Goal: Information Seeking & Learning: Learn about a topic

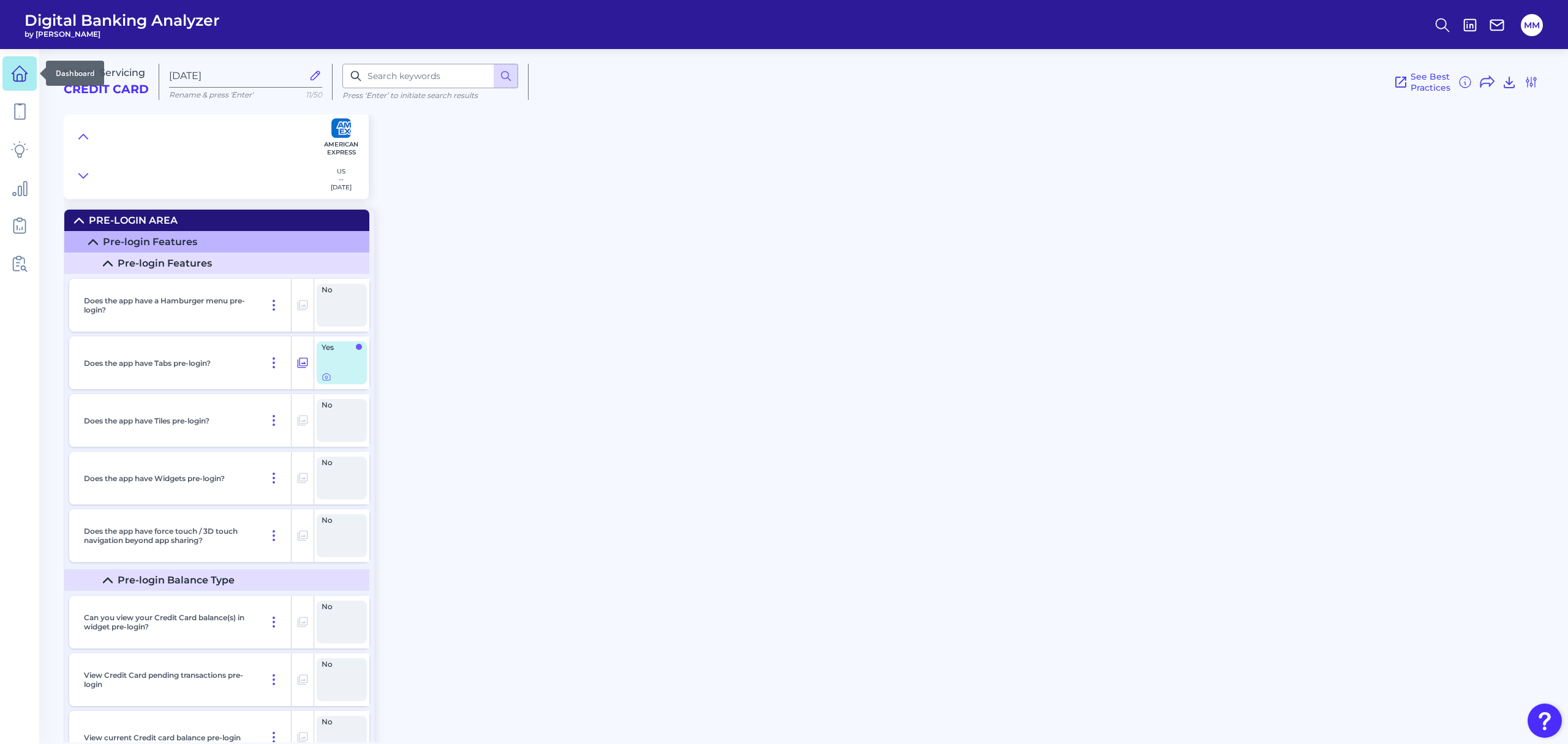
drag, startPoint x: 0, startPoint y: 0, endPoint x: 21, endPoint y: 72, distance: 75.0
click at [21, 72] on icon at bounding box center [19, 74] width 17 height 17
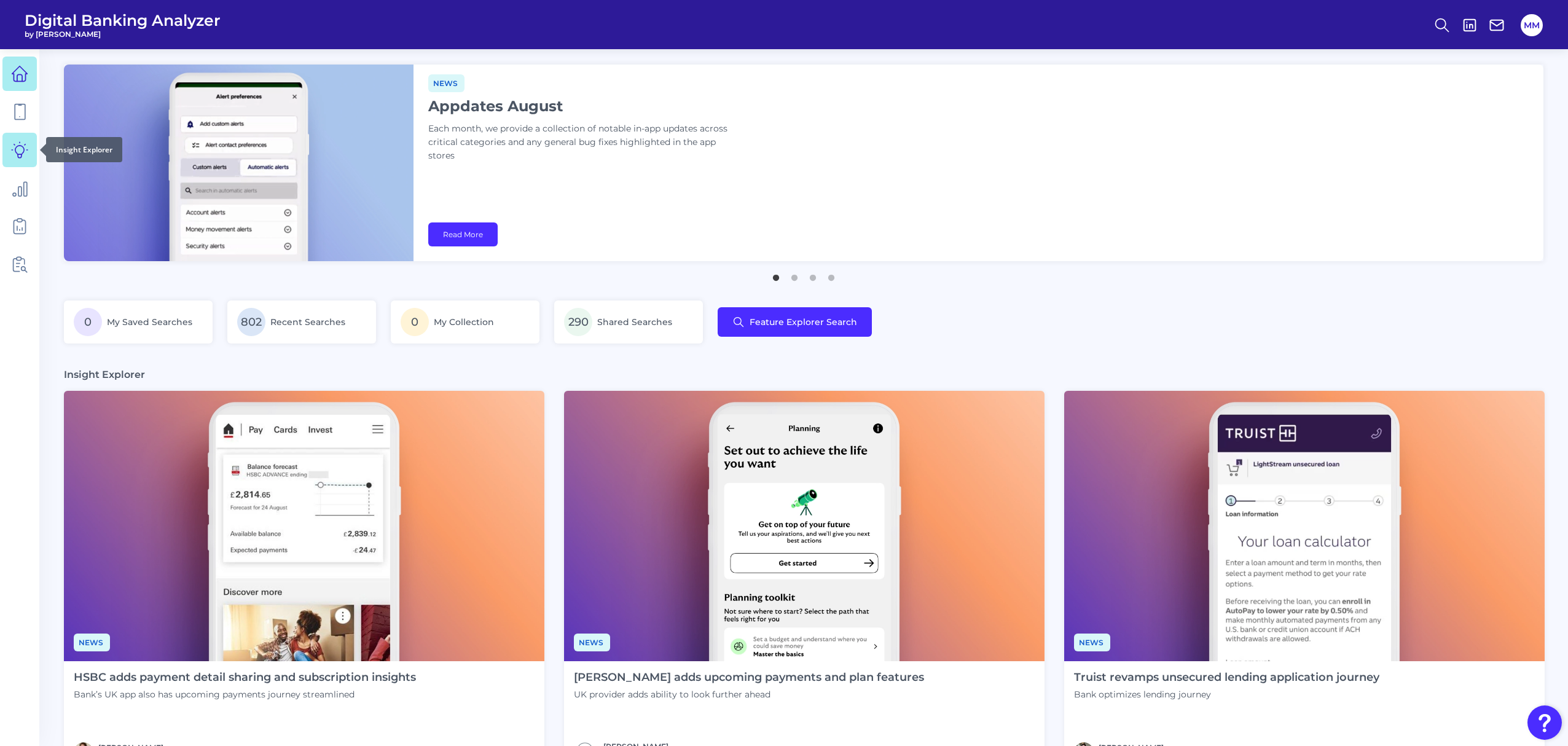
click at [18, 150] on icon at bounding box center [20, 150] width 17 height 17
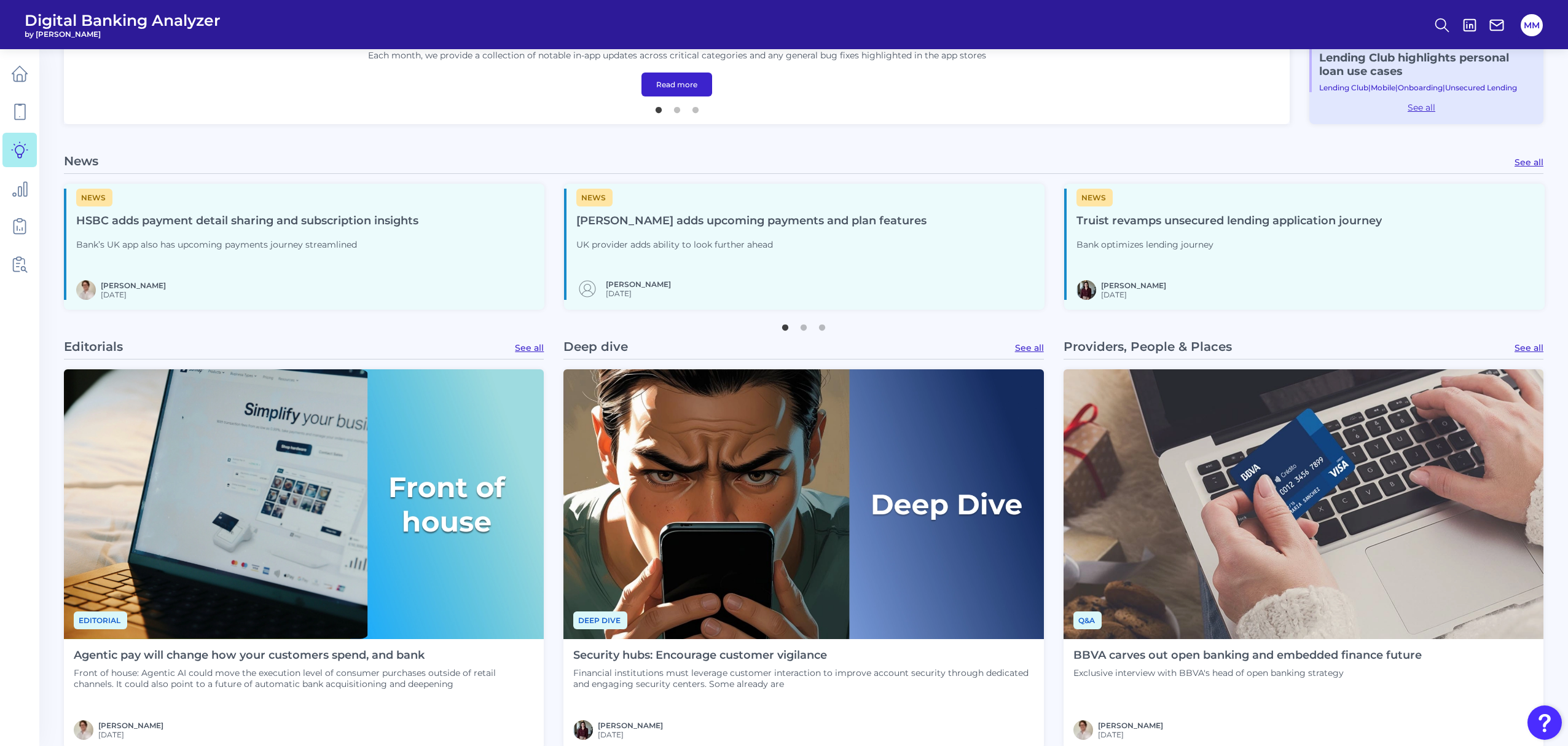
scroll to position [792, 0]
click at [823, 327] on button "3" at bounding box center [821, 323] width 12 height 12
click at [802, 328] on button "2" at bounding box center [803, 323] width 12 height 12
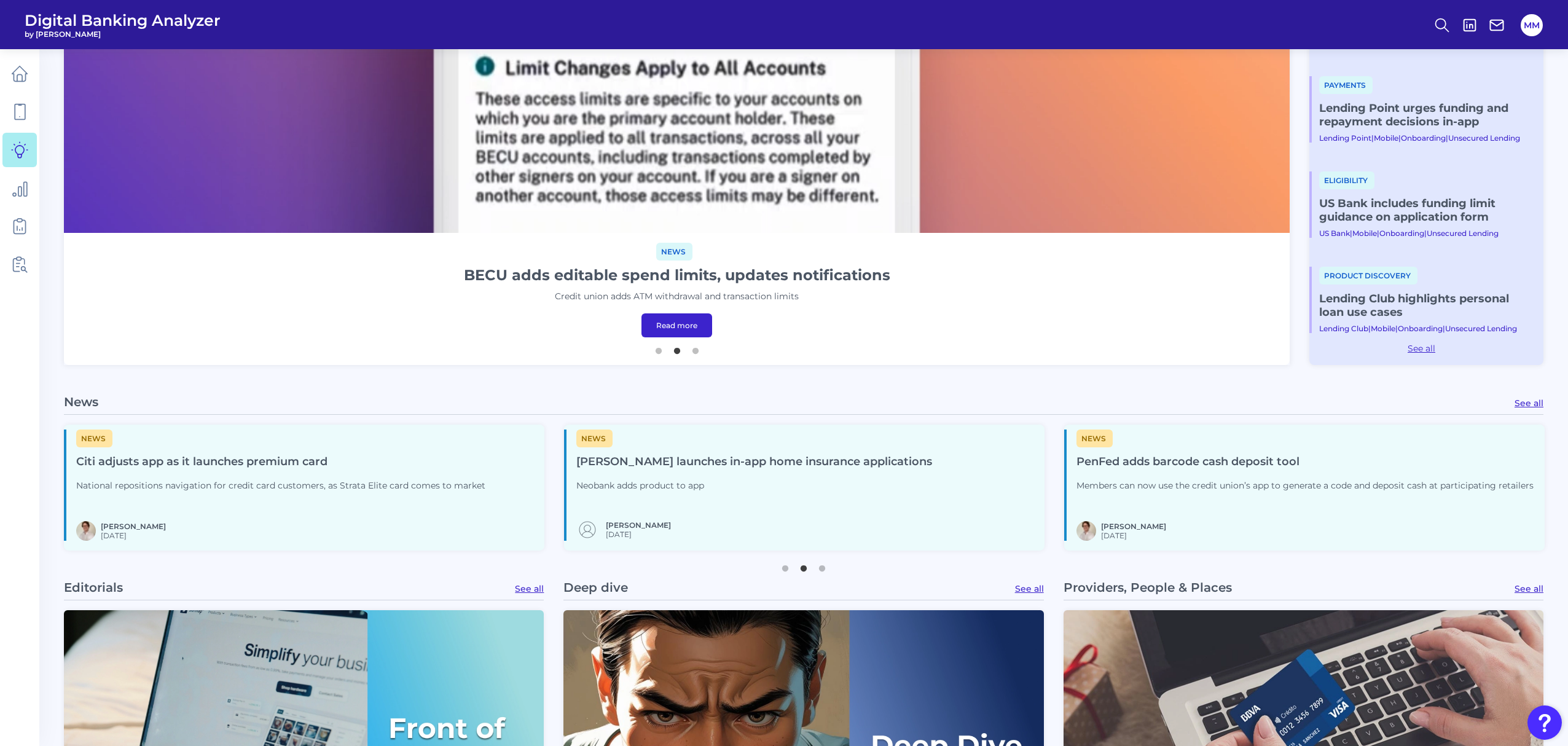
scroll to position [549, 0]
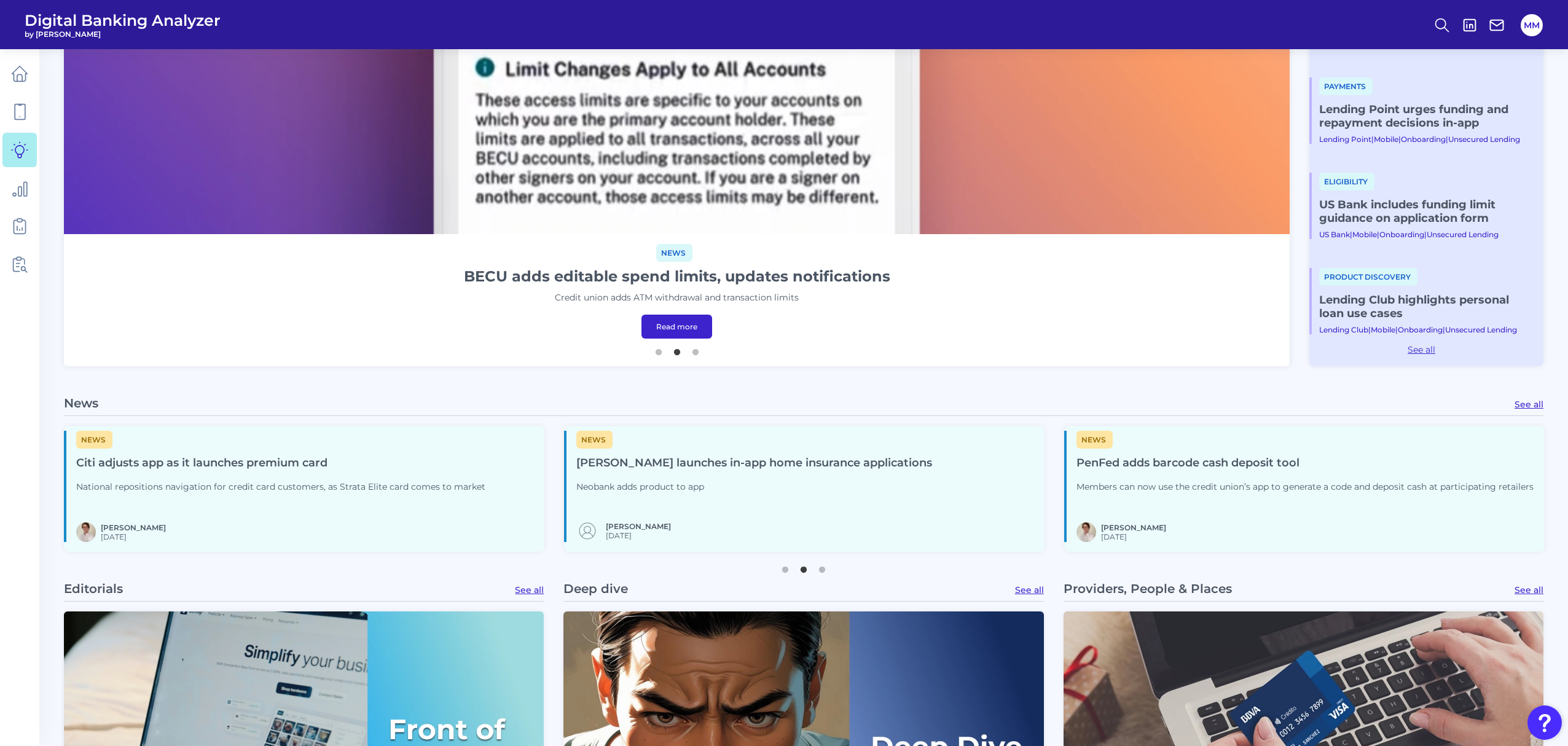
click at [1528, 401] on link "See all" at bounding box center [1529, 404] width 29 height 11
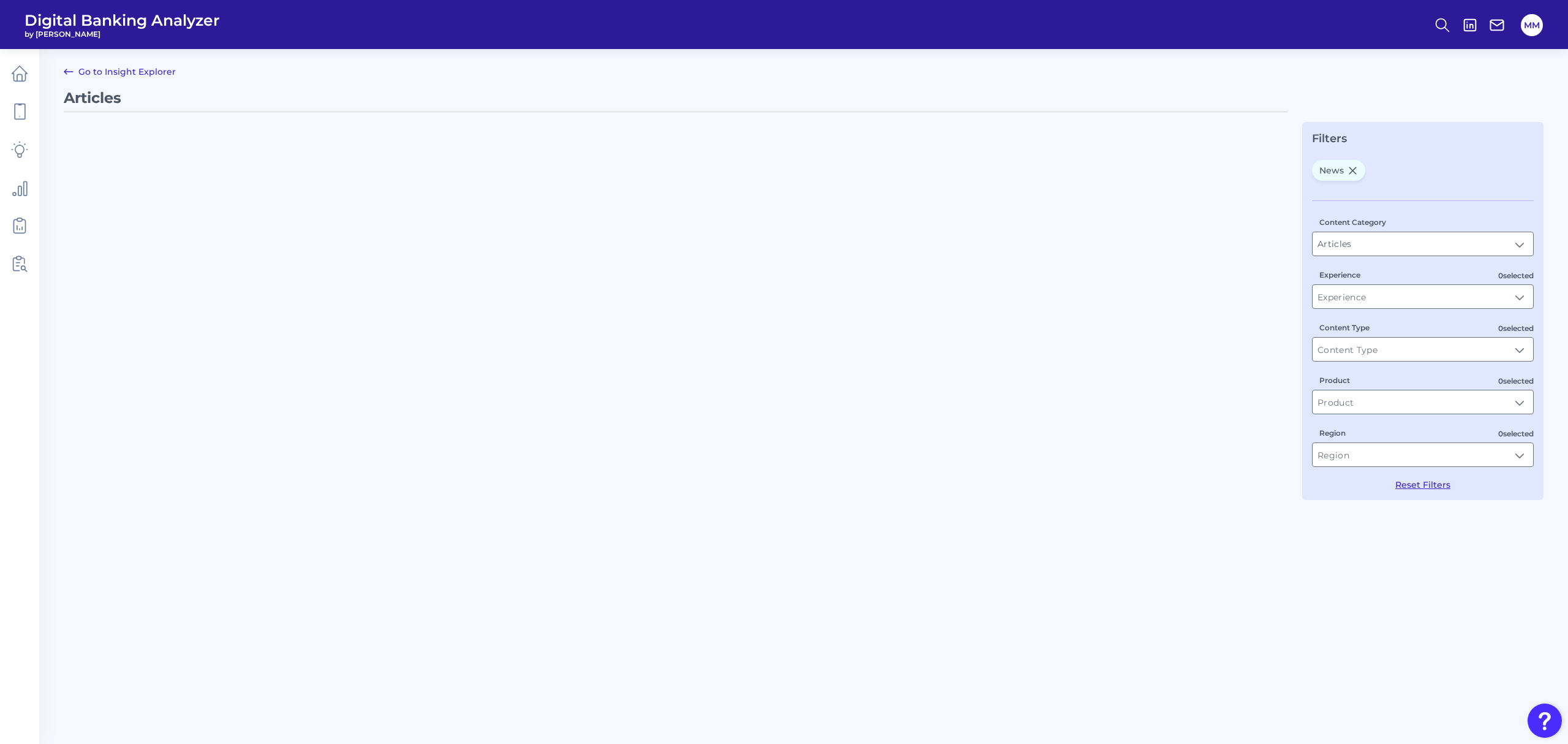
type input "News"
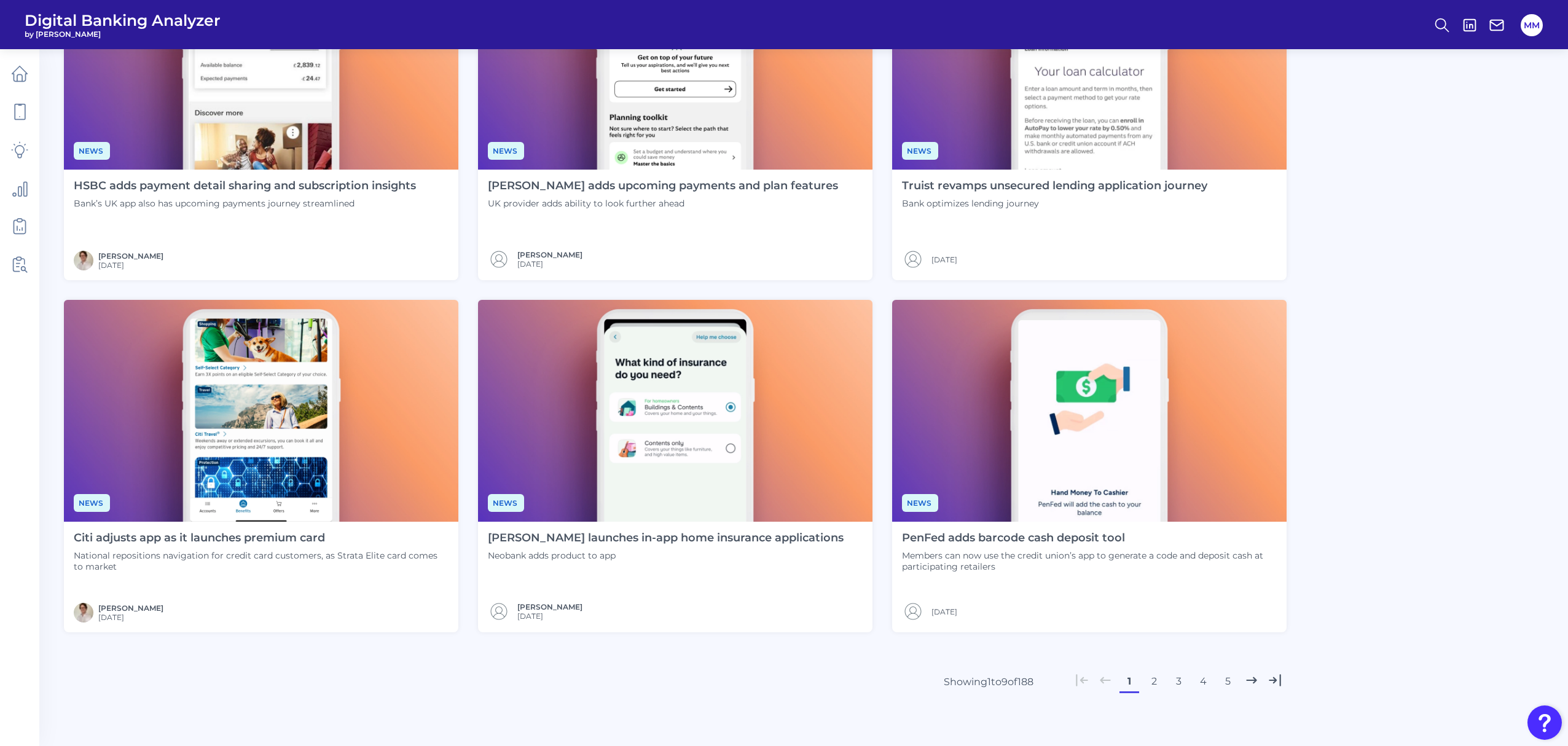
scroll to position [579, 0]
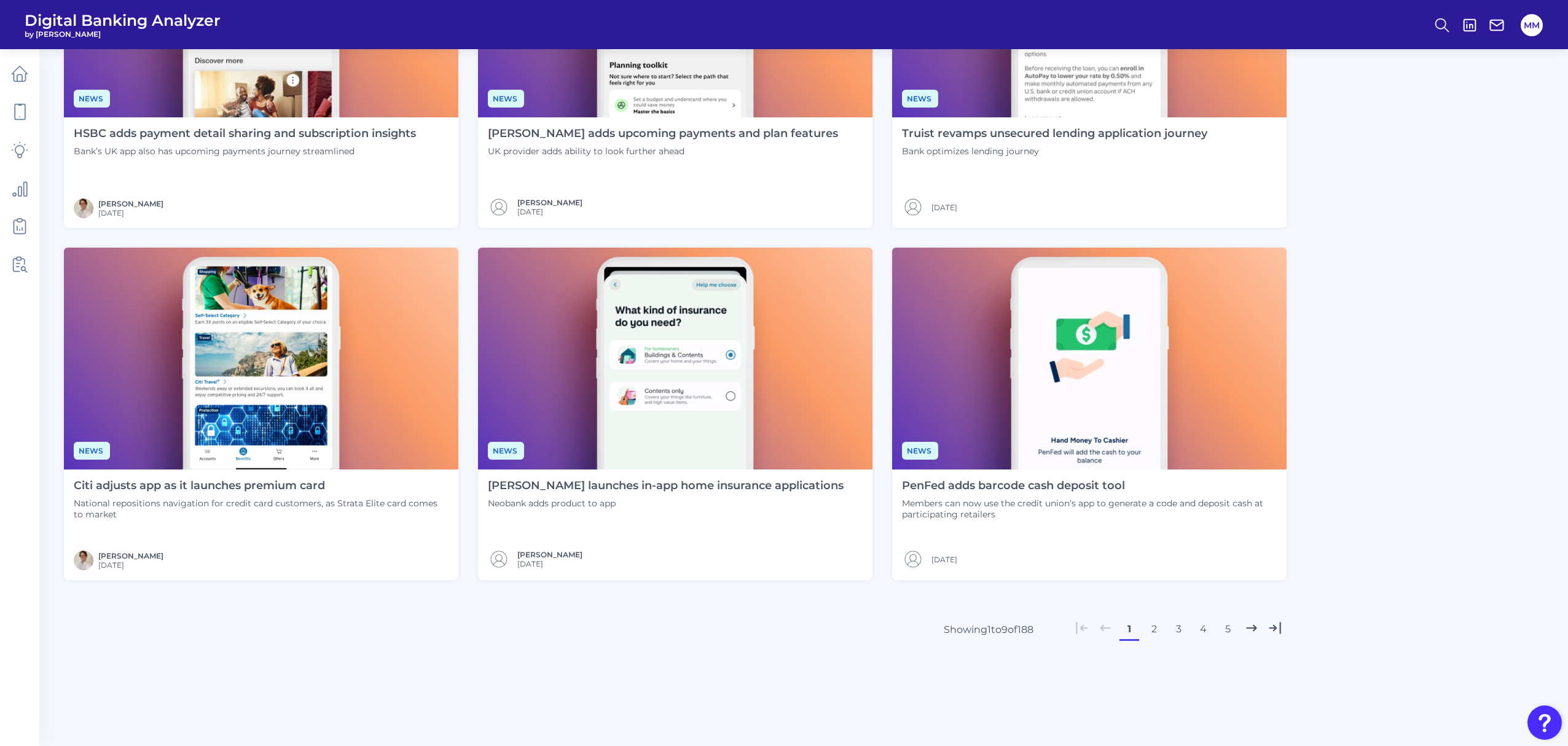
click at [1153, 630] on button "2" at bounding box center [1153, 629] width 20 height 20
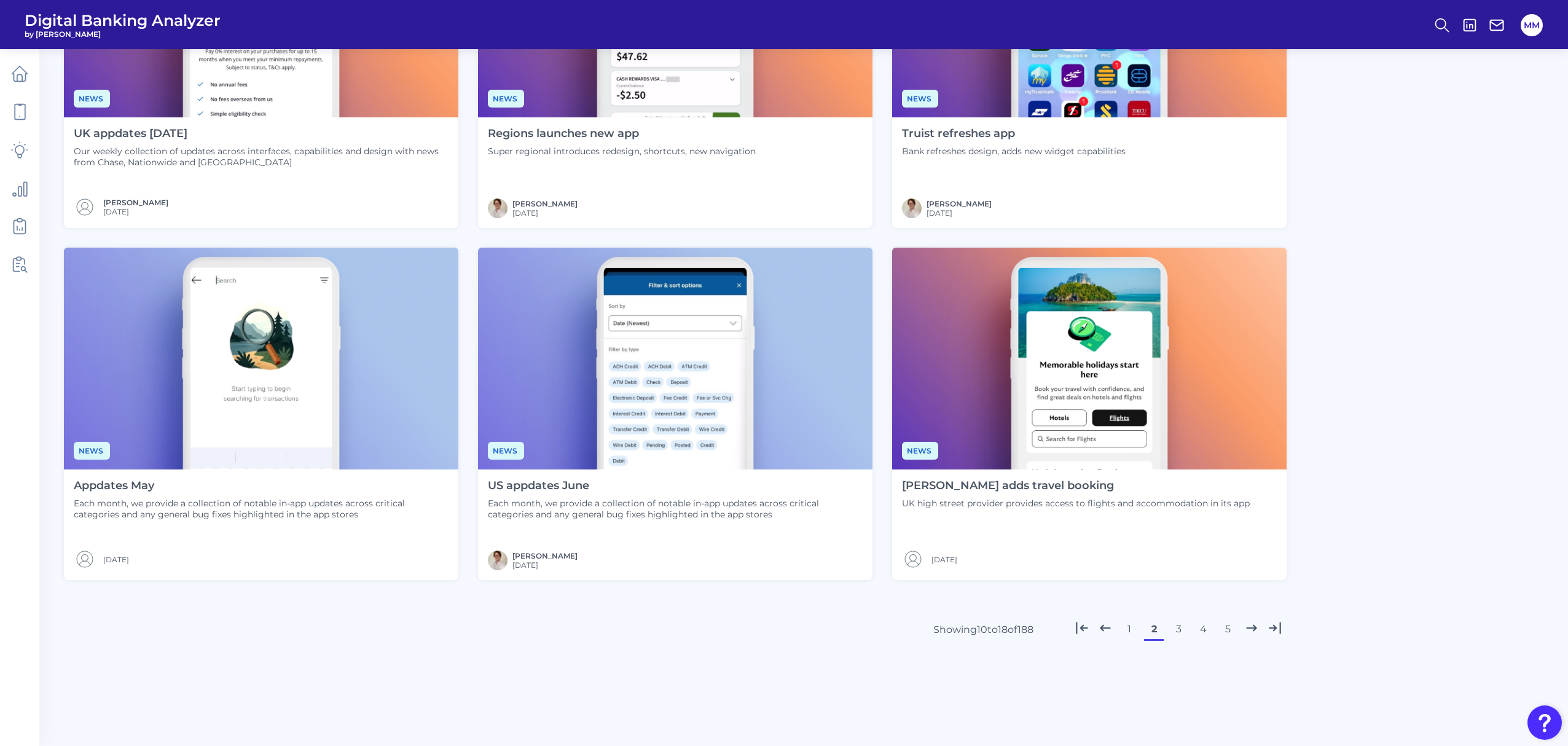
click at [1179, 630] on button "3" at bounding box center [1178, 629] width 20 height 20
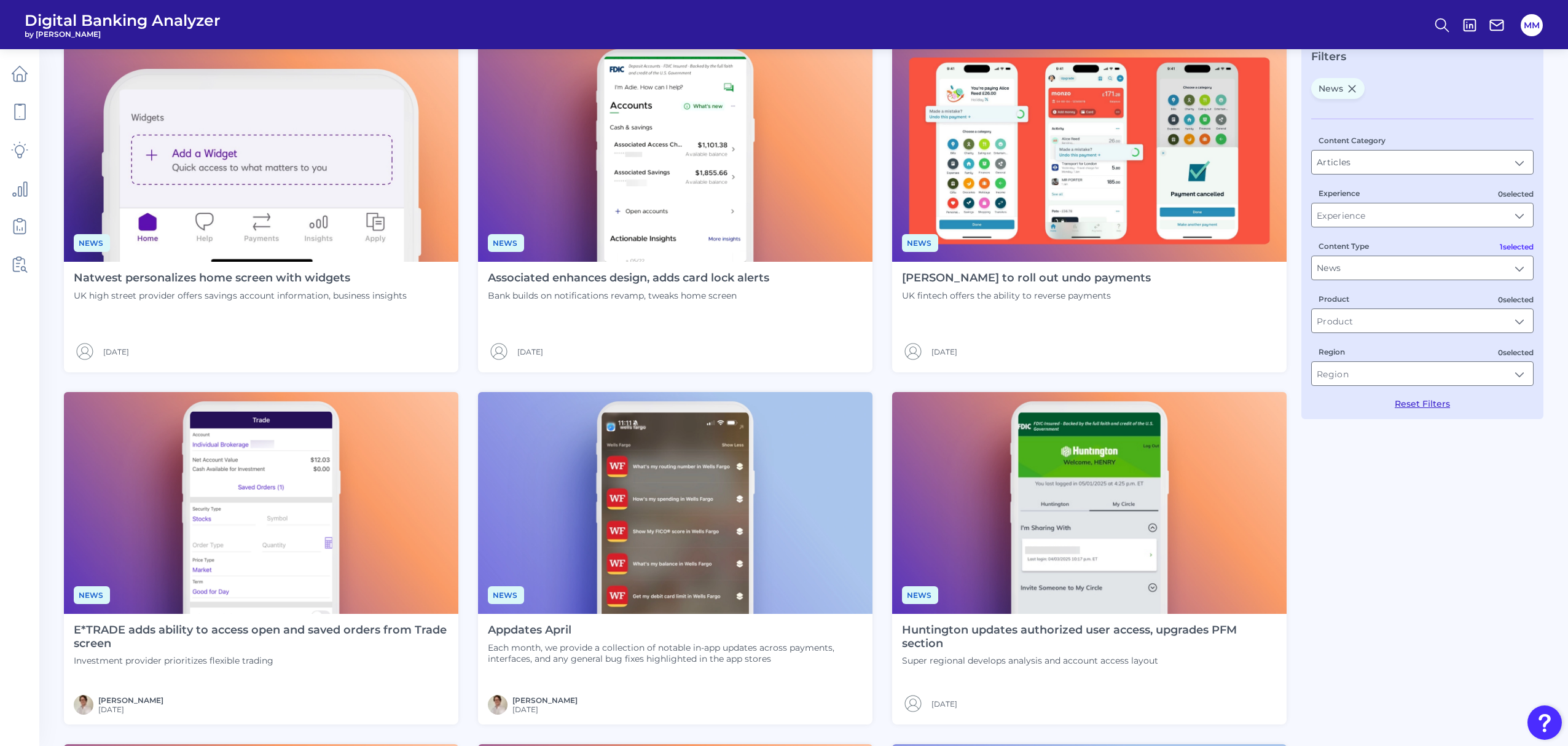
scroll to position [82, 0]
click at [1054, 283] on h4 "Monzo to roll out undo payments" at bounding box center [1026, 279] width 249 height 14
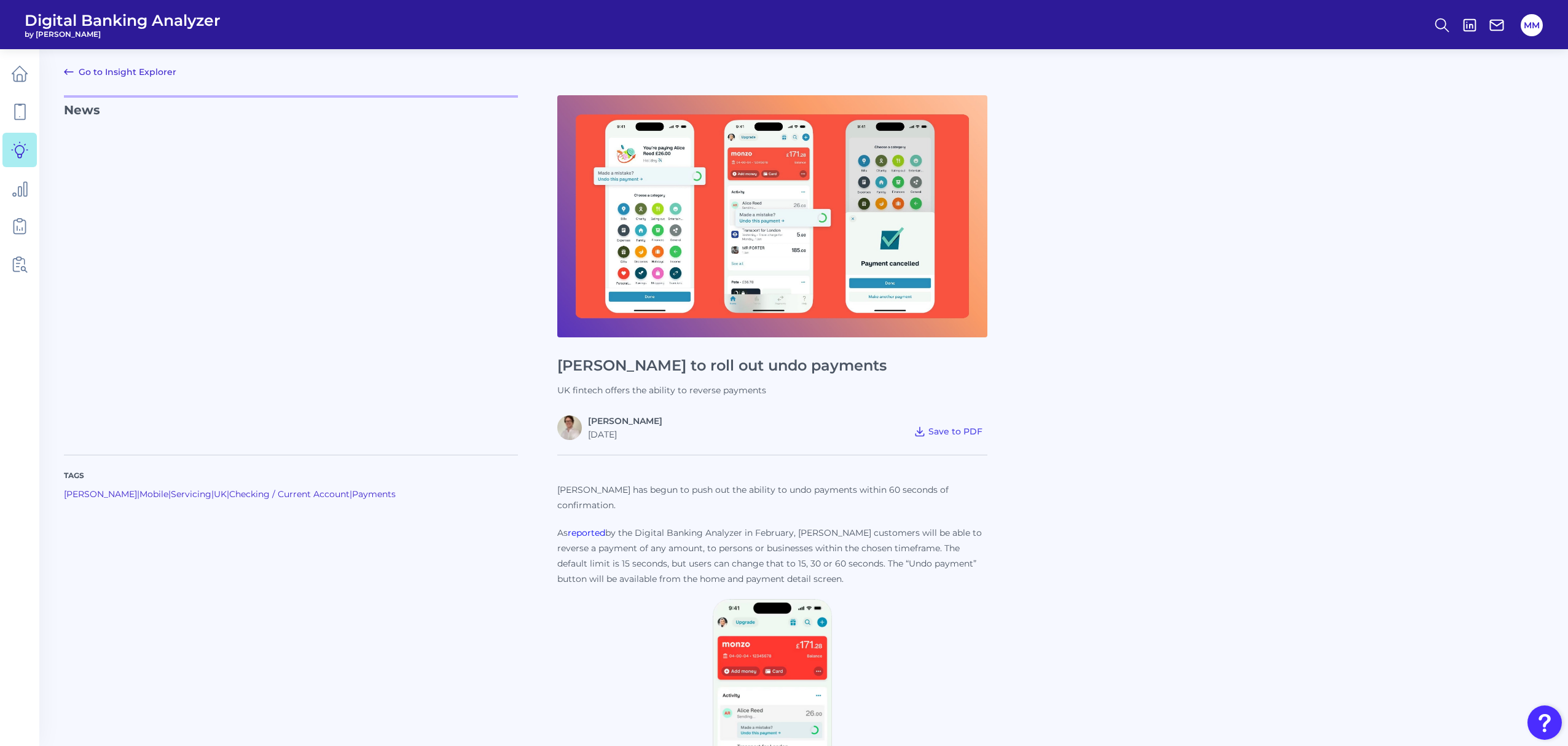
click at [1164, 404] on div "News Monzo to roll out undo payments UK fintech offers the ability to reverse p…" at bounding box center [803, 268] width 1479 height 344
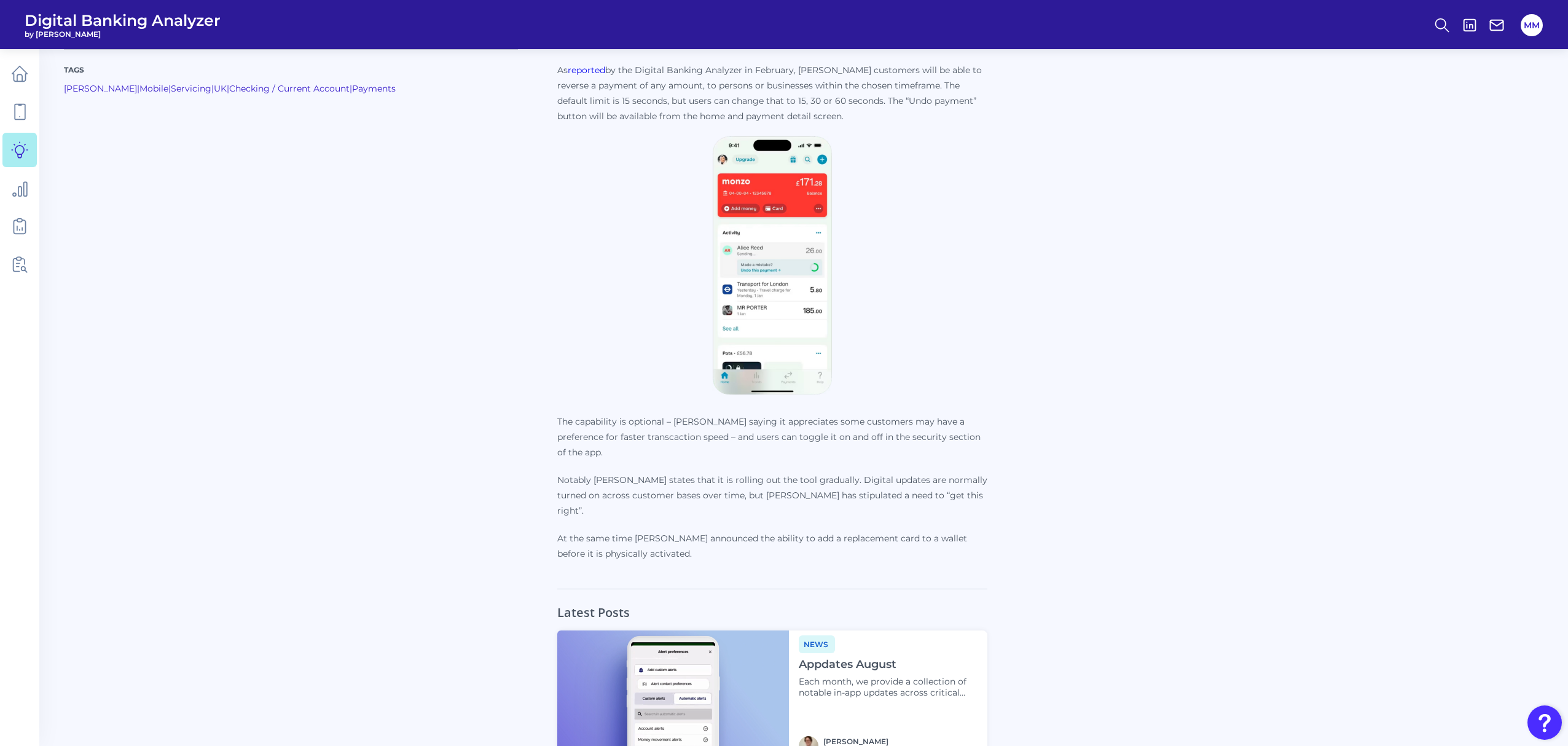
scroll to position [465, 0]
click at [323, 492] on div "Tags Monzo | Mobile | Servicing | UK | Checking / Current Account | Payments" at bounding box center [310, 281] width 493 height 582
click at [442, 406] on div "Tags Monzo | Mobile | Servicing | UK | Checking / Current Account | Payments" at bounding box center [310, 281] width 493 height 582
click at [1177, 291] on div "Tags Monzo | Mobile | Servicing | UK | Checking / Current Account | Payments Mo…" at bounding box center [803, 273] width 1479 height 596
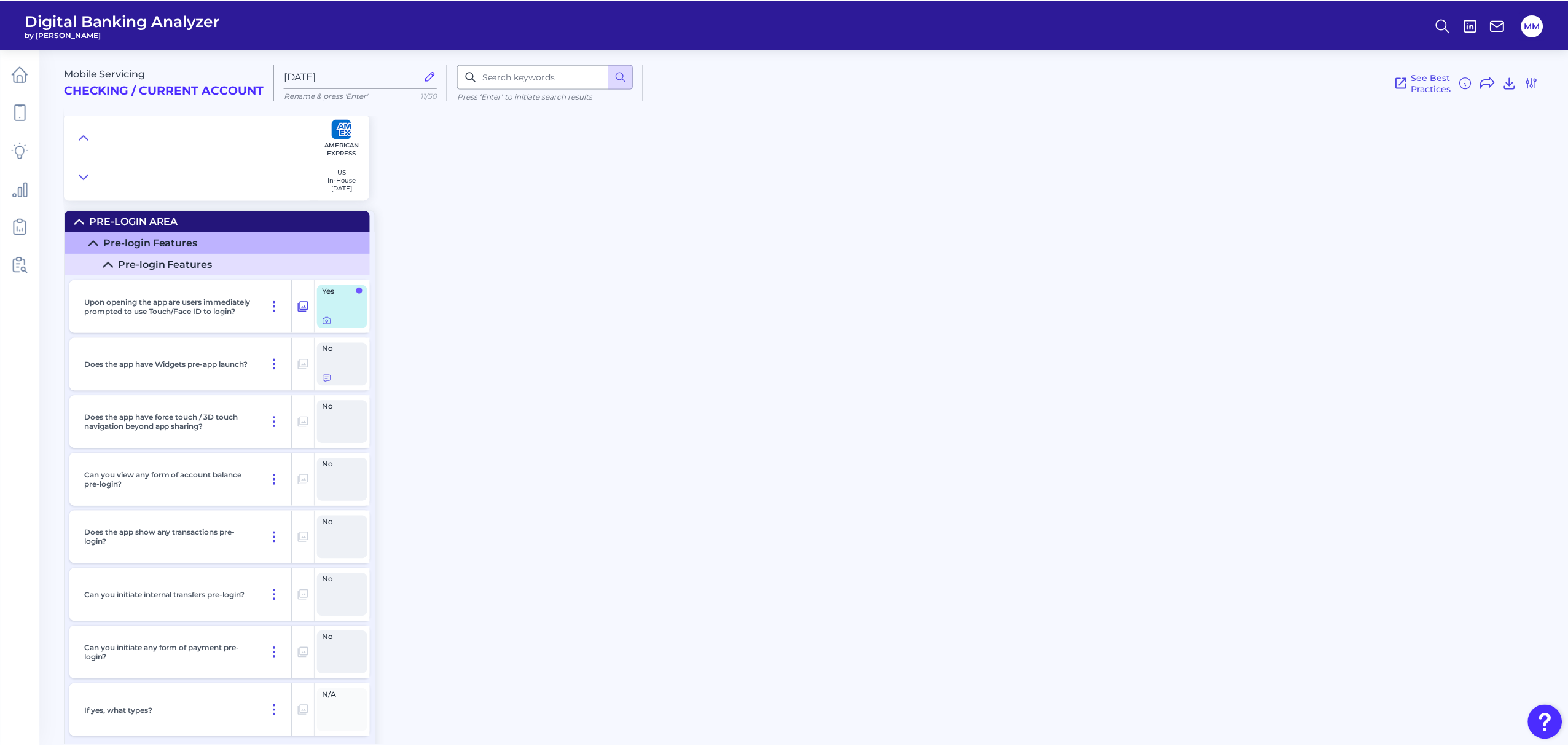
scroll to position [4315, 0]
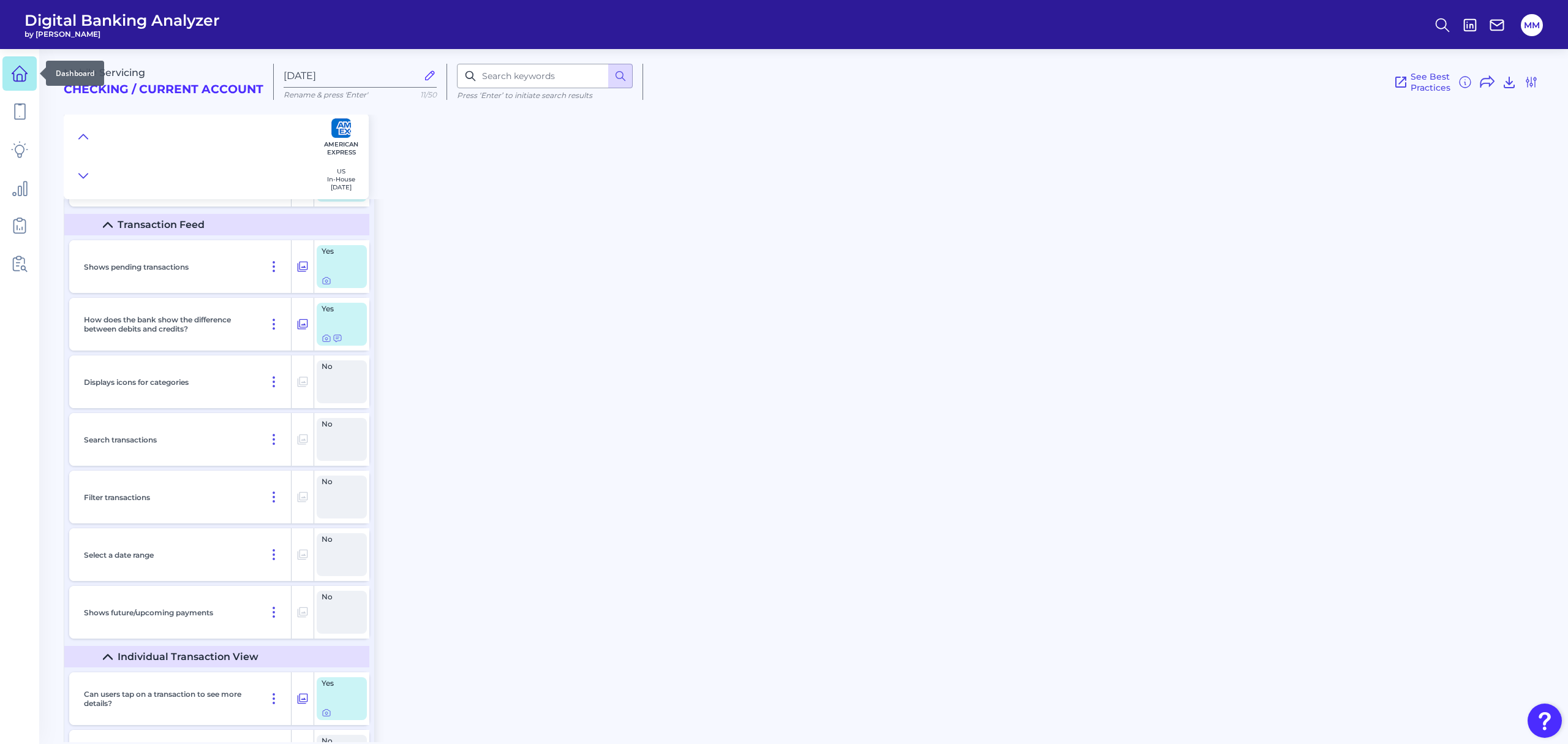
click at [19, 76] on icon at bounding box center [19, 74] width 17 height 17
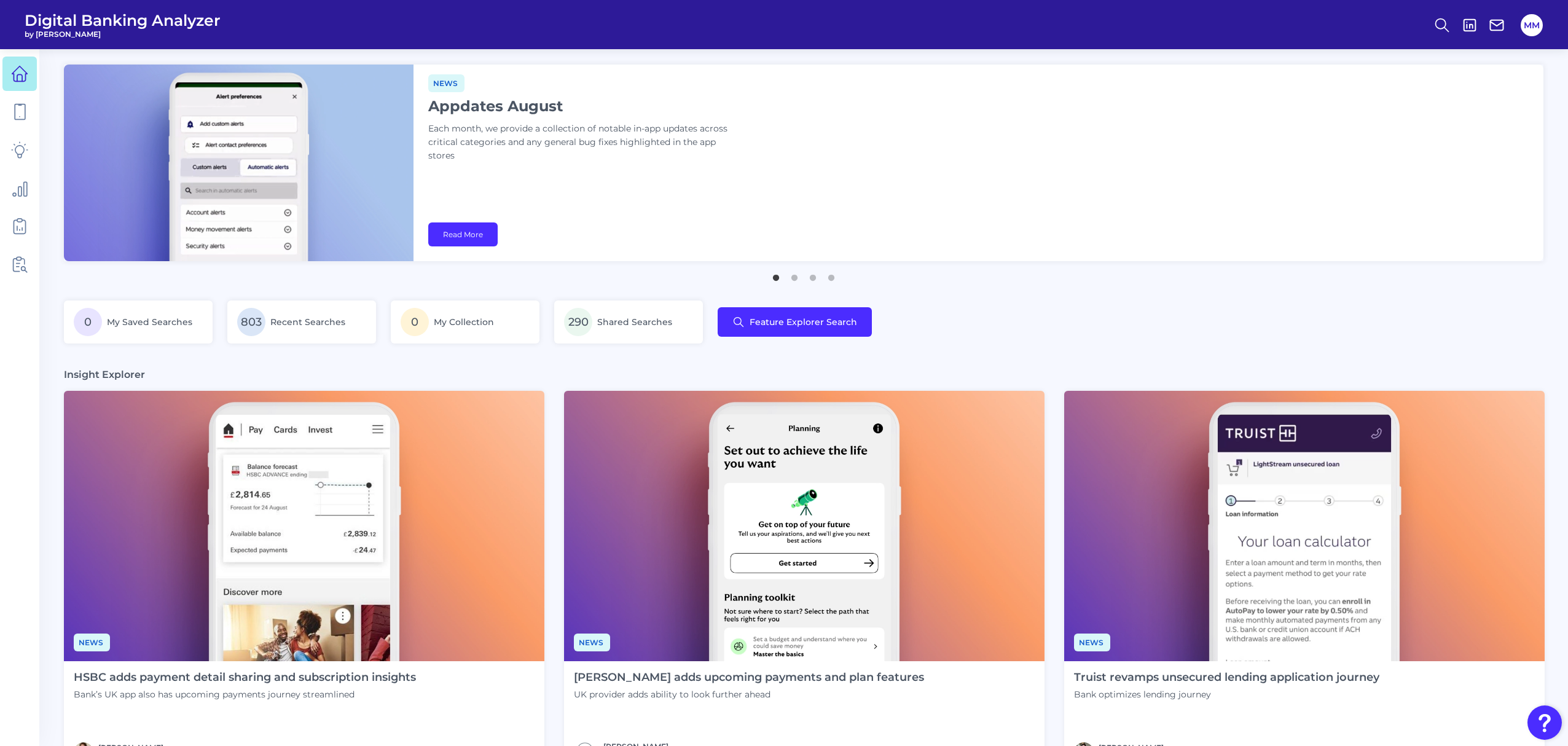
scroll to position [194, 0]
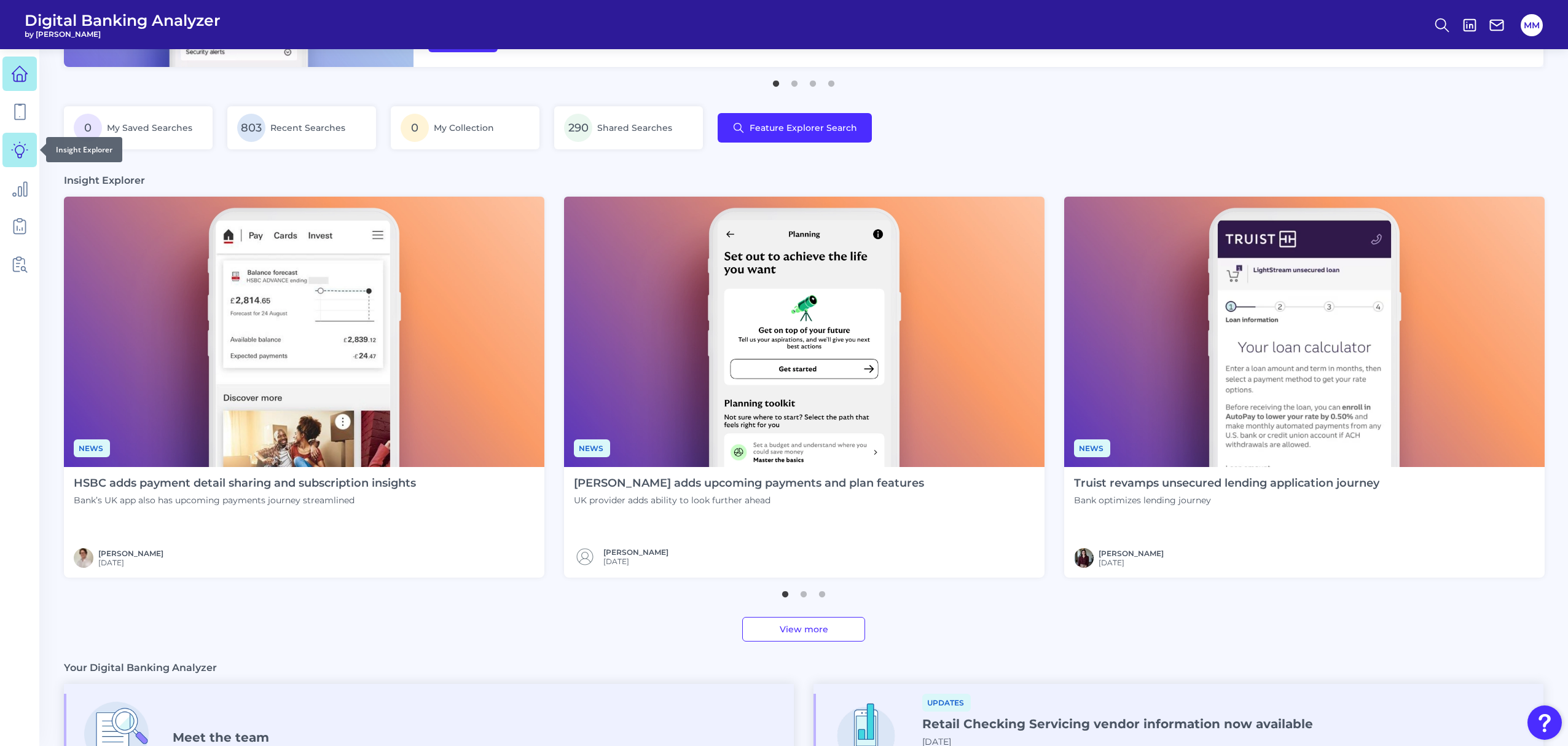
click at [26, 153] on icon at bounding box center [20, 150] width 17 height 17
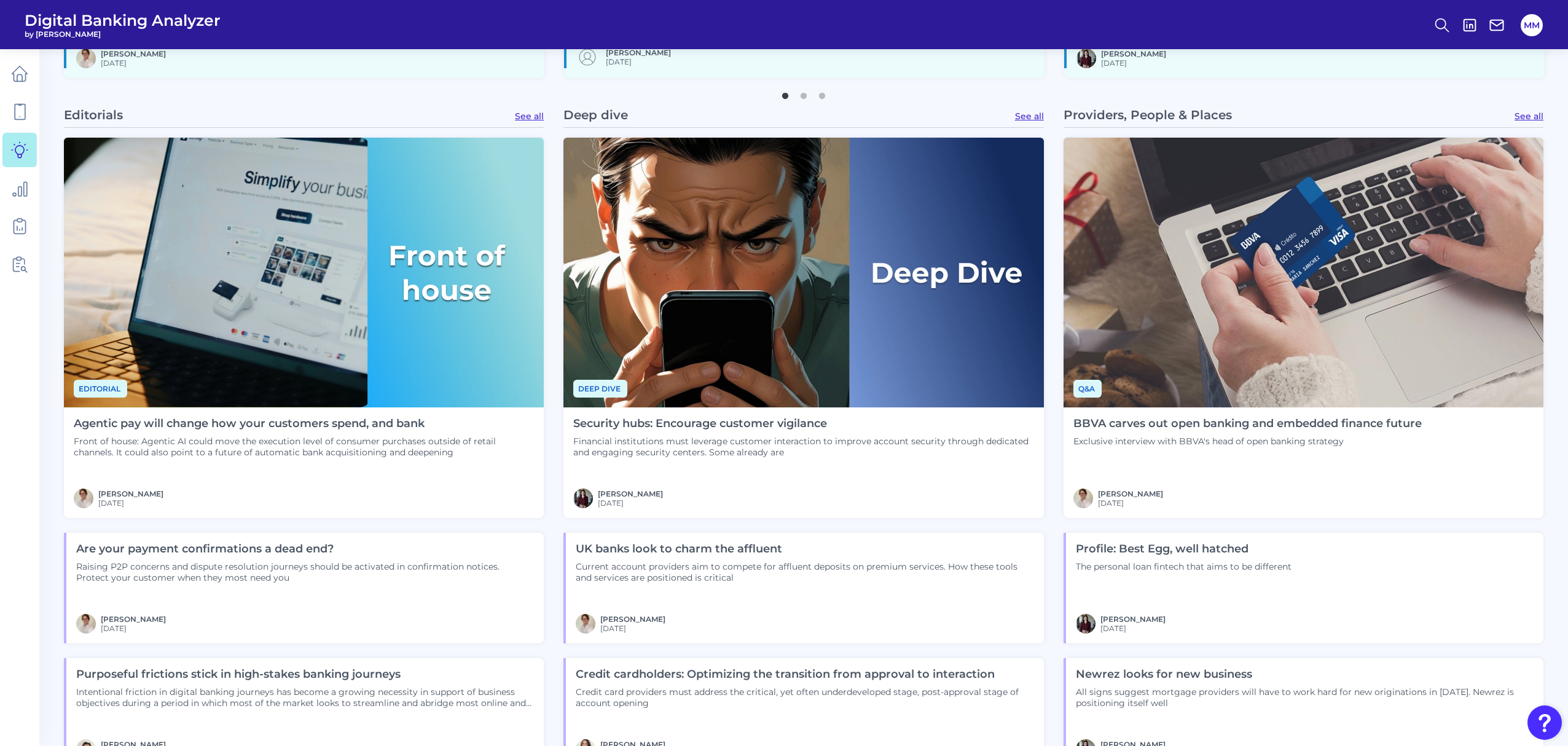
scroll to position [1023, 0]
click at [535, 116] on link "See all" at bounding box center [529, 115] width 29 height 11
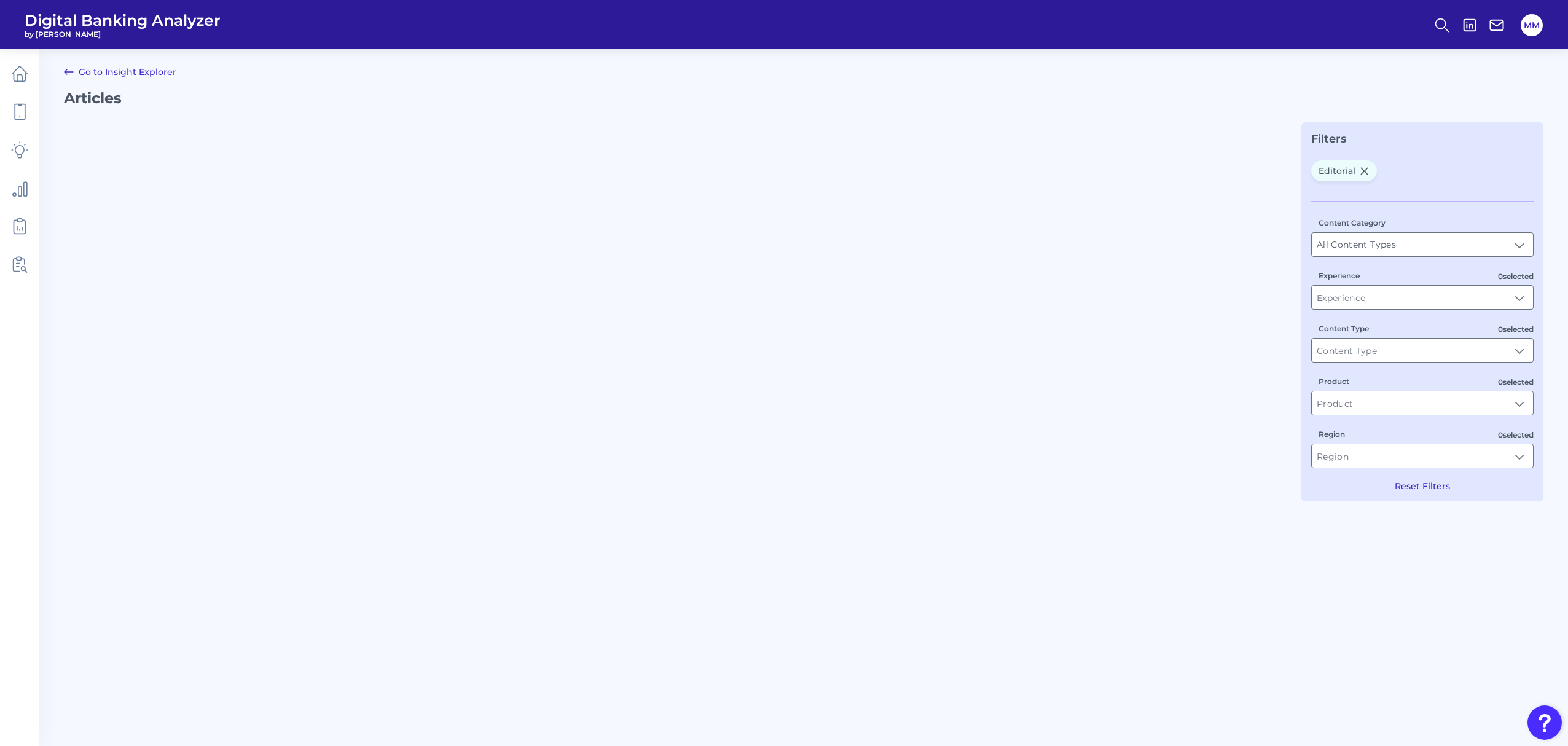
type input "Articles"
type input "Editorial"
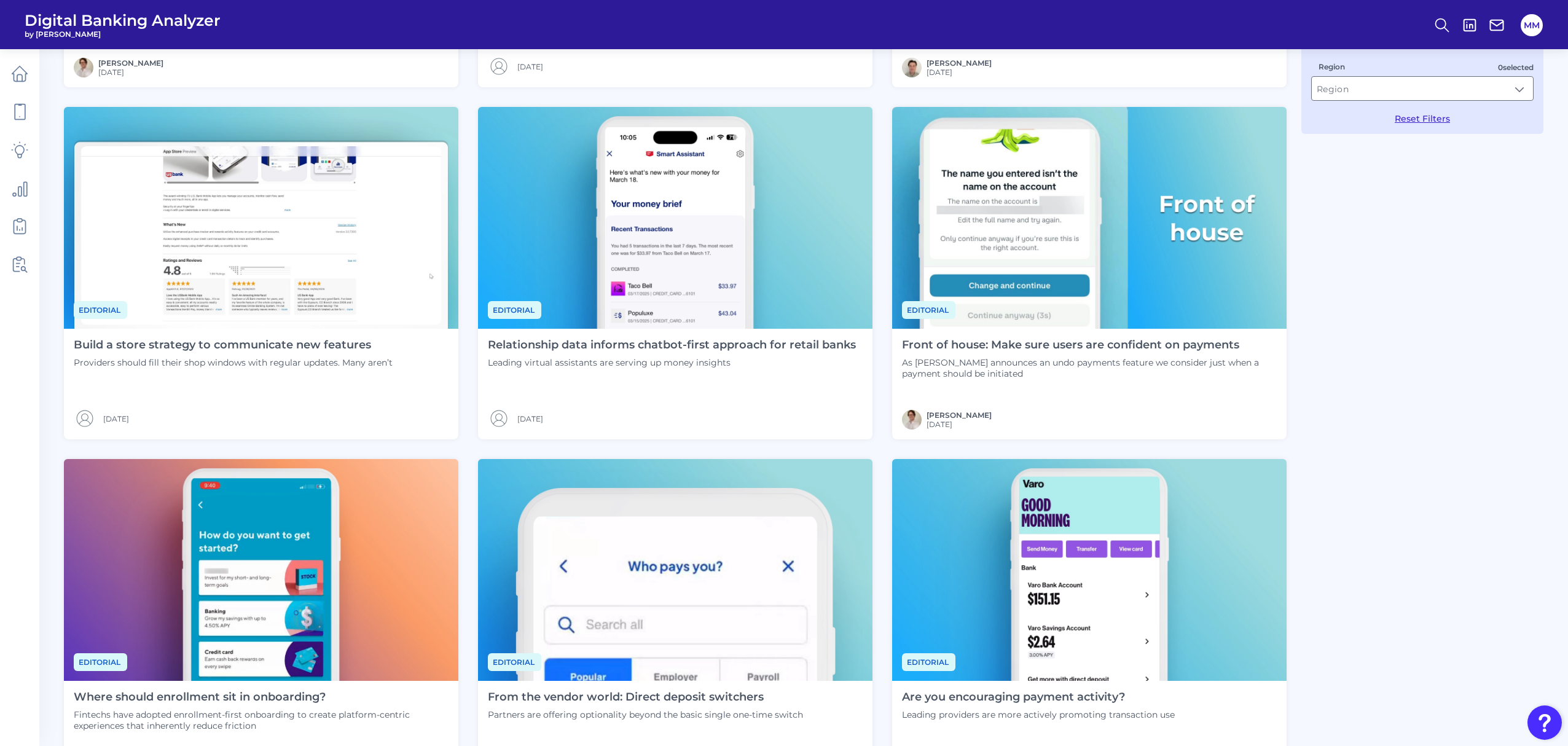
scroll to position [579, 0]
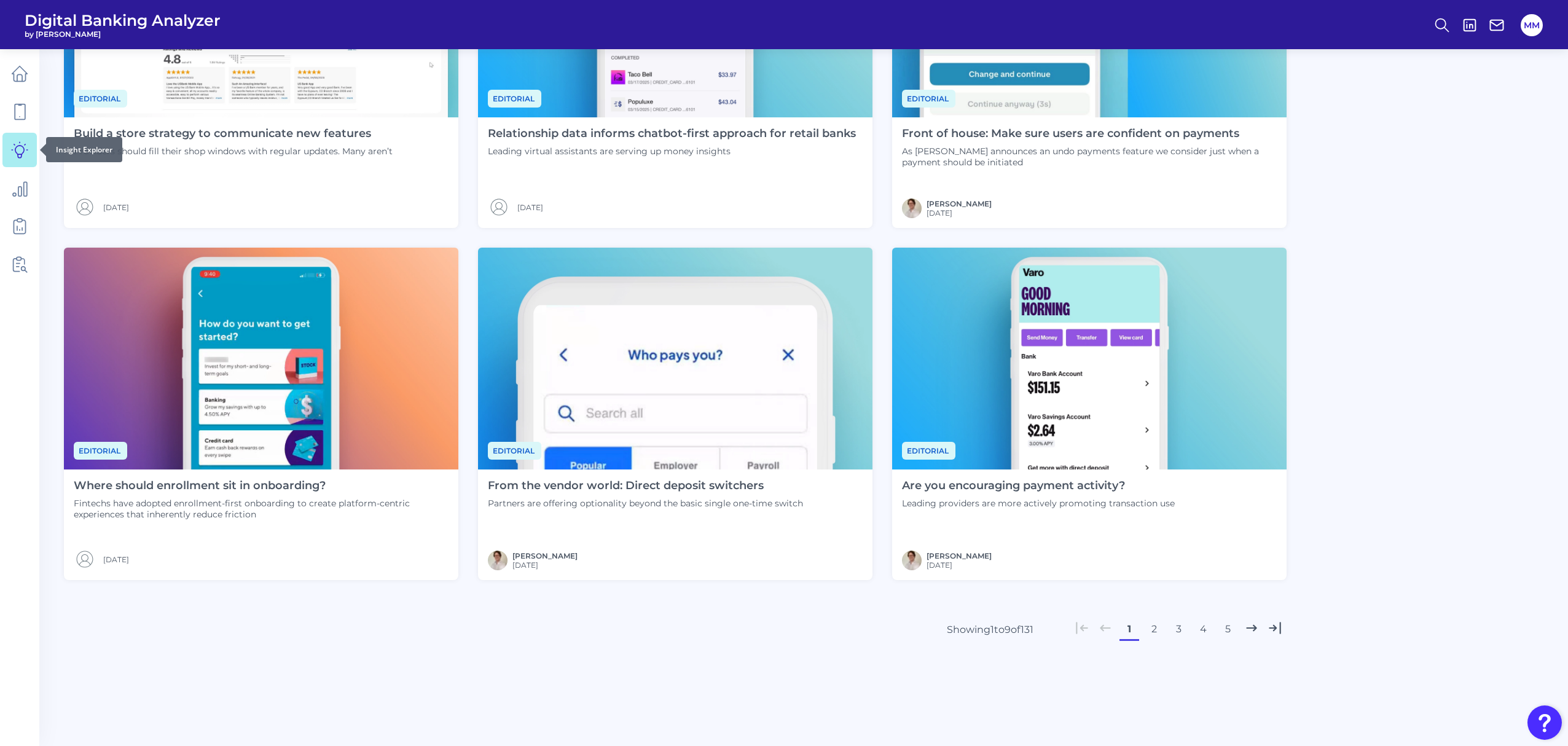
click at [25, 148] on icon at bounding box center [20, 150] width 17 height 17
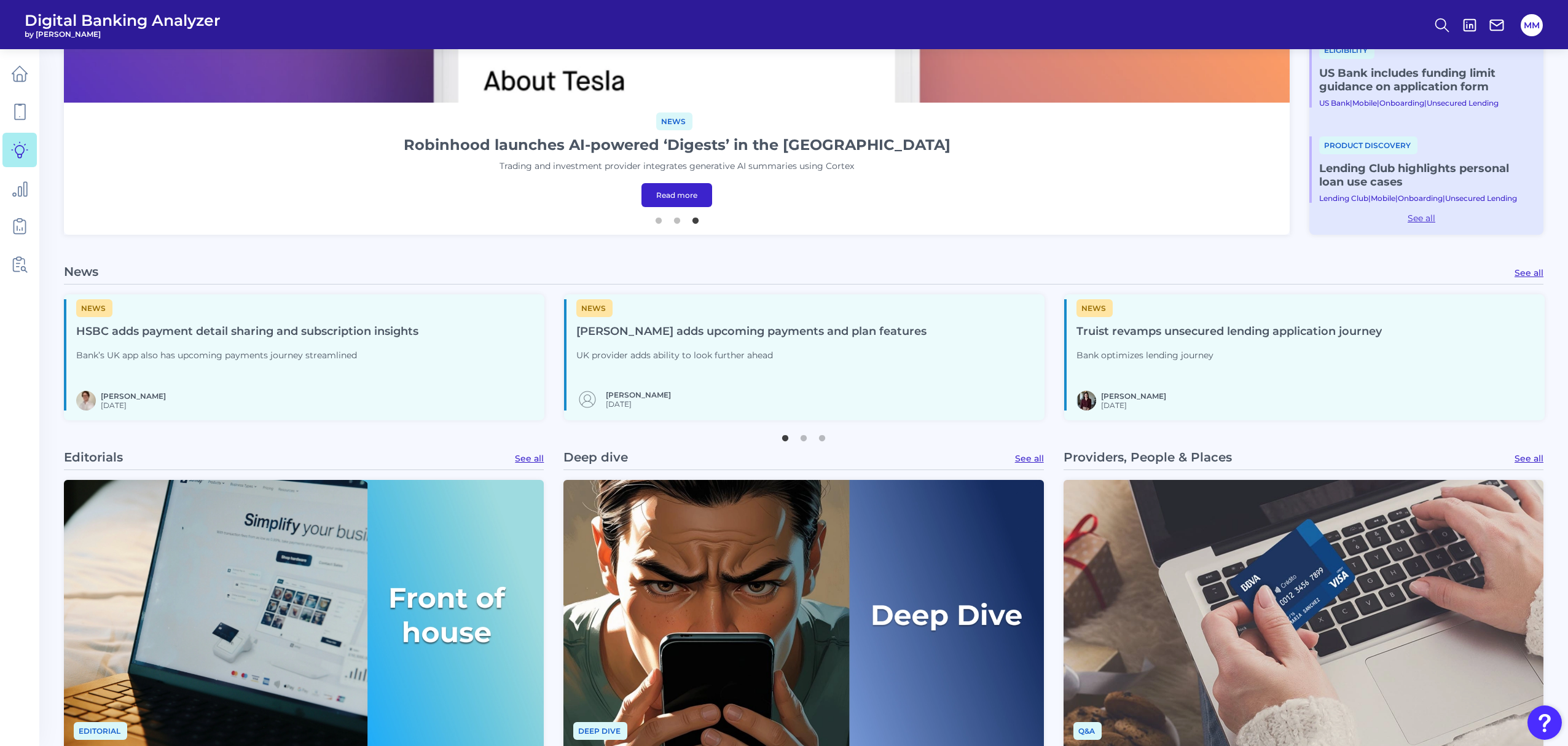
scroll to position [679, 0]
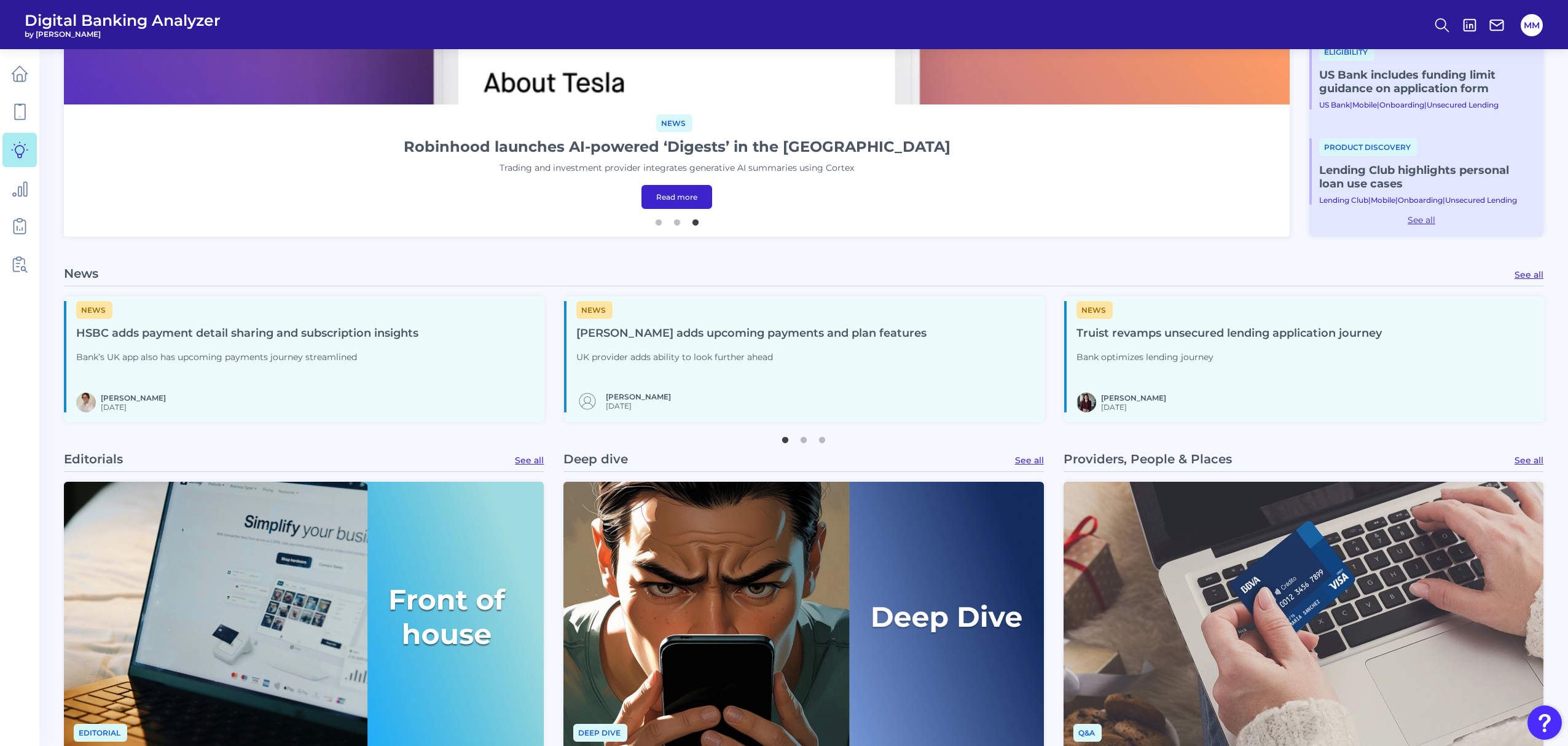
click at [1529, 276] on link "See all" at bounding box center [1529, 274] width 29 height 11
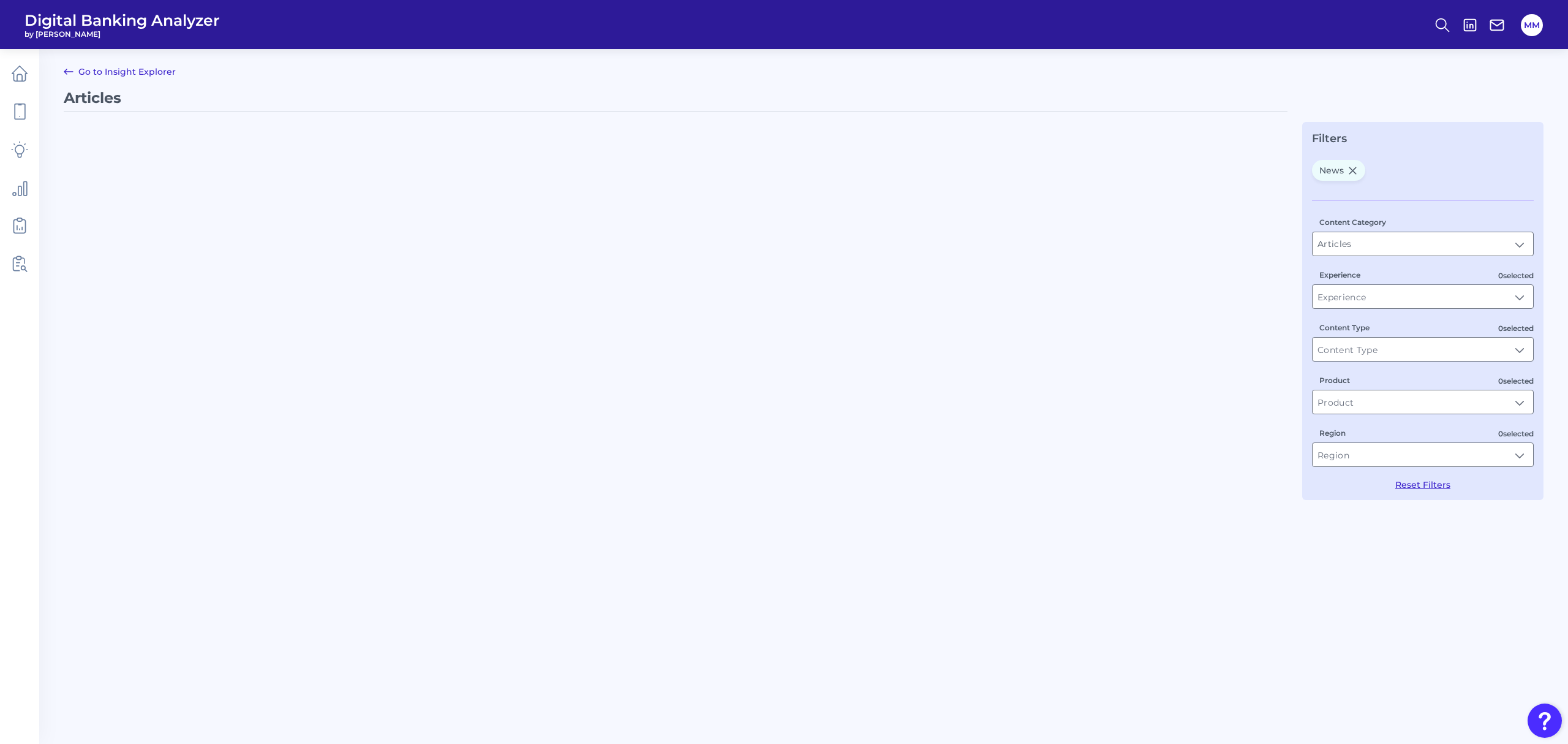
type input "News"
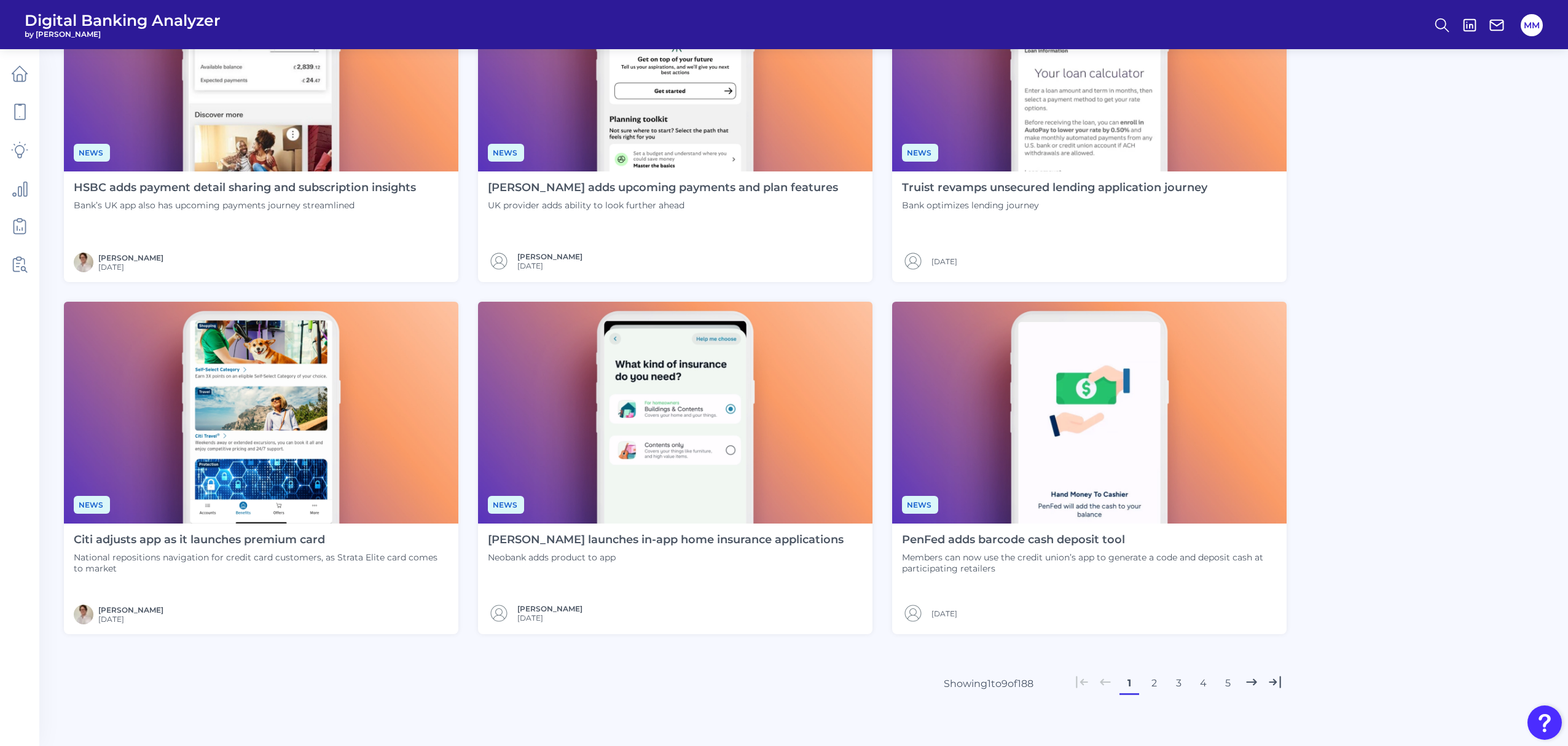
scroll to position [579, 0]
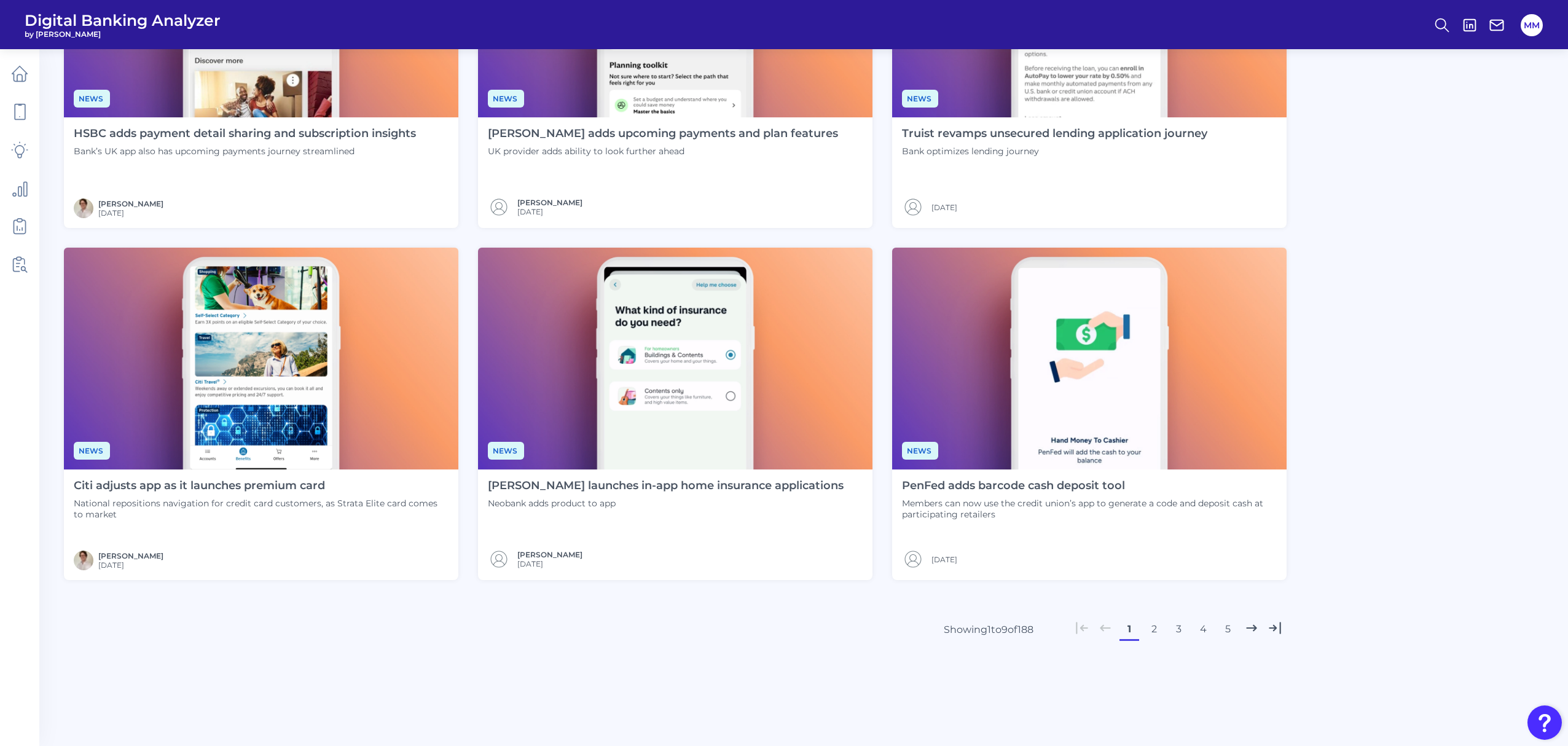
click at [1145, 624] on button "2" at bounding box center [1153, 629] width 20 height 20
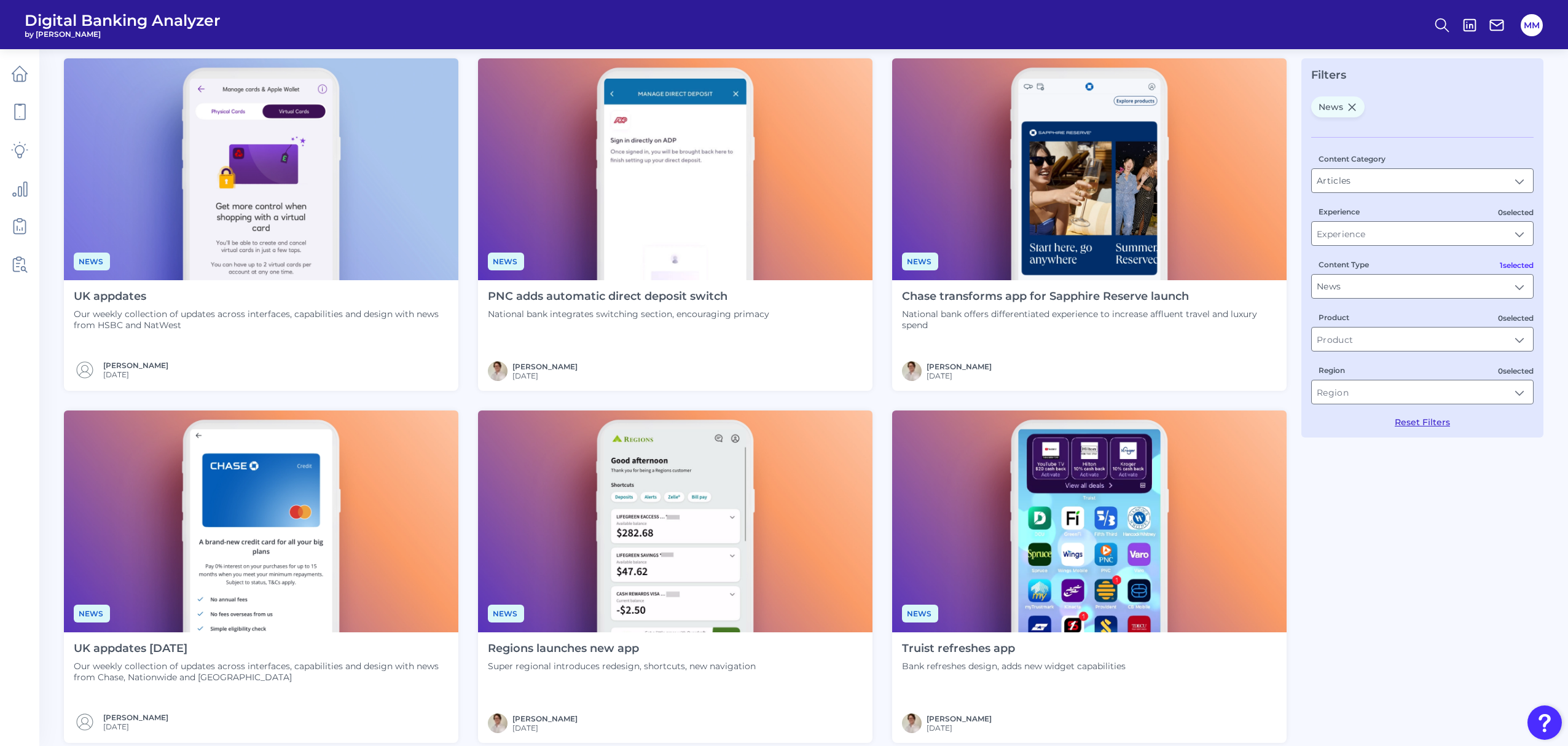
scroll to position [63, 0]
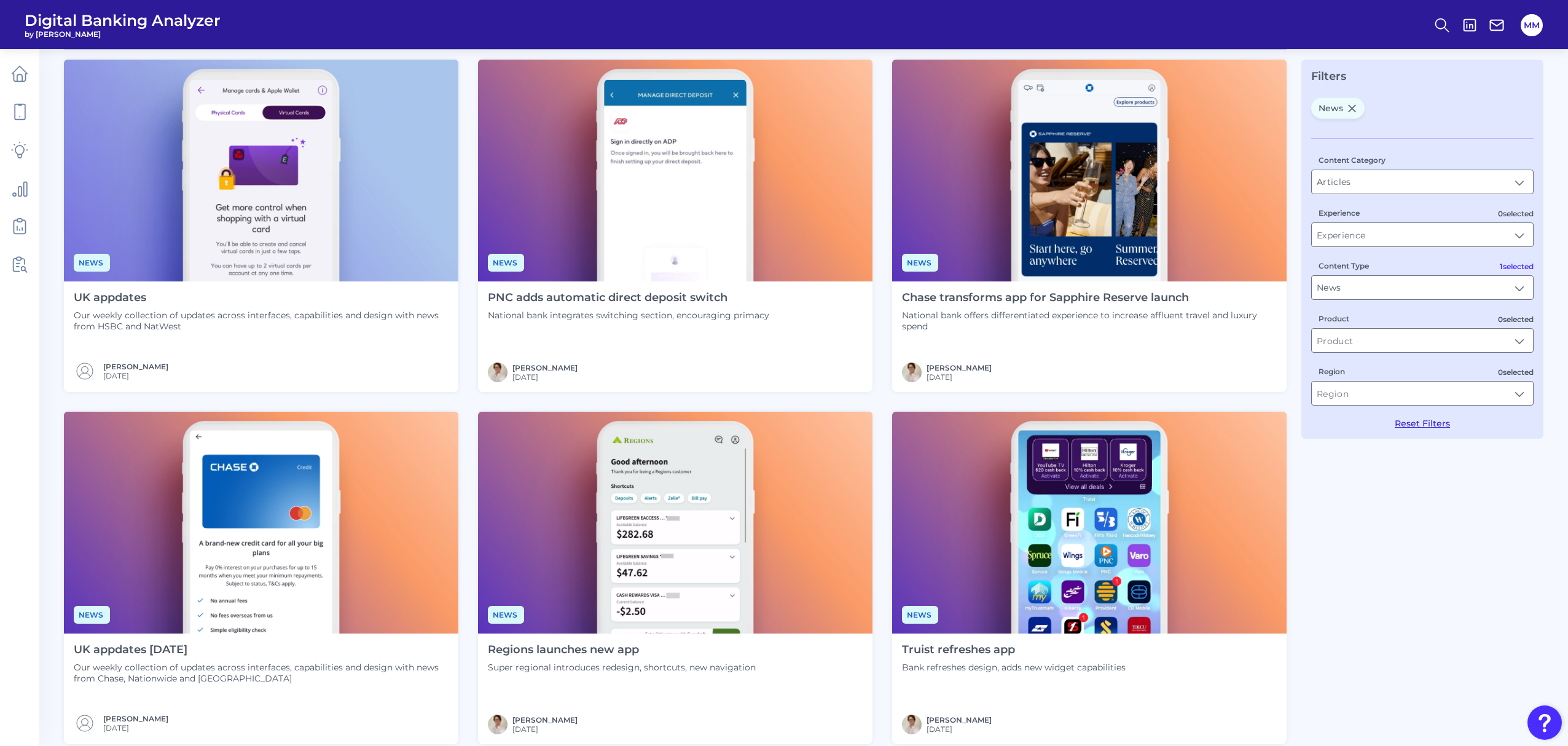
click at [1072, 310] on p "National bank offers differentiated experience to increase affluent travel and …" at bounding box center [1089, 321] width 375 height 22
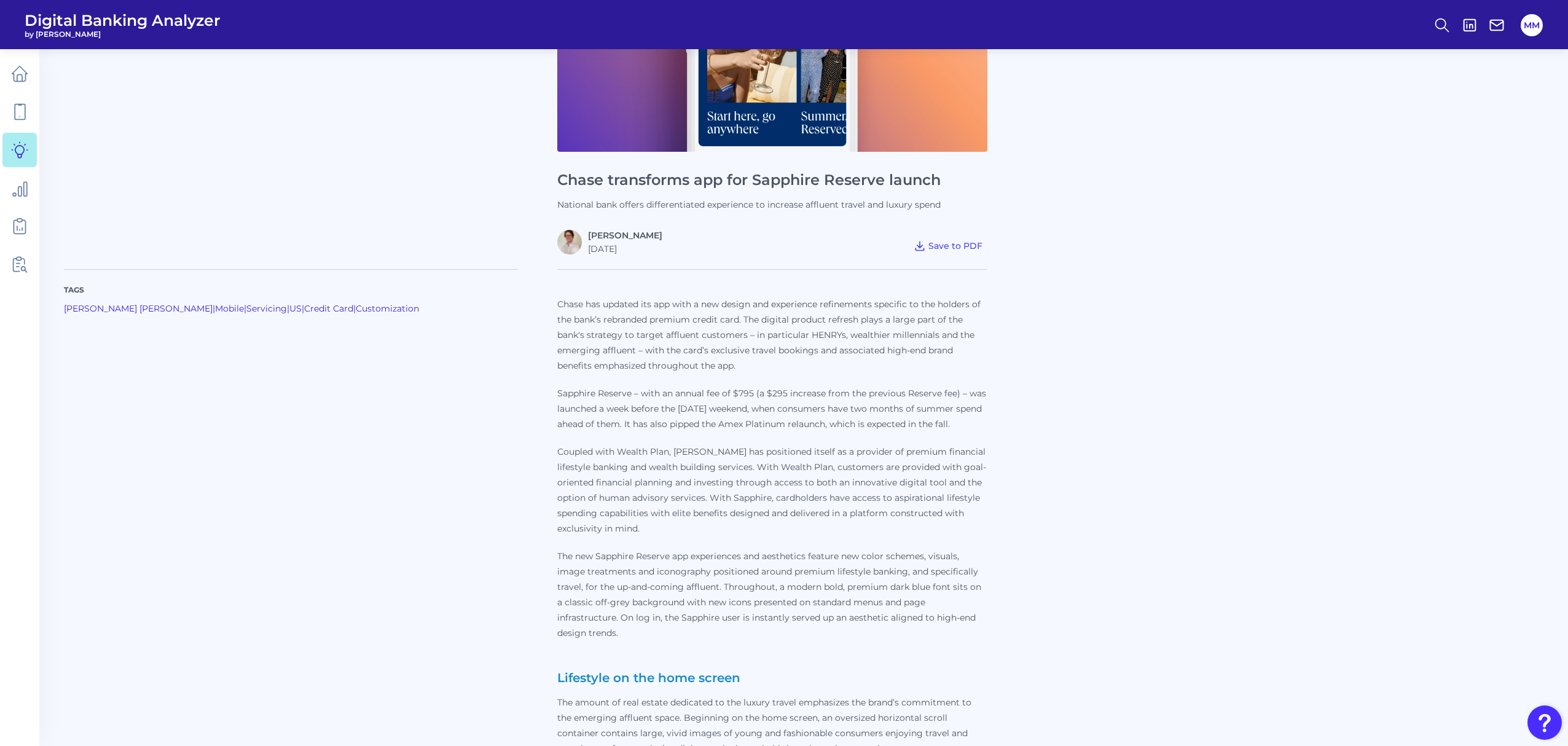
scroll to position [185, 0]
click at [27, 76] on icon at bounding box center [20, 74] width 17 height 17
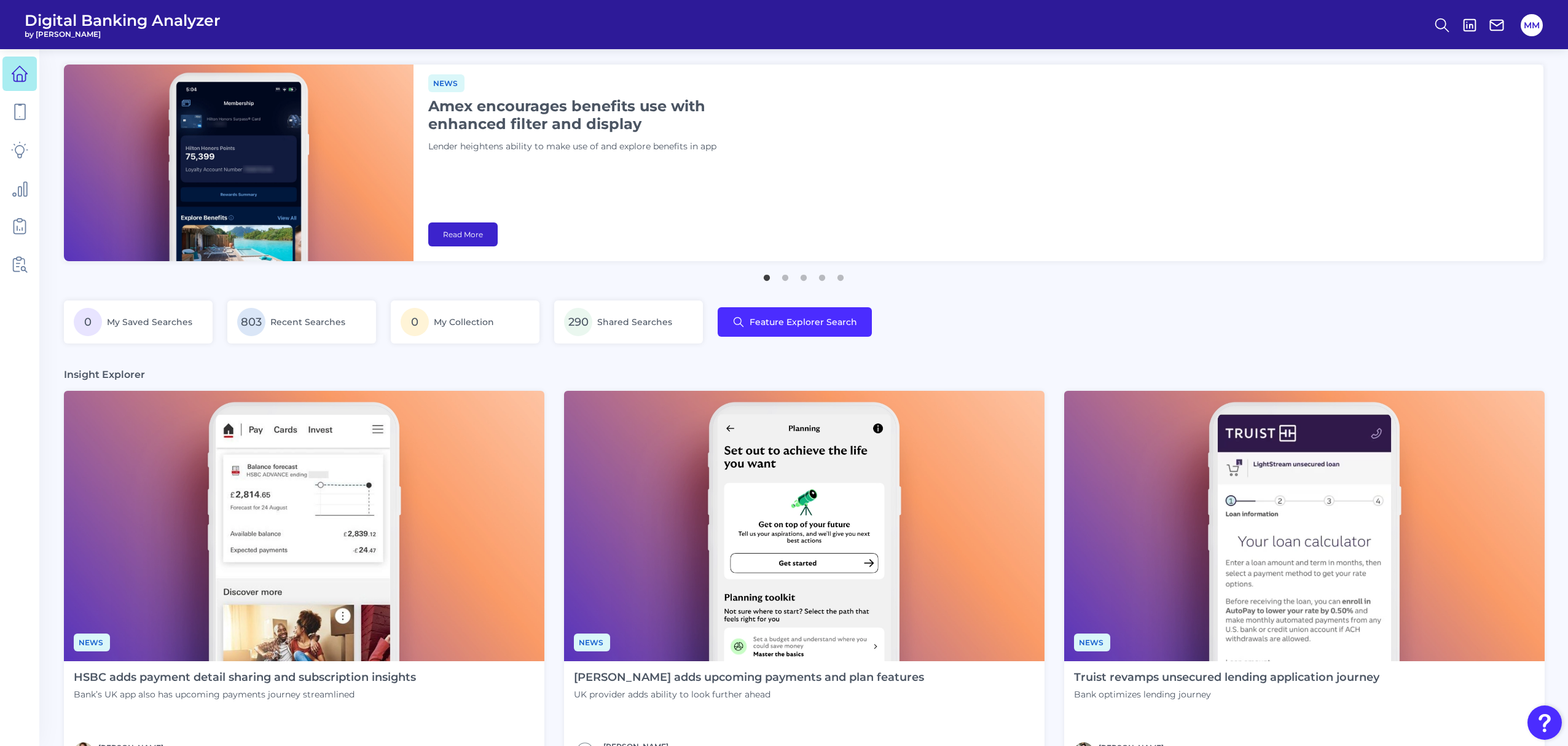
click at [480, 230] on link "Read More" at bounding box center [463, 234] width 69 height 24
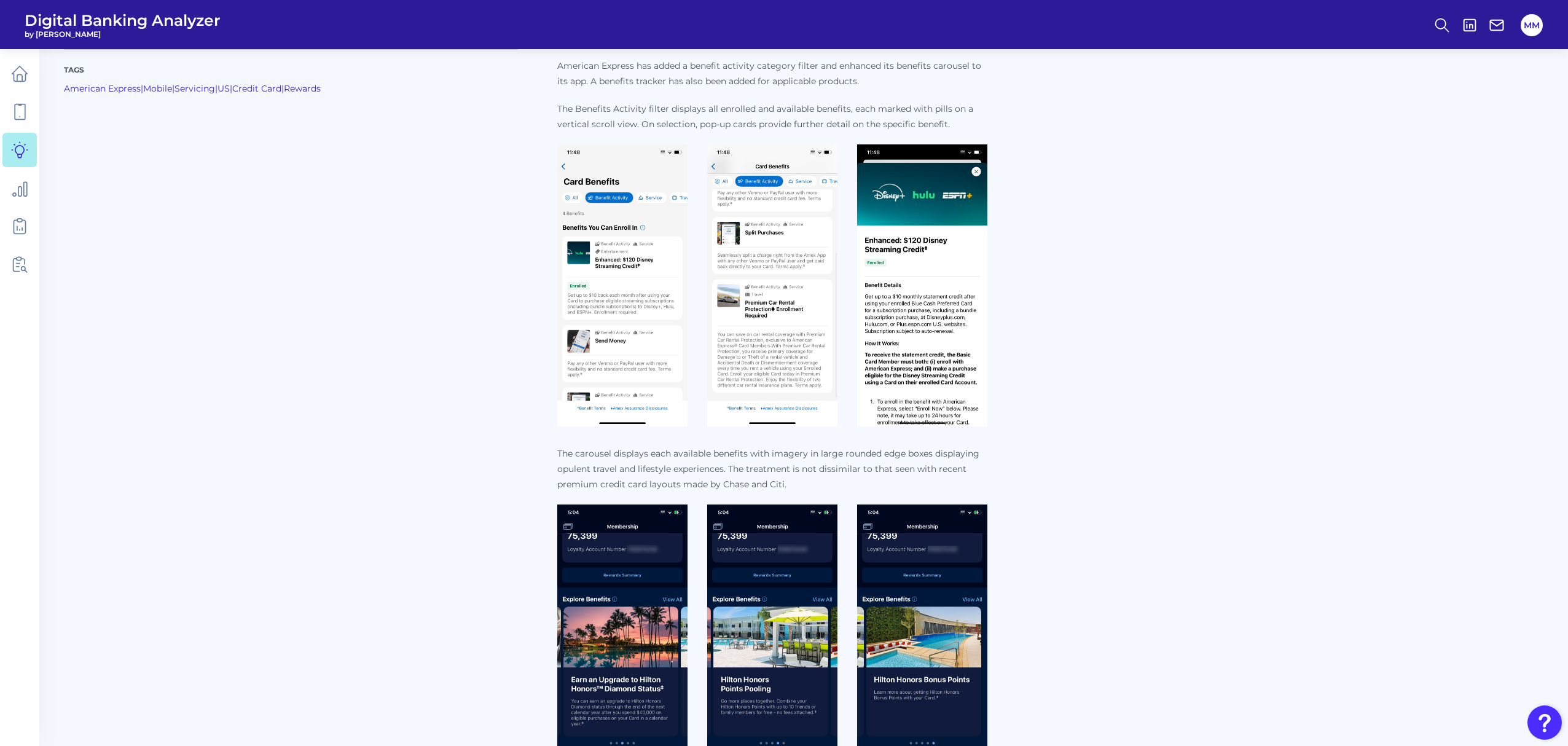
scroll to position [438, 0]
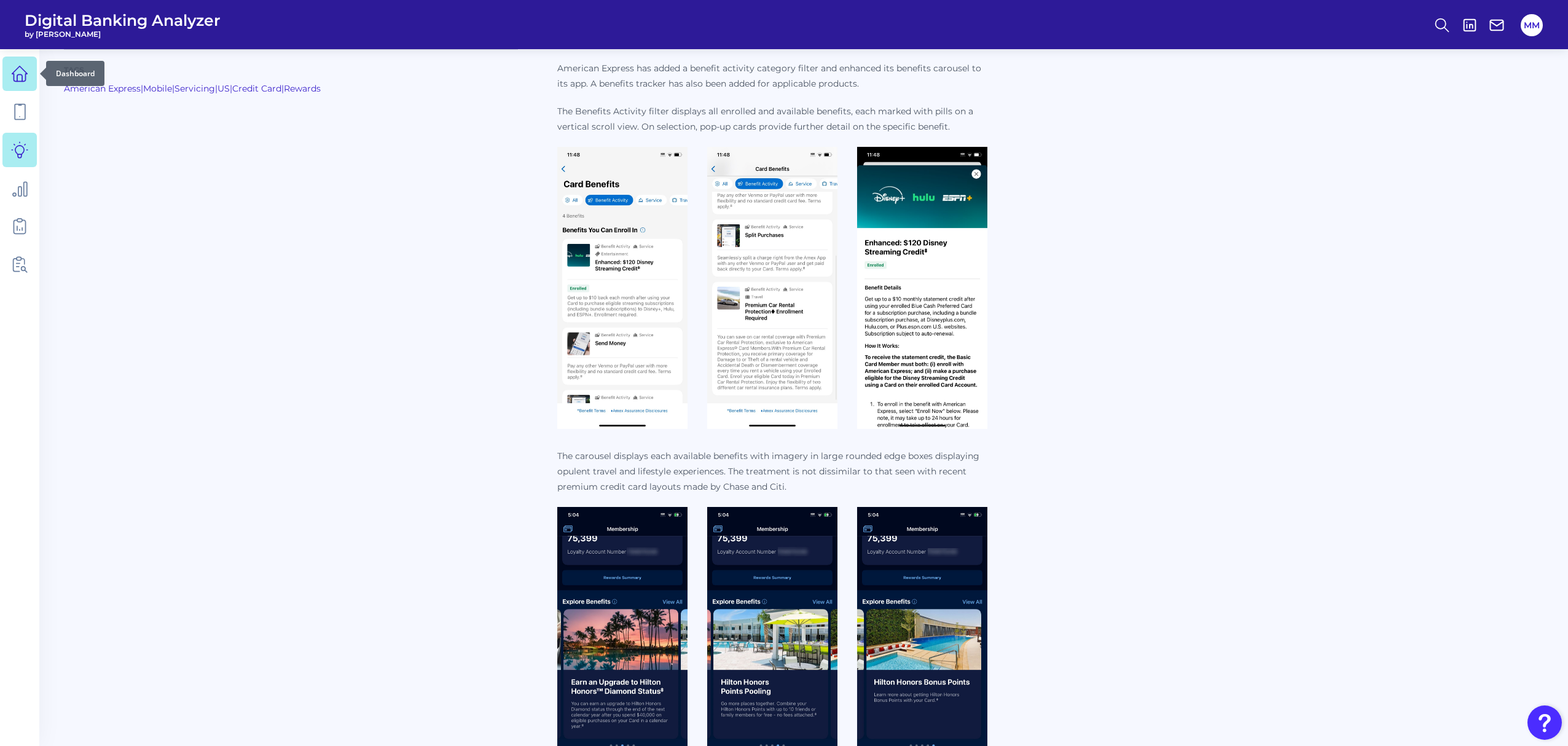
click at [22, 74] on icon at bounding box center [20, 74] width 17 height 17
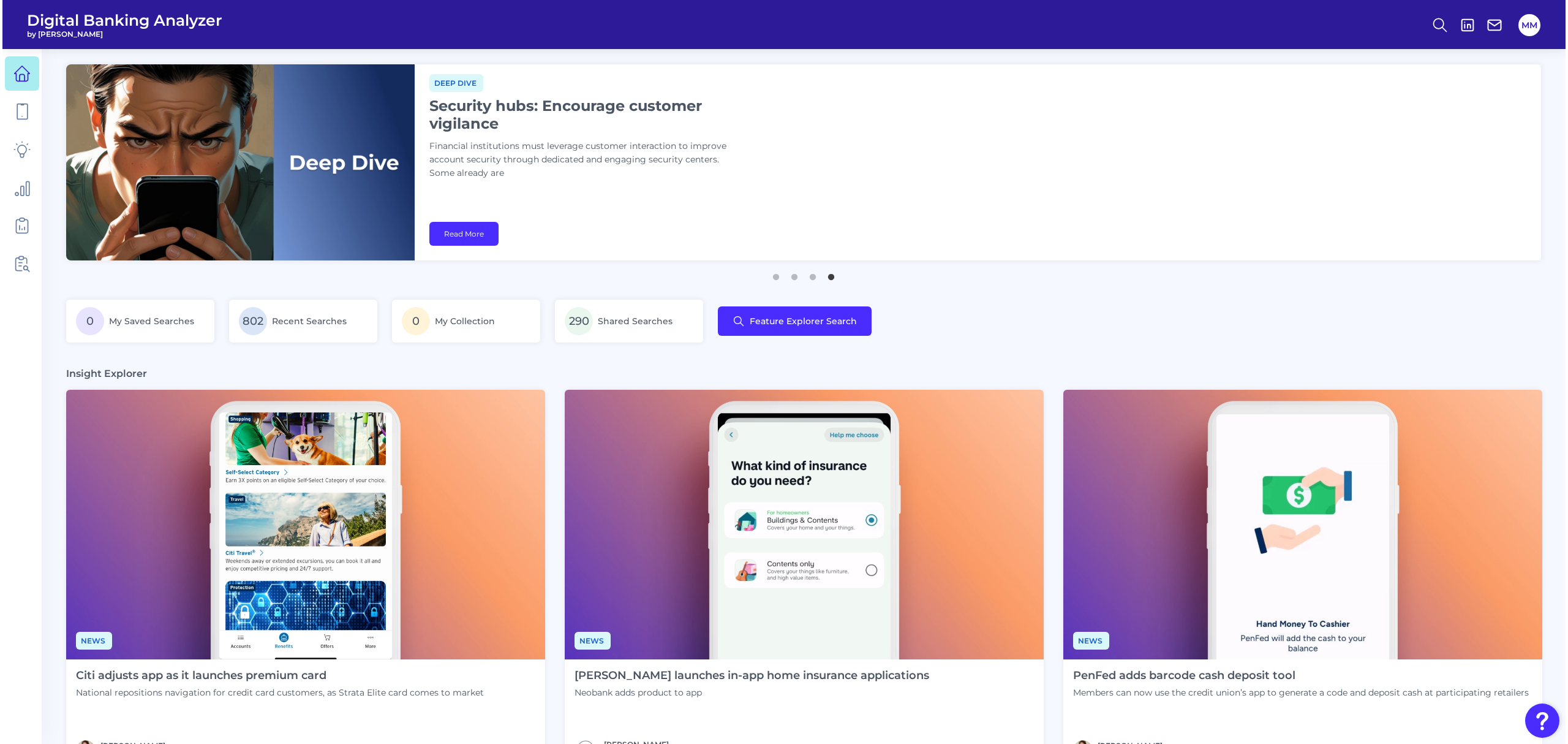
scroll to position [260, 0]
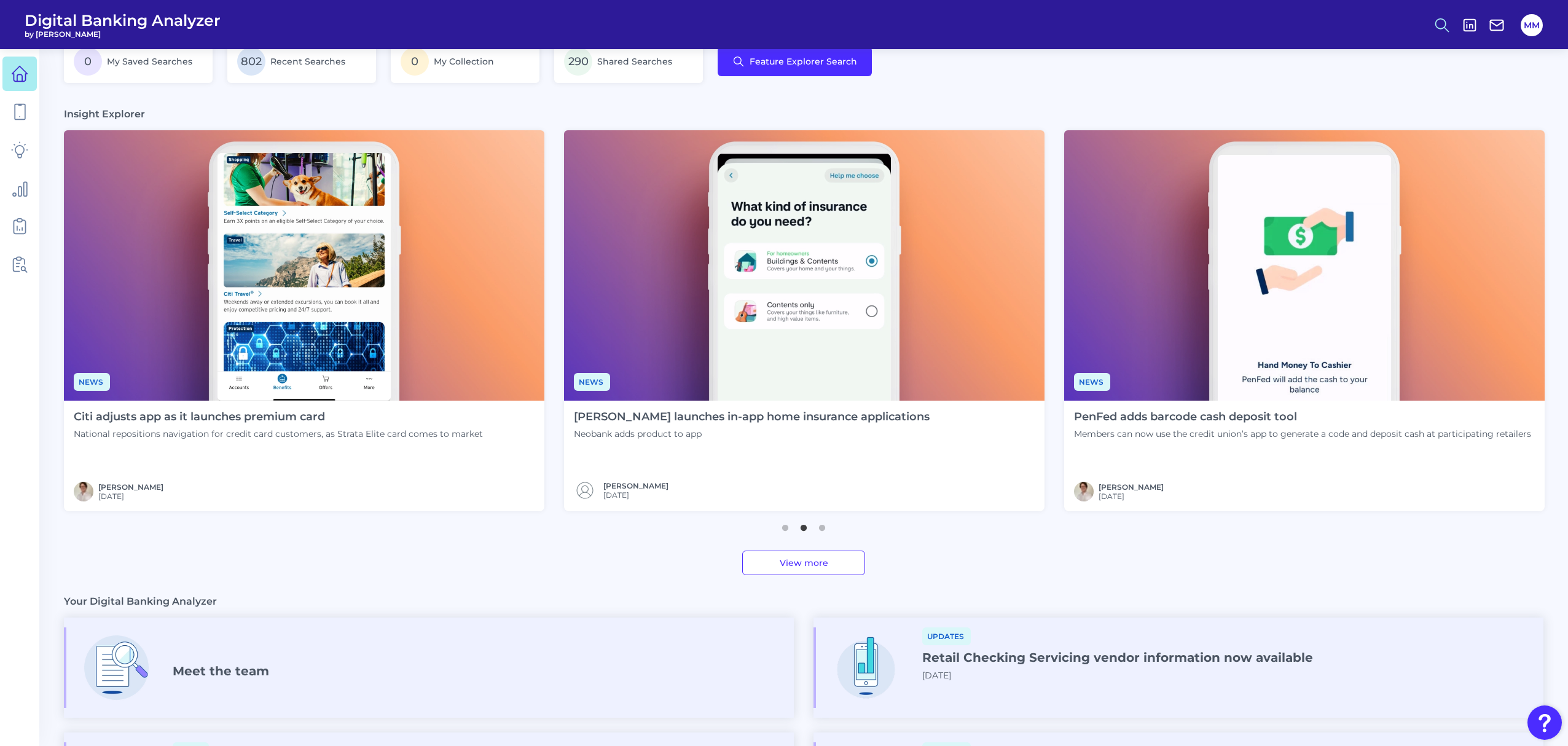
click at [1444, 26] on circle at bounding box center [1441, 23] width 10 height 10
click at [1373, 90] on button "Feature Explorer Search" at bounding box center [1381, 89] width 148 height 30
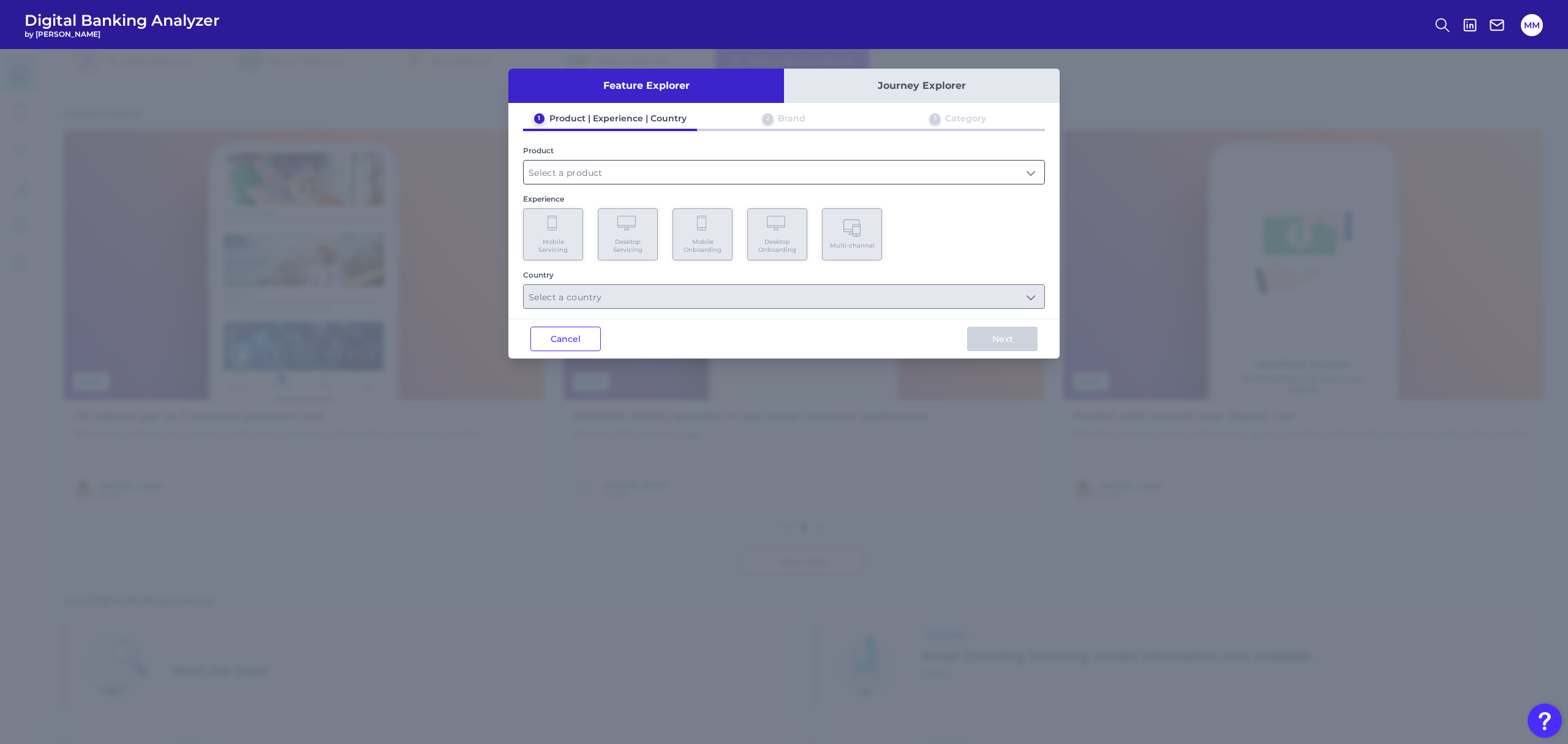
click at [750, 175] on input "text" at bounding box center [784, 172] width 521 height 23
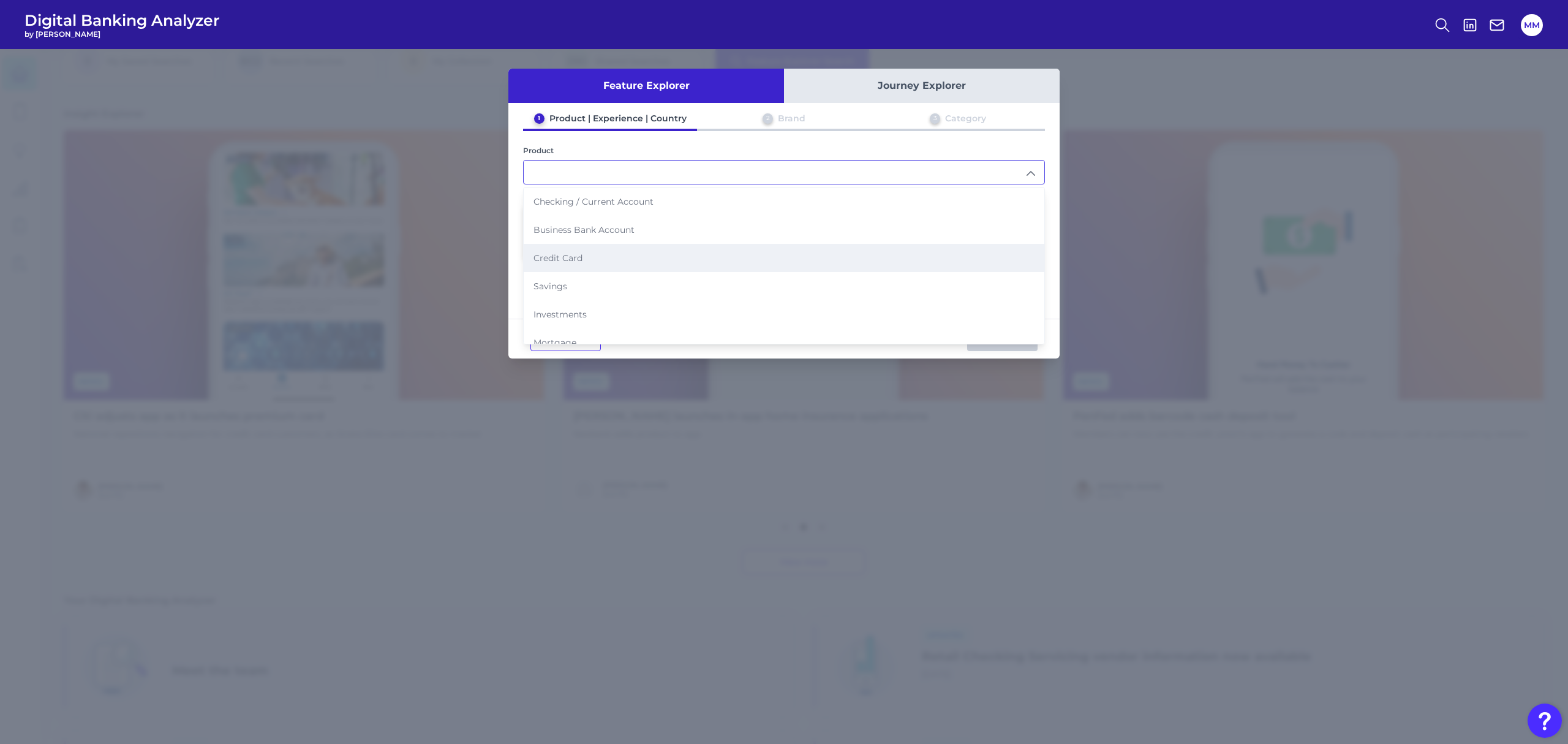
click at [645, 253] on li "Credit Card" at bounding box center [784, 258] width 521 height 28
type input "Credit Card"
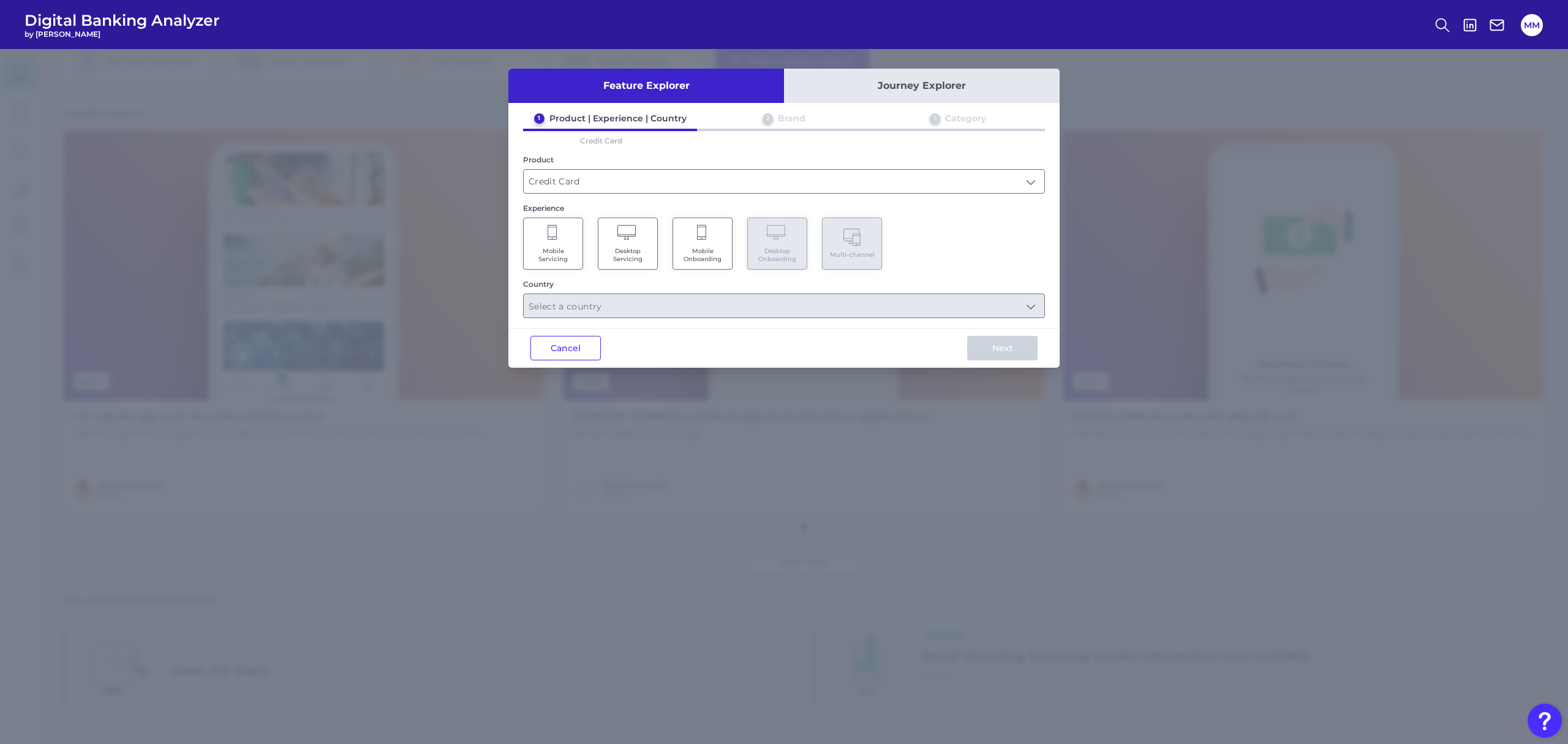
click at [553, 247] on span "Mobile Servicing" at bounding box center [553, 255] width 47 height 16
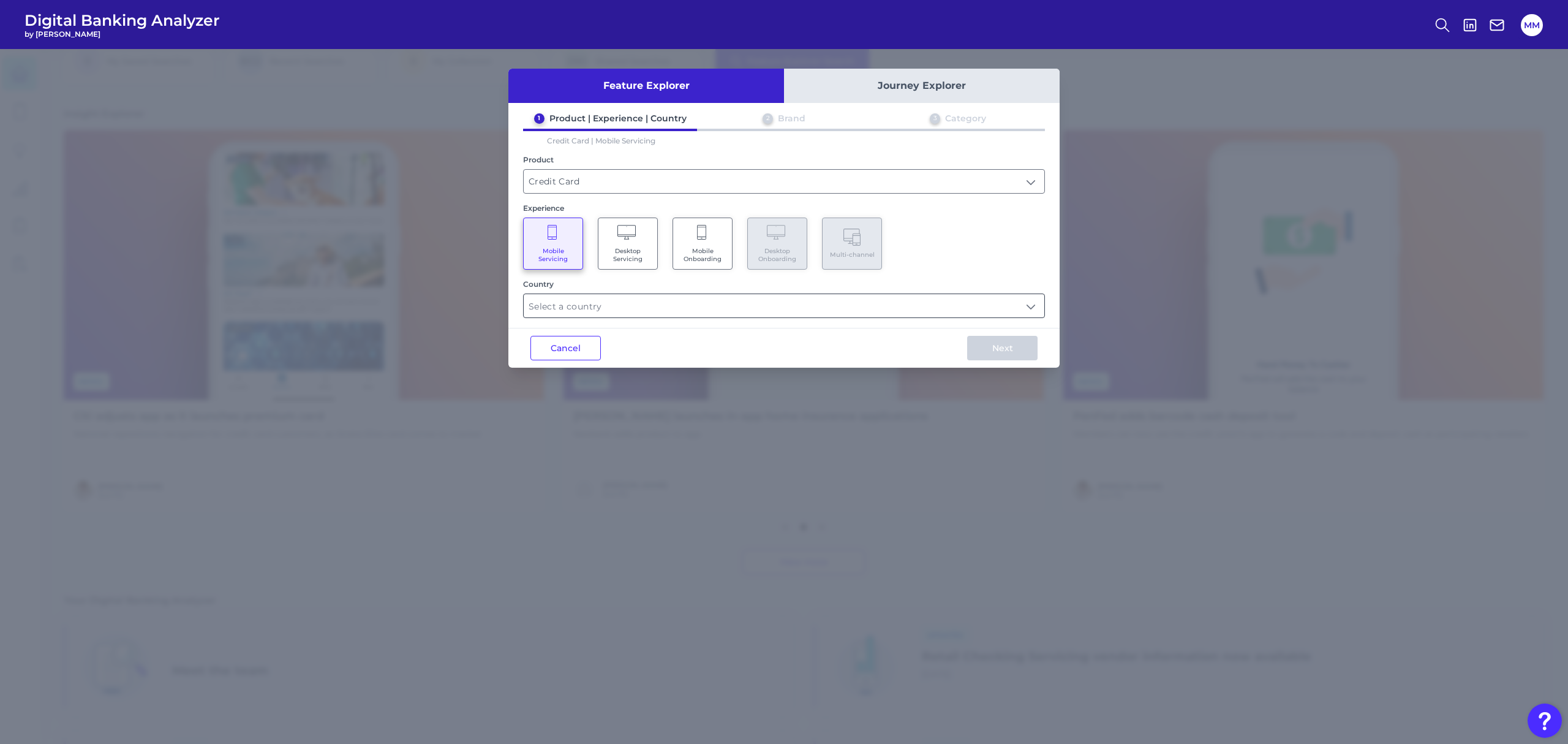
click at [638, 309] on input "text" at bounding box center [784, 306] width 521 height 23
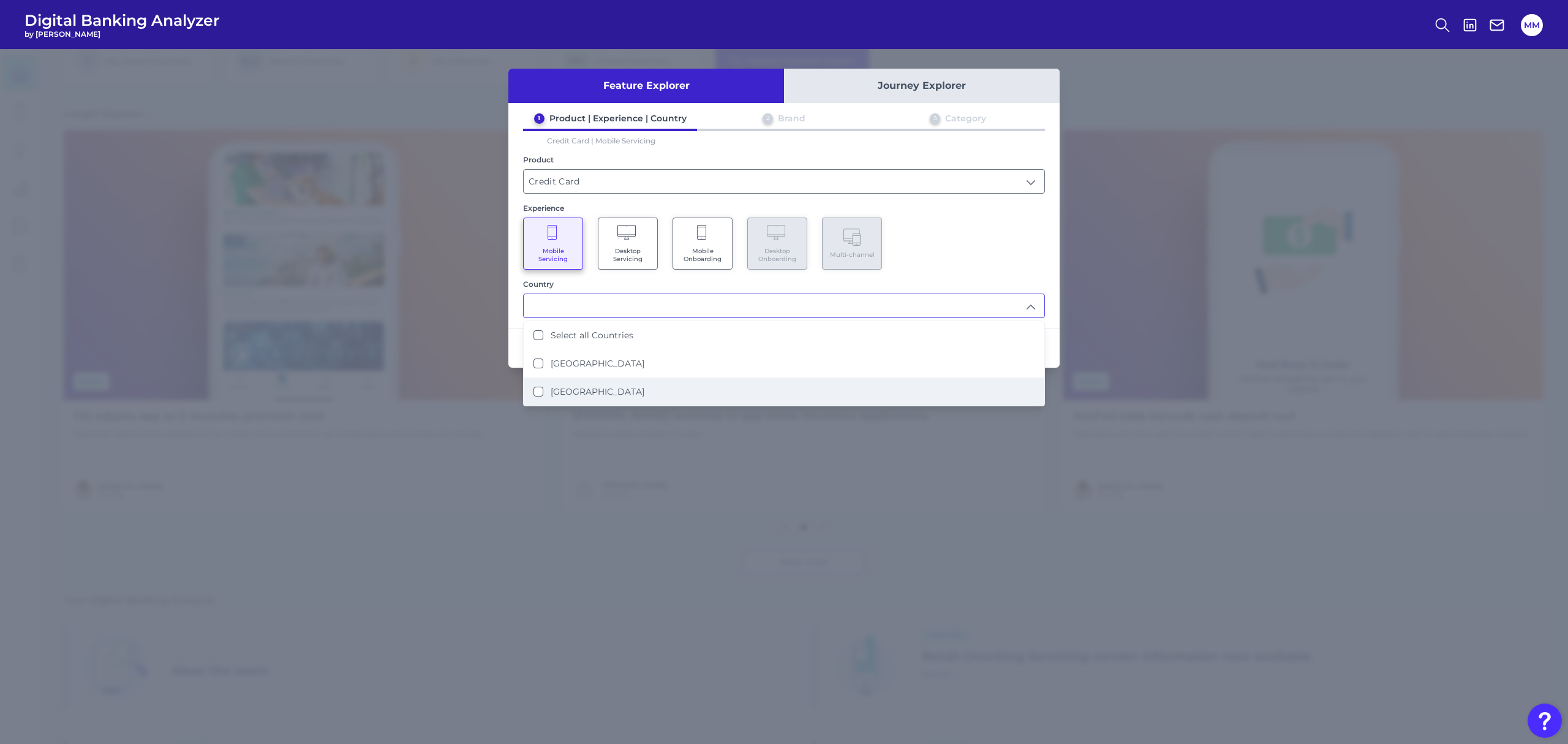
click at [605, 388] on label "United States" at bounding box center [597, 391] width 94 height 11
type input "United States"
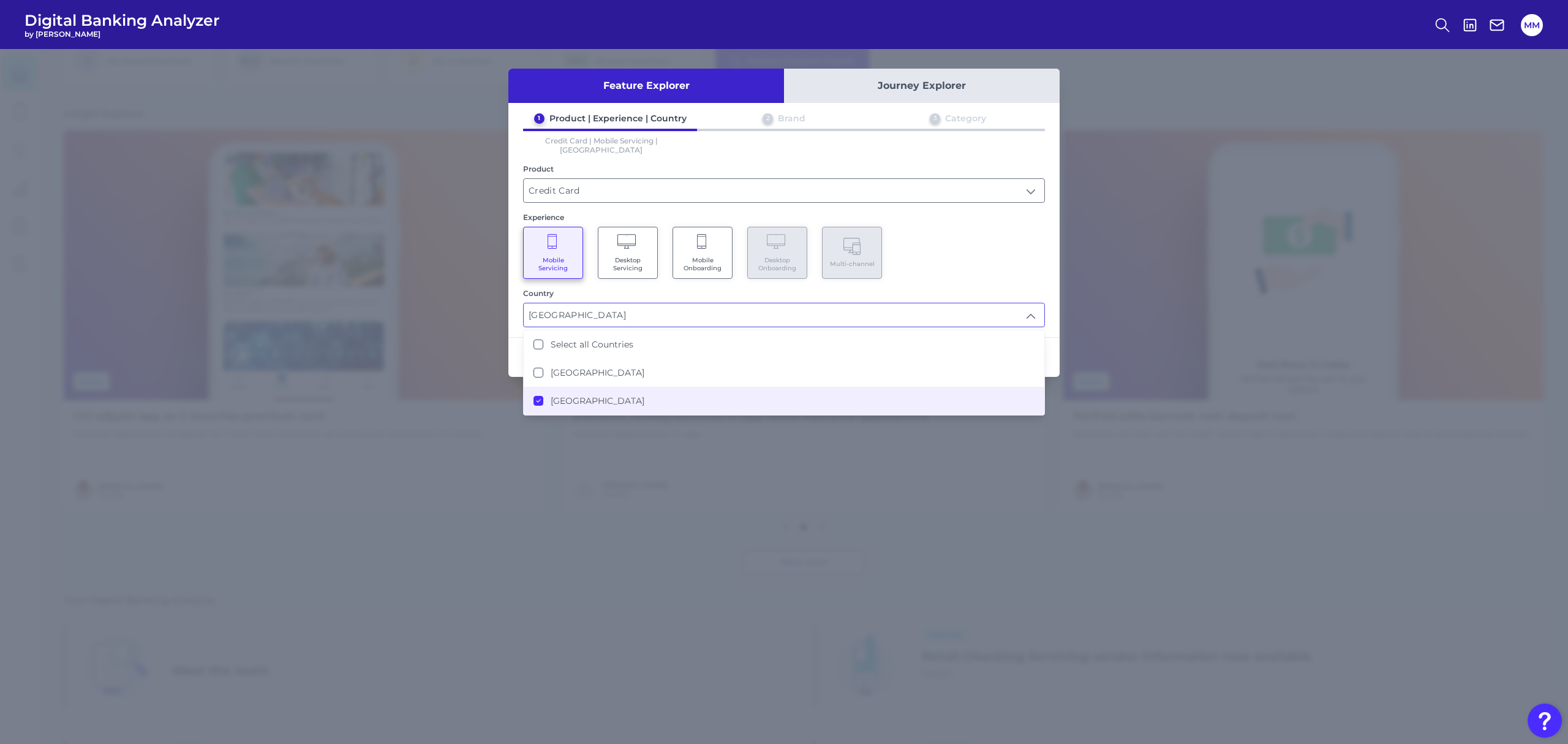
click at [963, 240] on div "Mobile Servicing Desktop Servicing Mobile Onboarding Desktop Onboarding Multi-c…" at bounding box center [784, 253] width 522 height 52
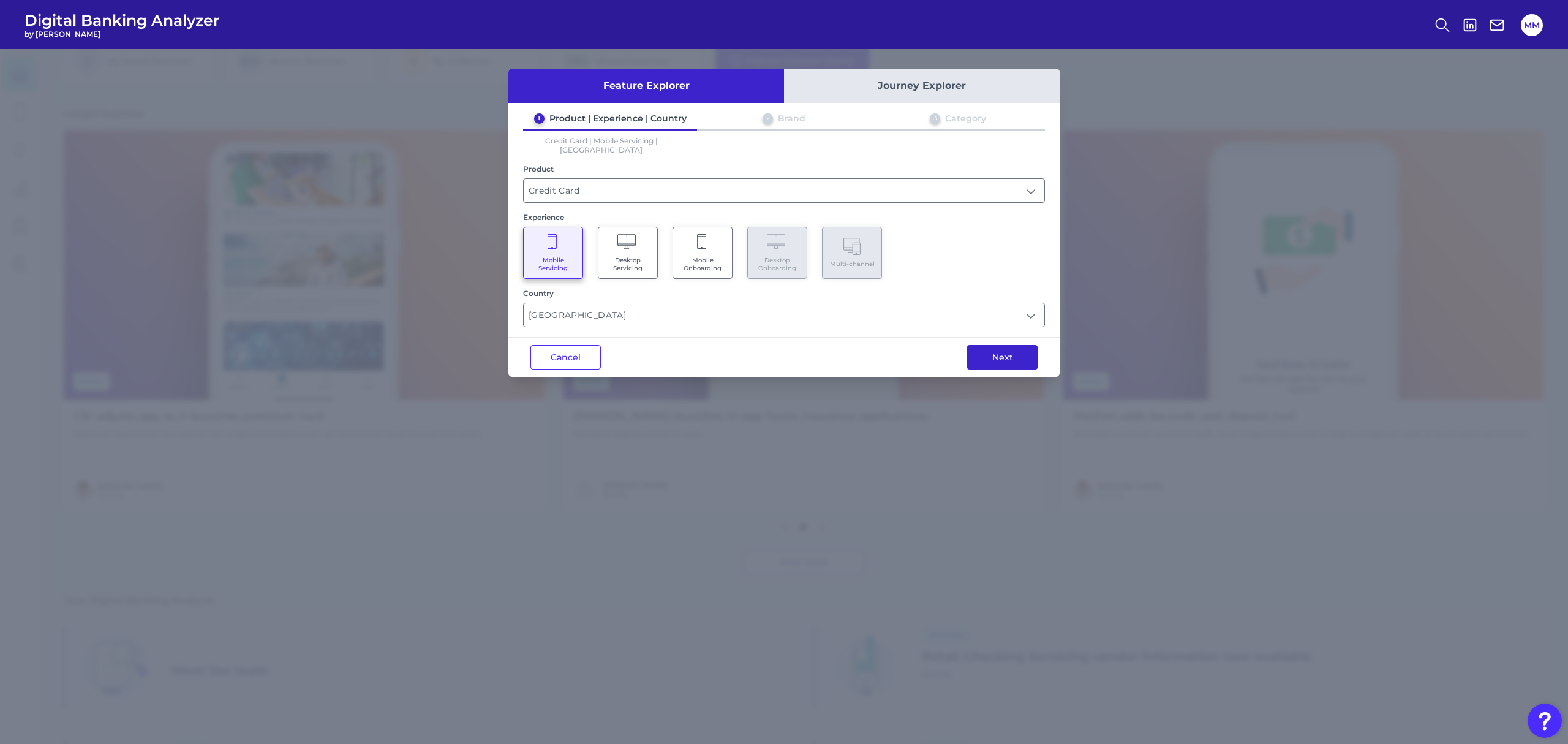
click at [996, 347] on button "Next" at bounding box center [1003, 357] width 71 height 25
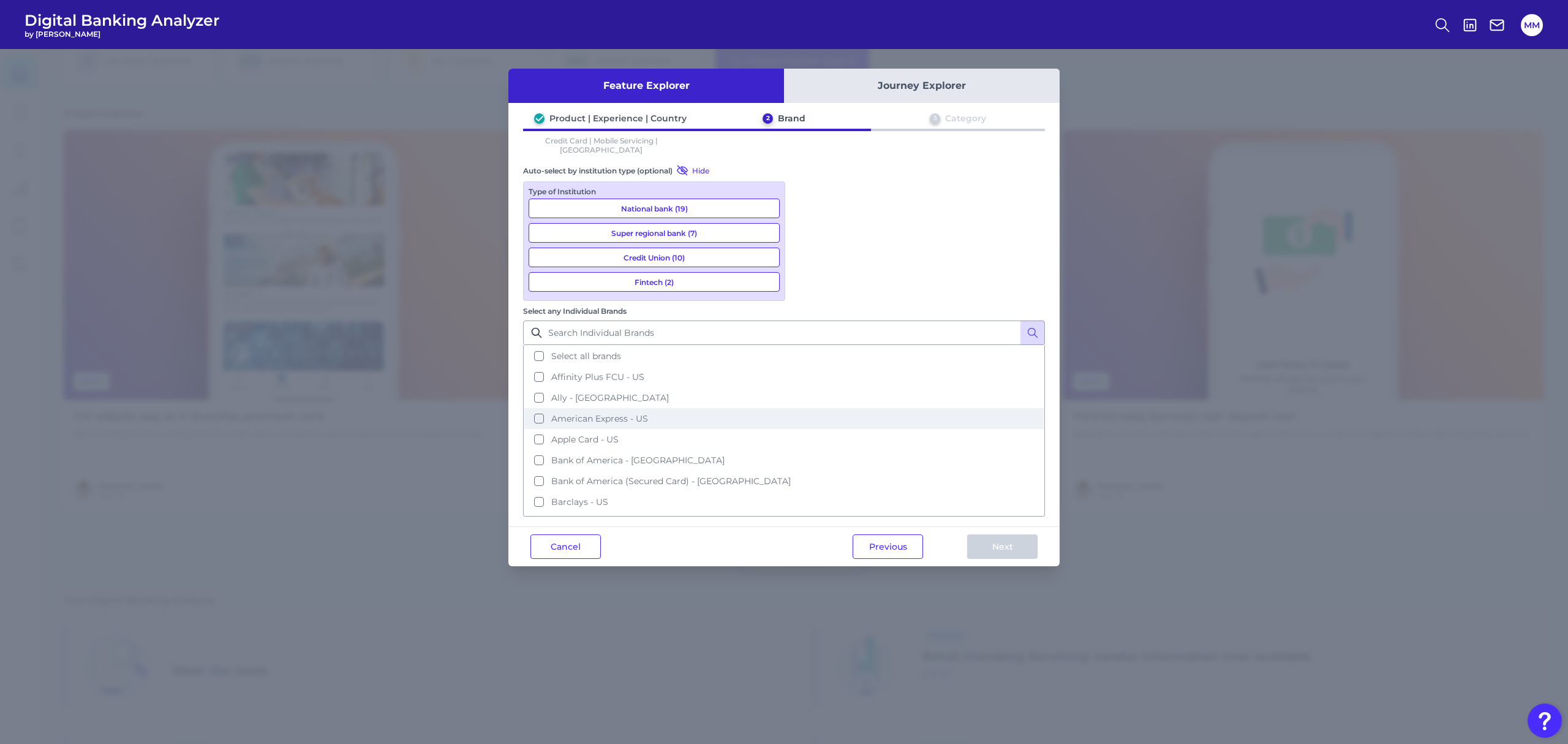
click at [648, 413] on span "American Express - US" at bounding box center [600, 418] width 97 height 11
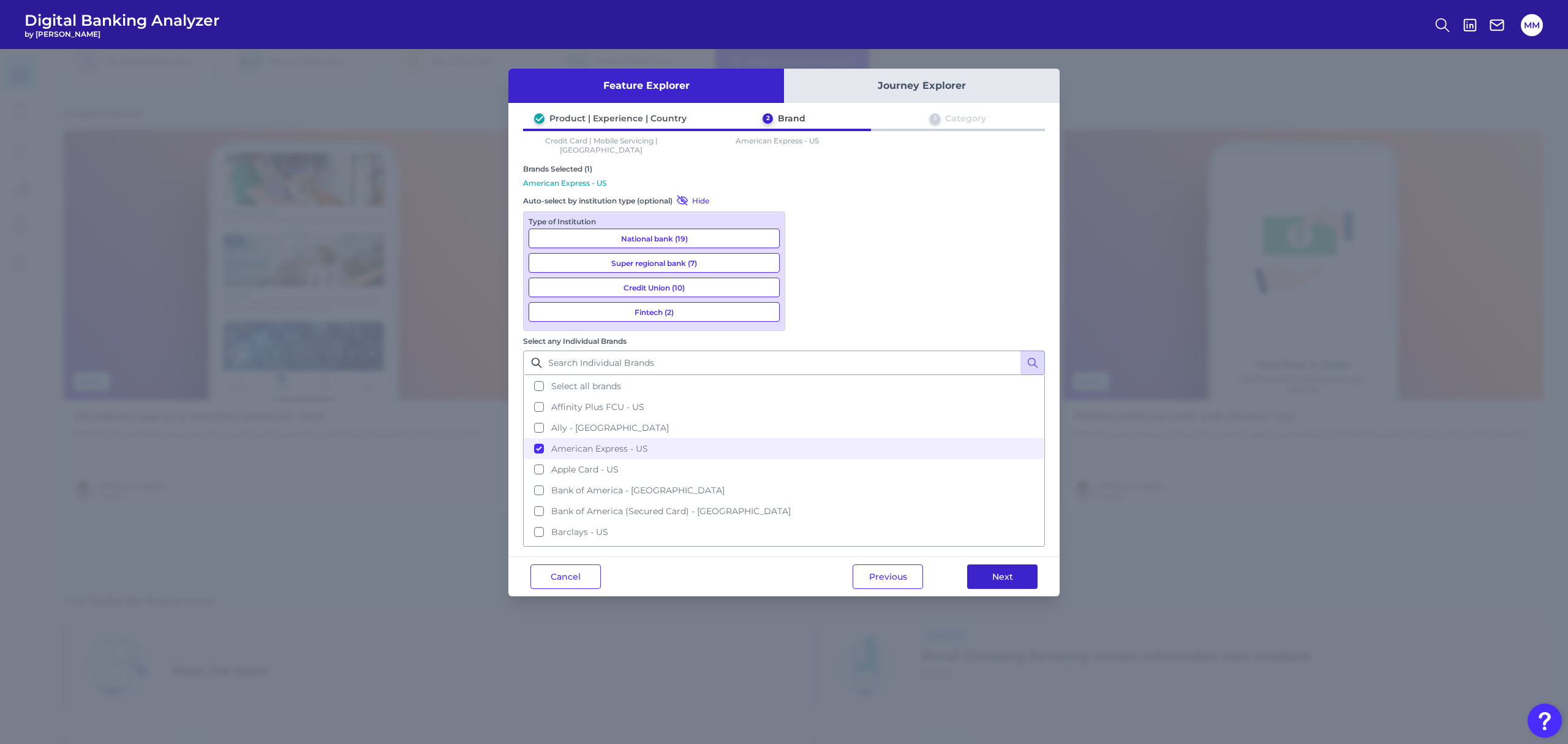
click at [1005, 564] on button "Next" at bounding box center [1003, 577] width 71 height 25
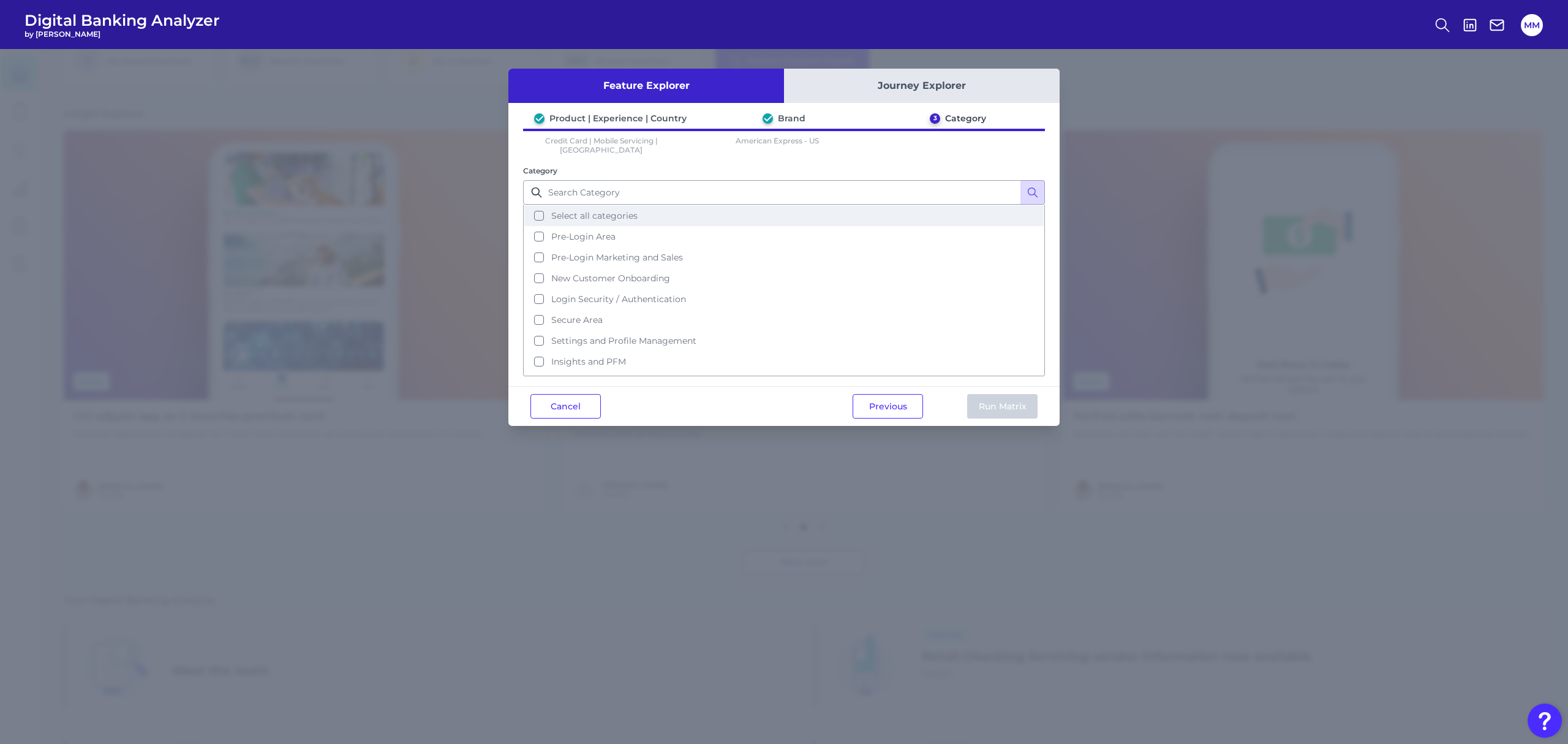
click at [543, 207] on button "Select all categories" at bounding box center [784, 215] width 520 height 21
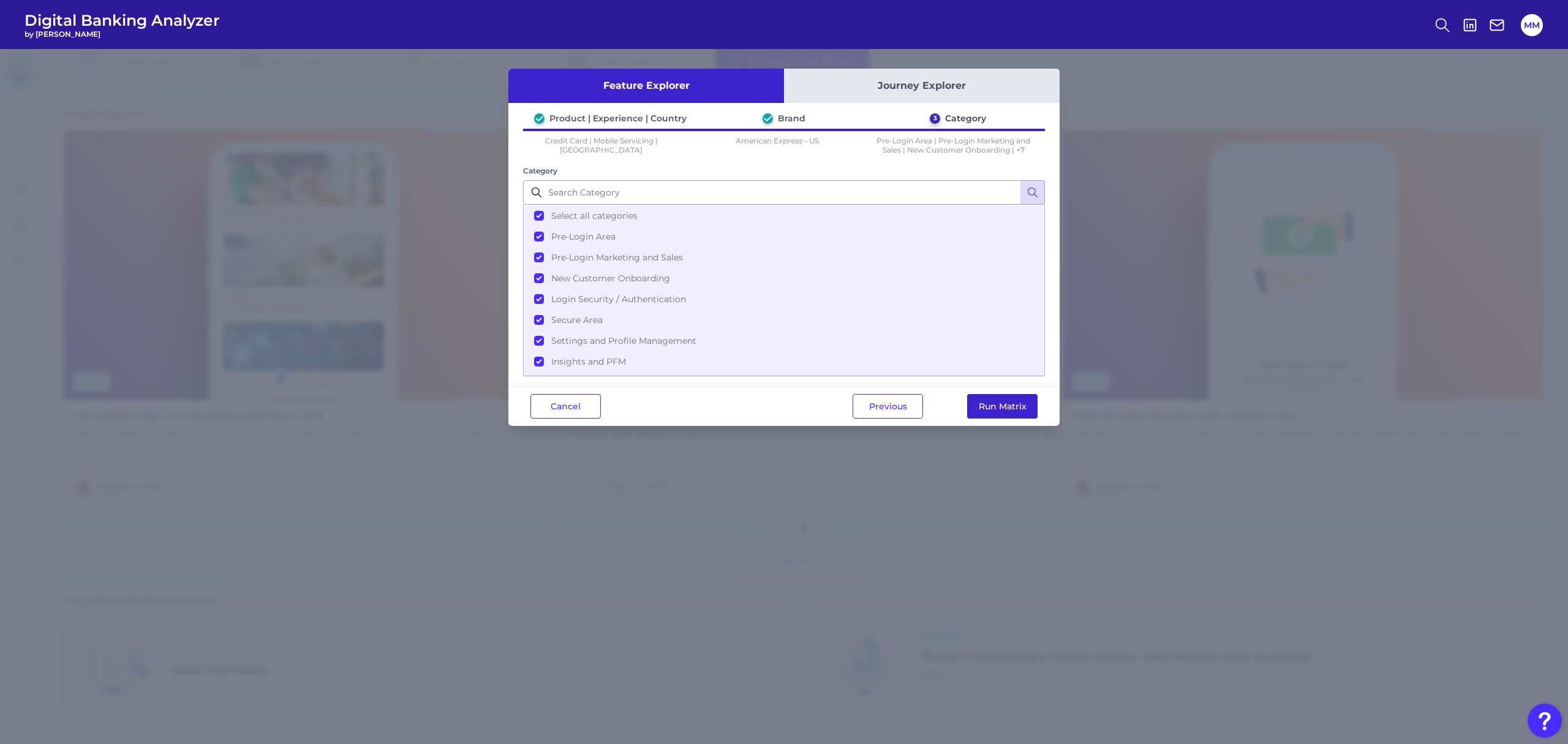
click at [1018, 401] on button "Run Matrix" at bounding box center [1003, 406] width 71 height 25
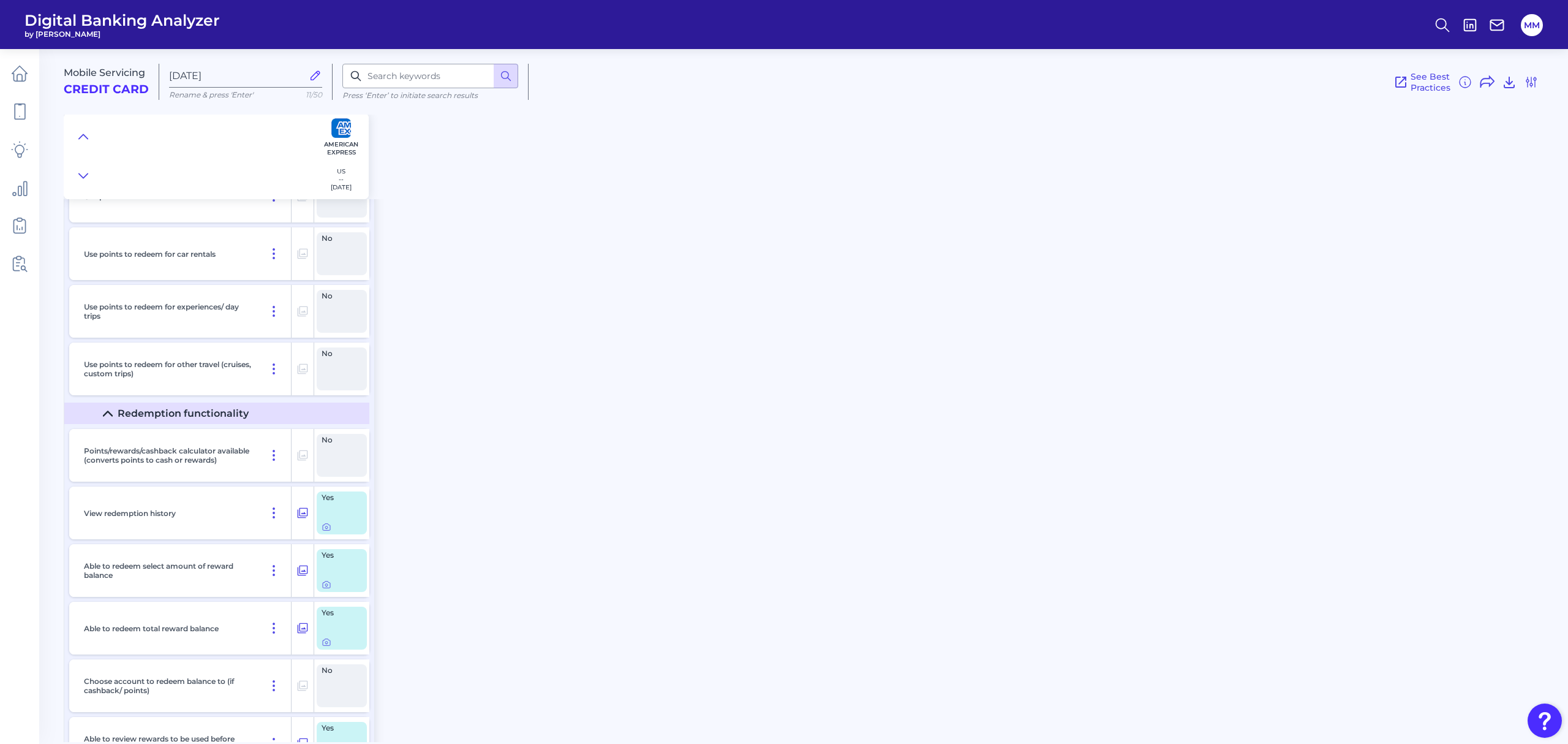
scroll to position [12610, 0]
click at [327, 532] on icon at bounding box center [327, 527] width 10 height 10
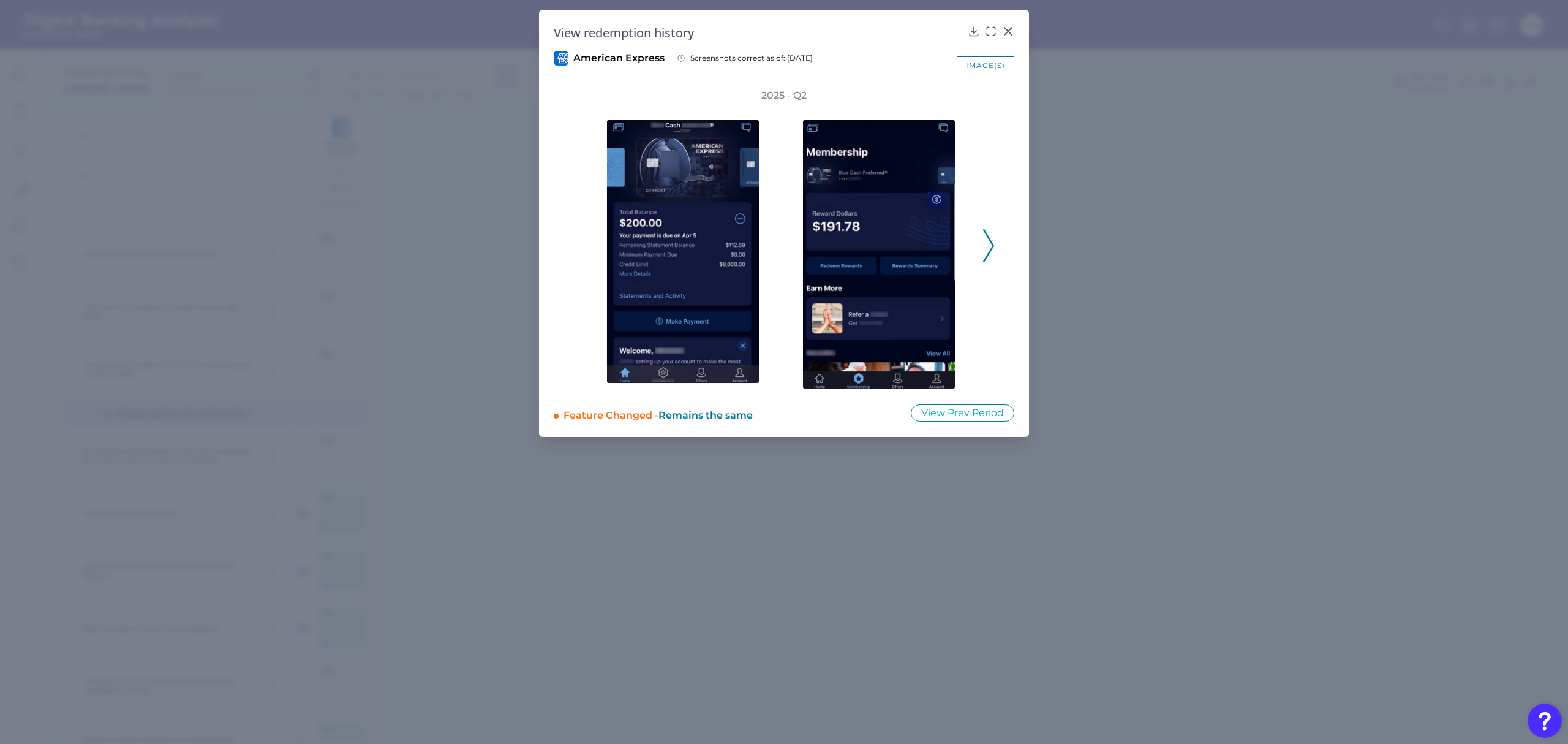
click at [988, 249] on icon at bounding box center [989, 246] width 11 height 33
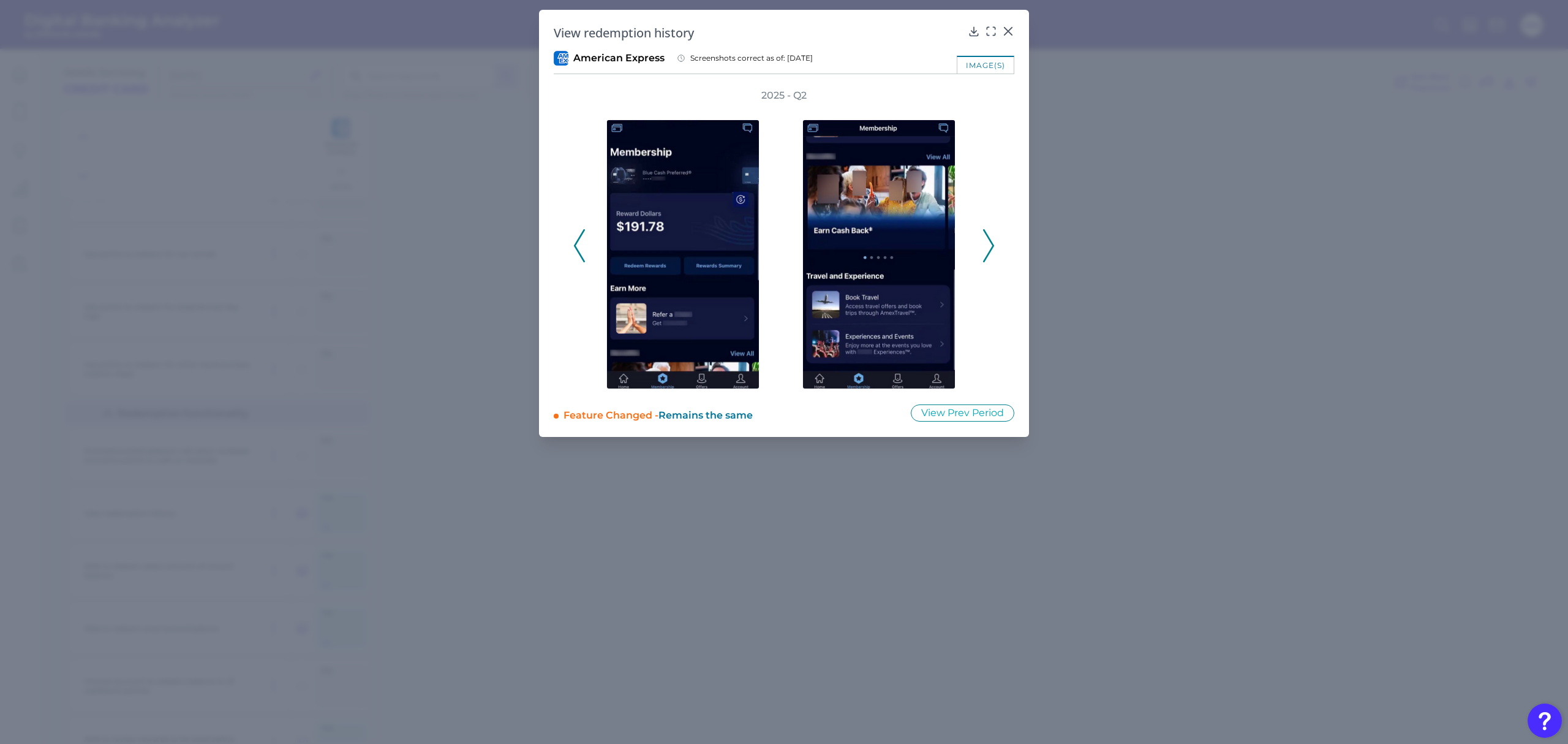
click at [988, 249] on icon at bounding box center [989, 246] width 11 height 33
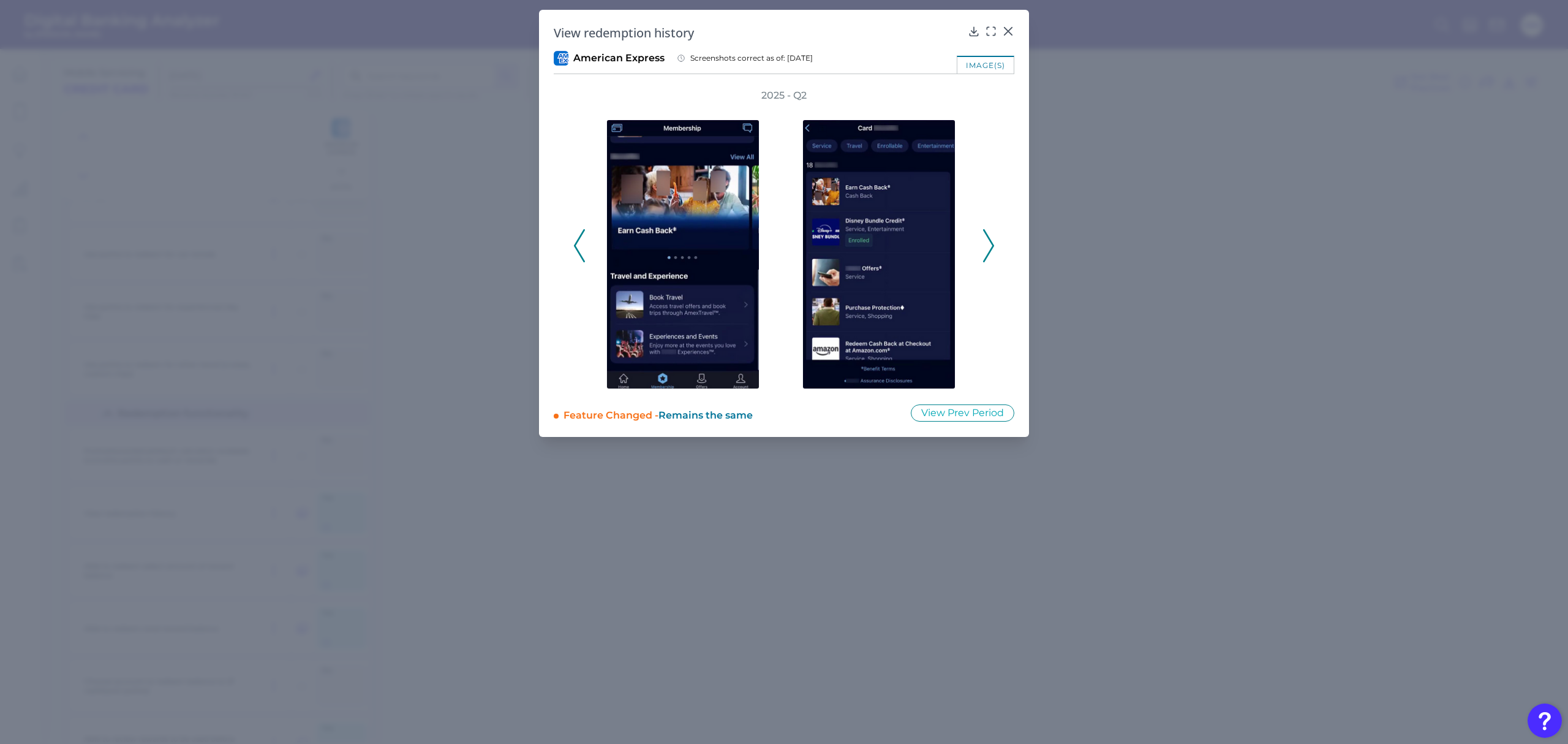
click at [988, 249] on icon at bounding box center [989, 246] width 11 height 33
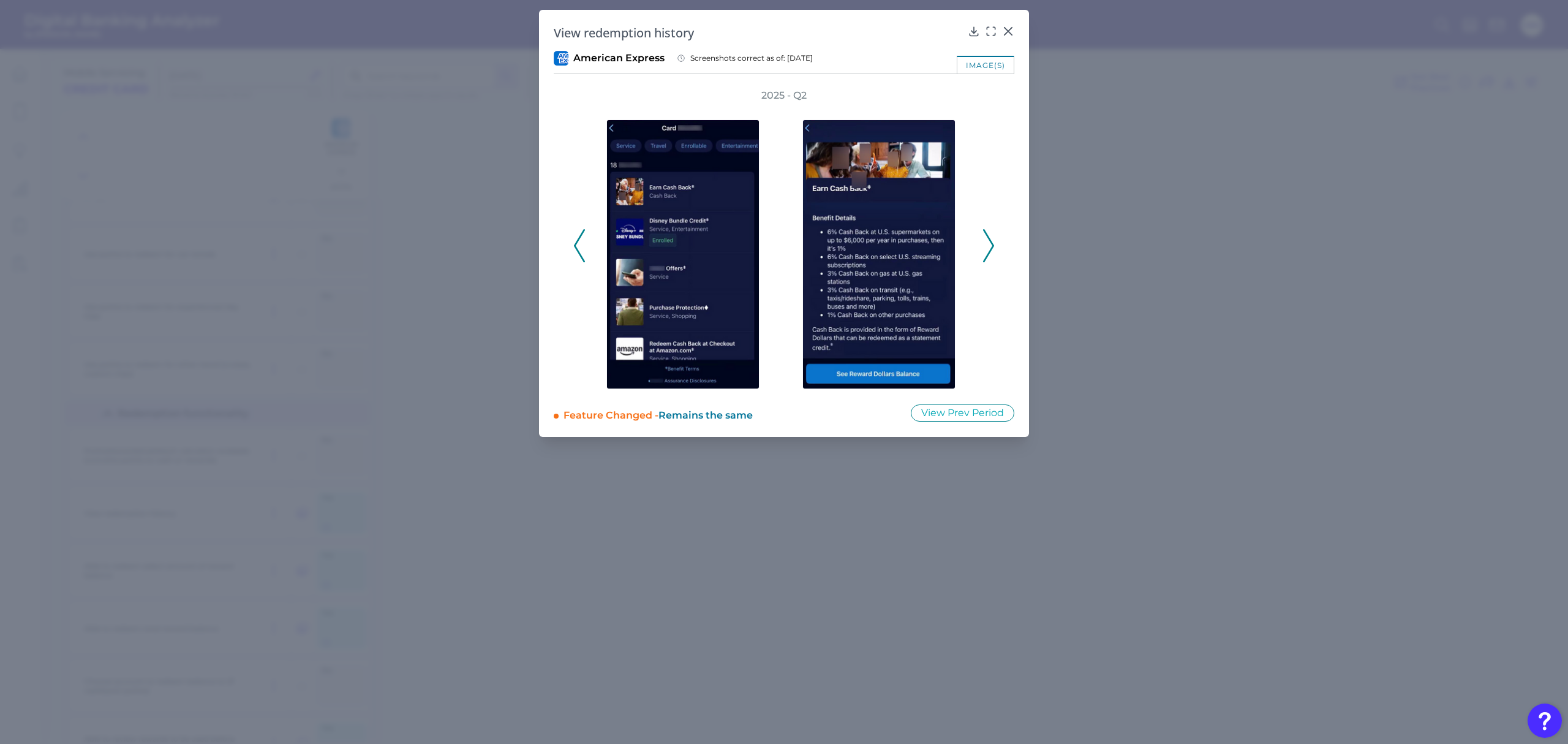
click at [988, 249] on icon at bounding box center [989, 246] width 11 height 33
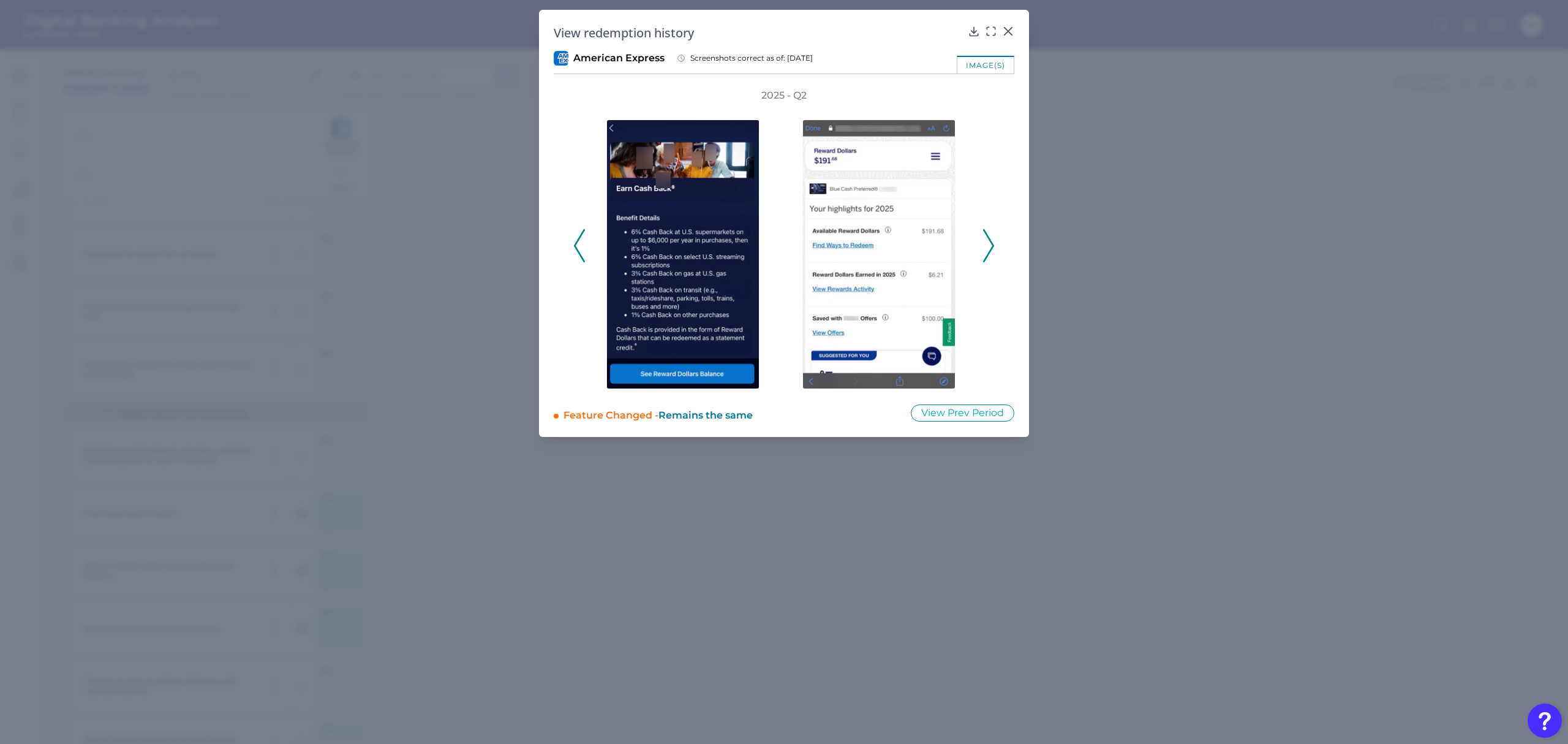
click at [988, 249] on icon at bounding box center [989, 246] width 11 height 33
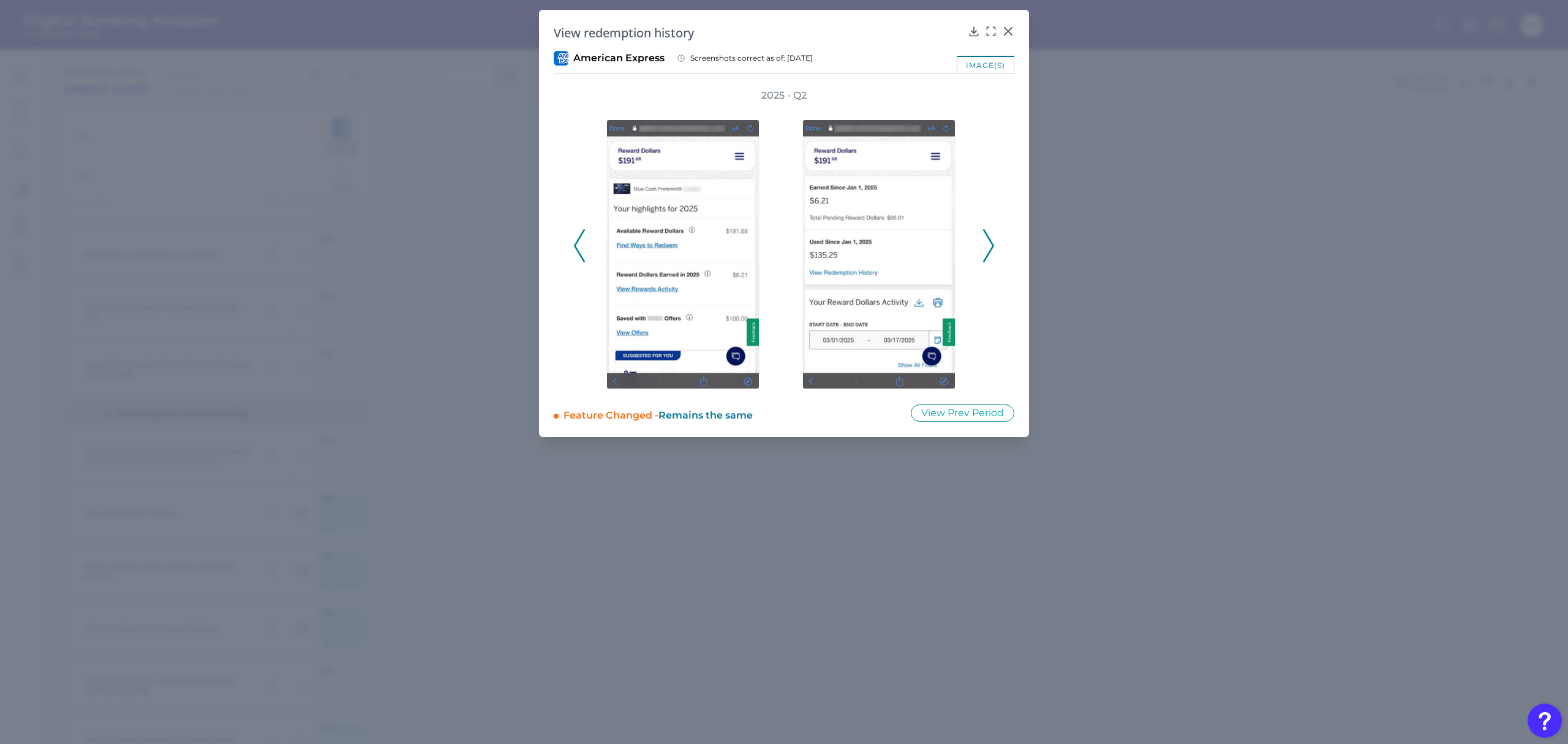
click at [988, 249] on icon at bounding box center [989, 246] width 11 height 33
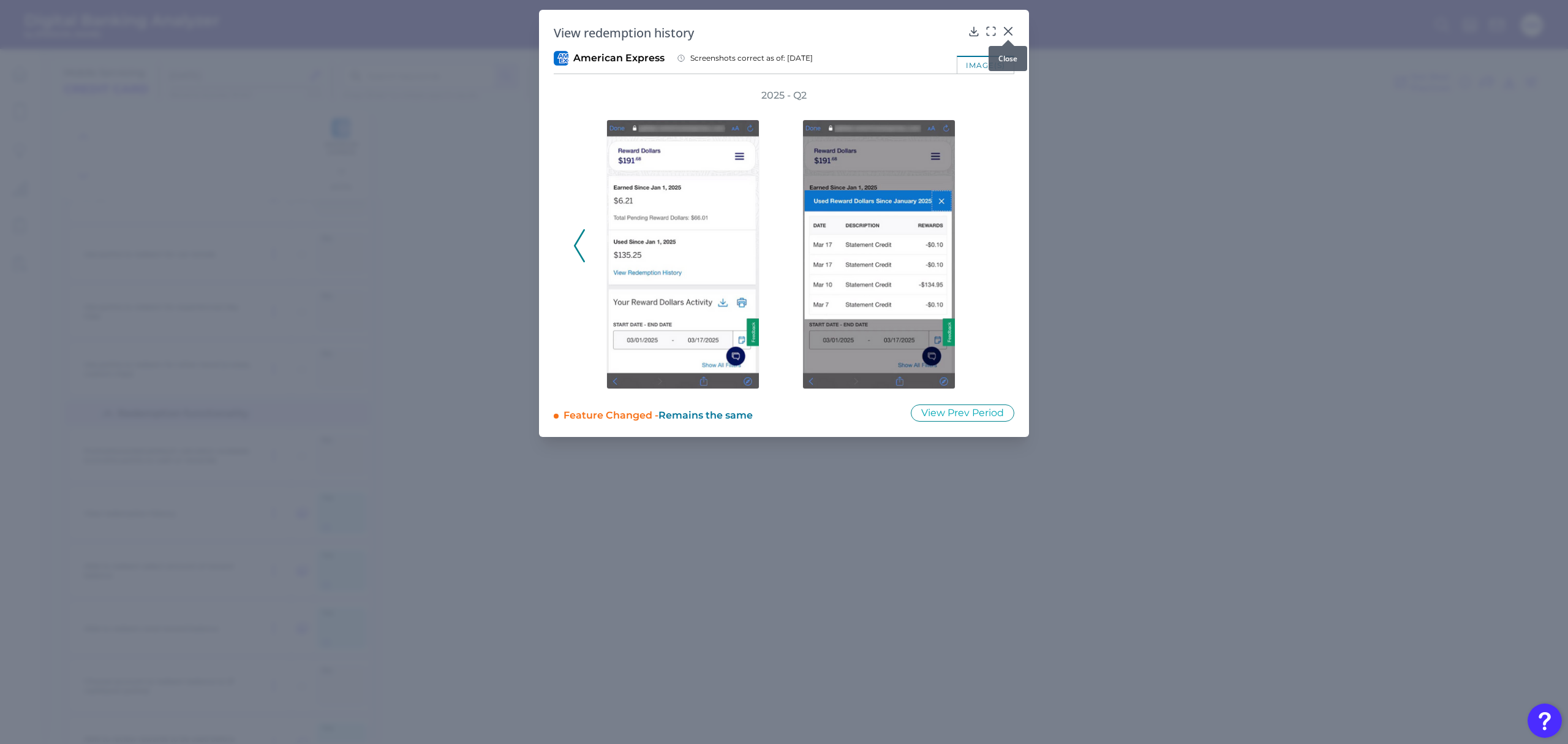
click at [1009, 32] on icon at bounding box center [1008, 31] width 12 height 12
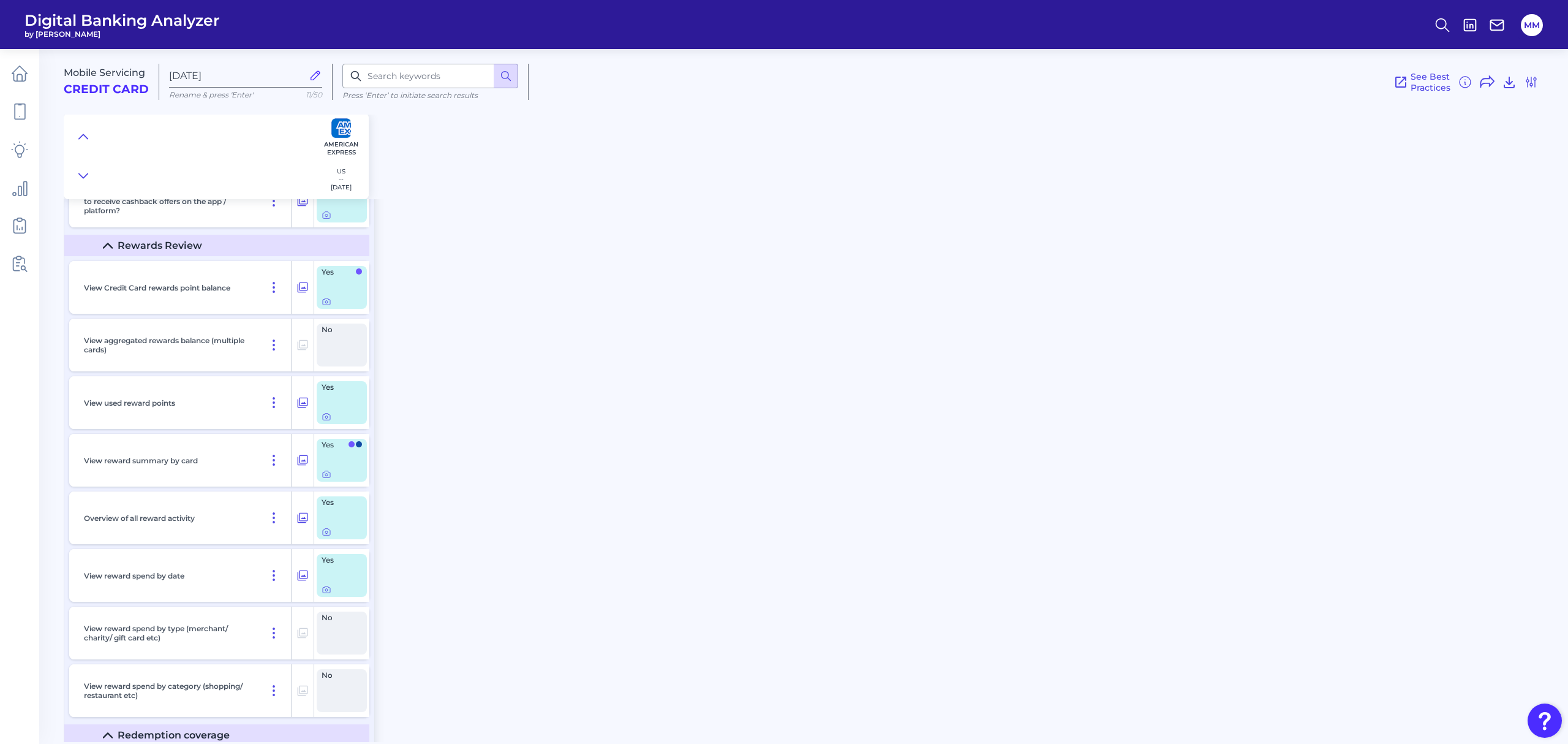
scroll to position [11452, 0]
click at [325, 307] on icon at bounding box center [327, 302] width 10 height 10
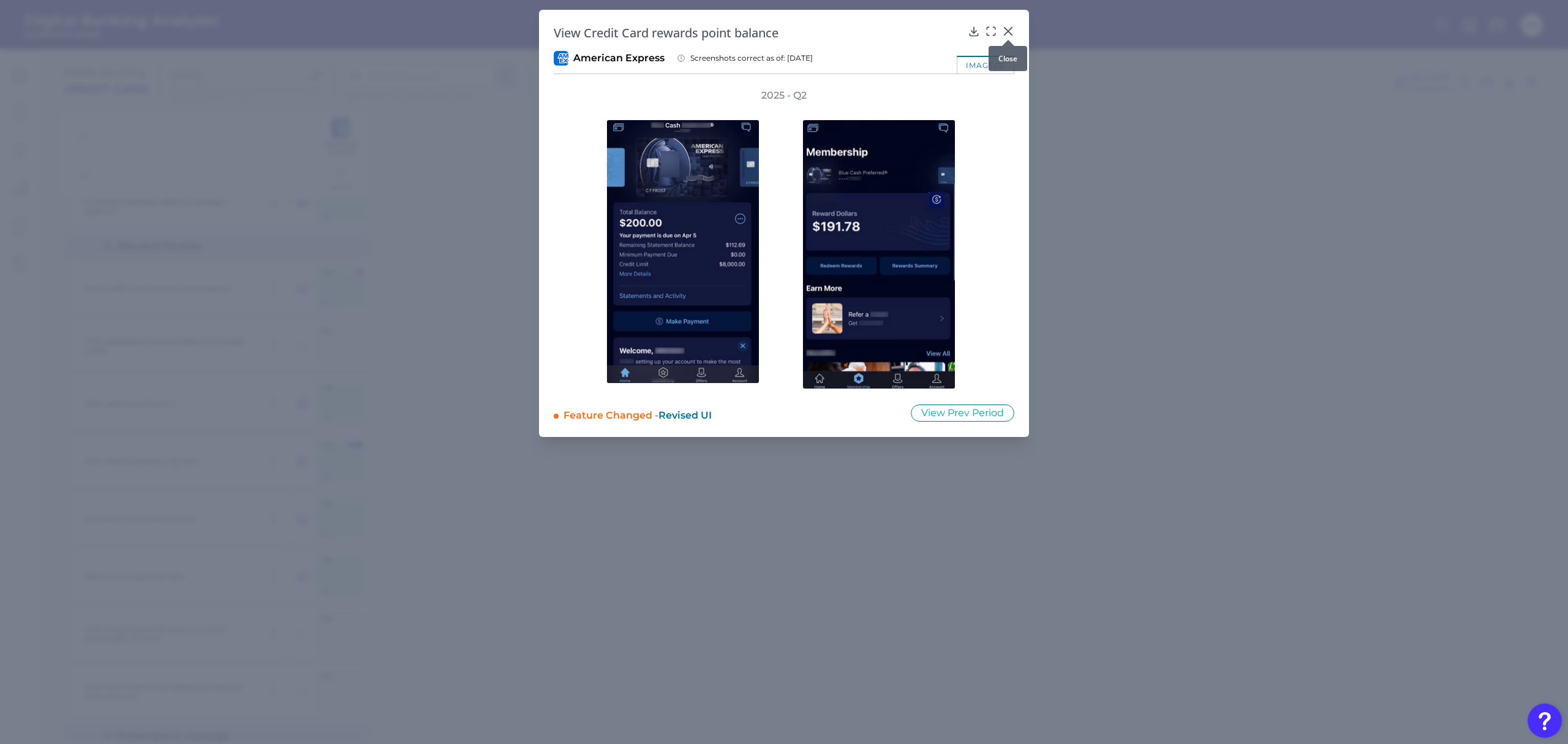
click at [1008, 35] on div at bounding box center [1008, 40] width 12 height 12
click at [1008, 30] on icon at bounding box center [1008, 31] width 7 height 7
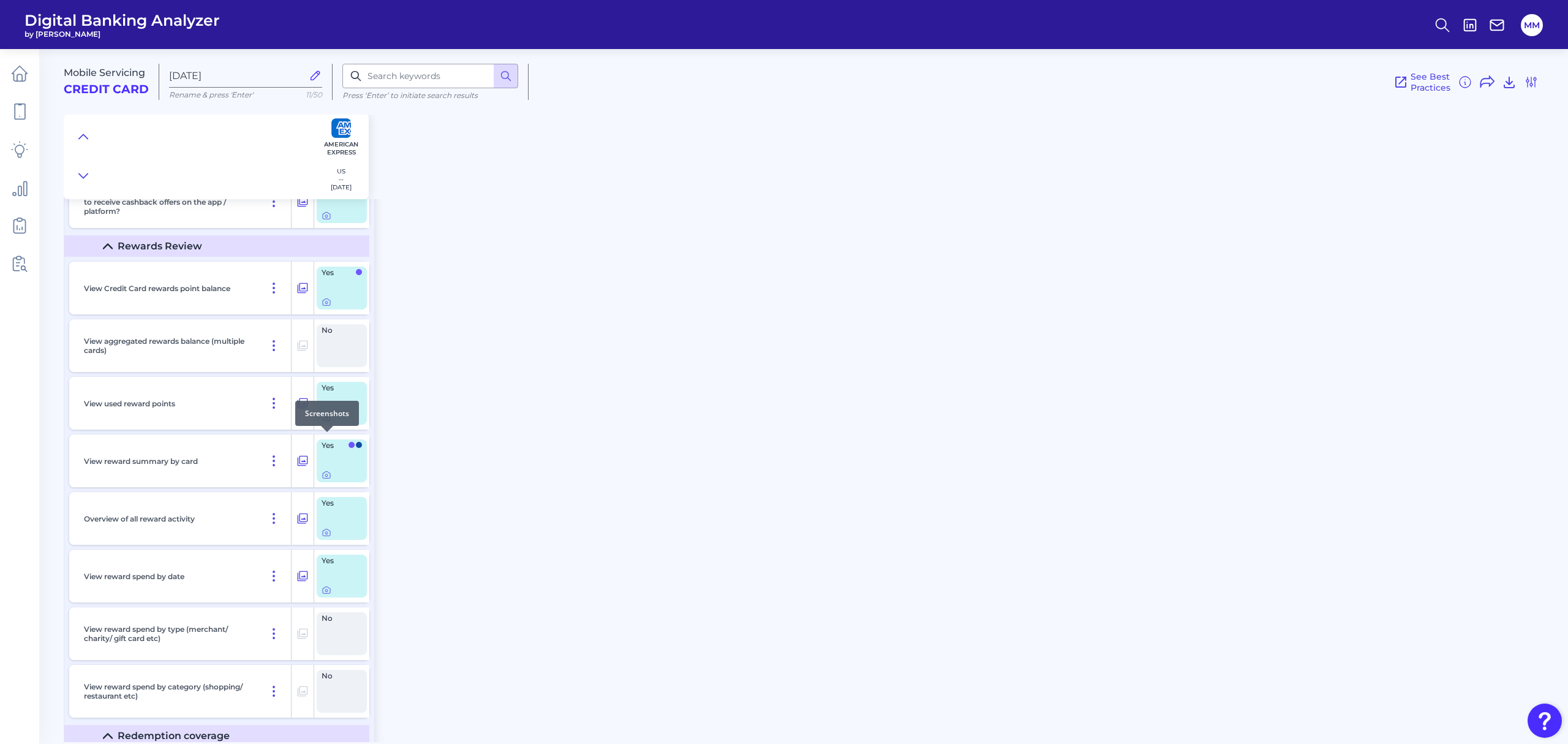
click at [325, 422] on icon at bounding box center [327, 417] width 10 height 10
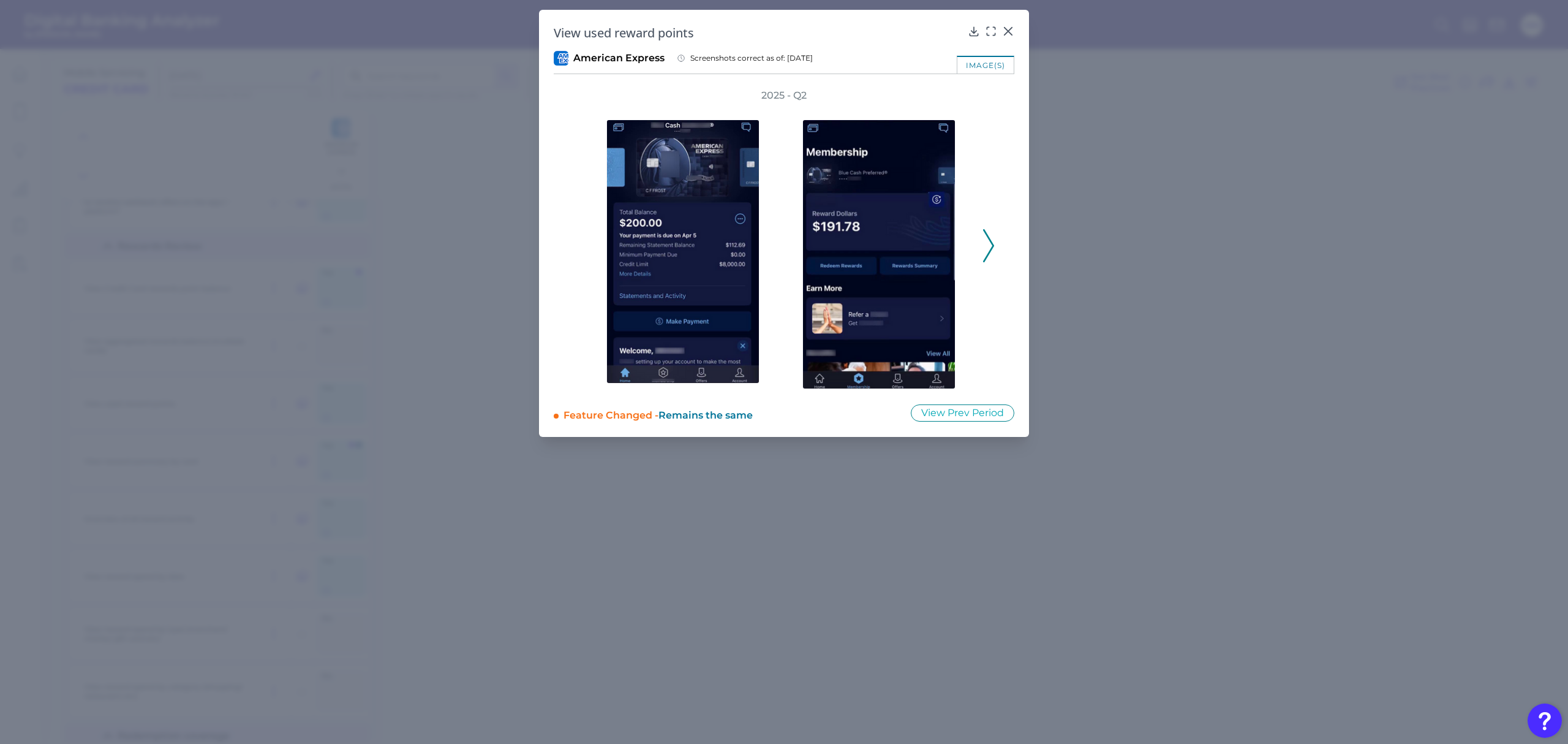
click at [984, 249] on icon at bounding box center [989, 246] width 11 height 33
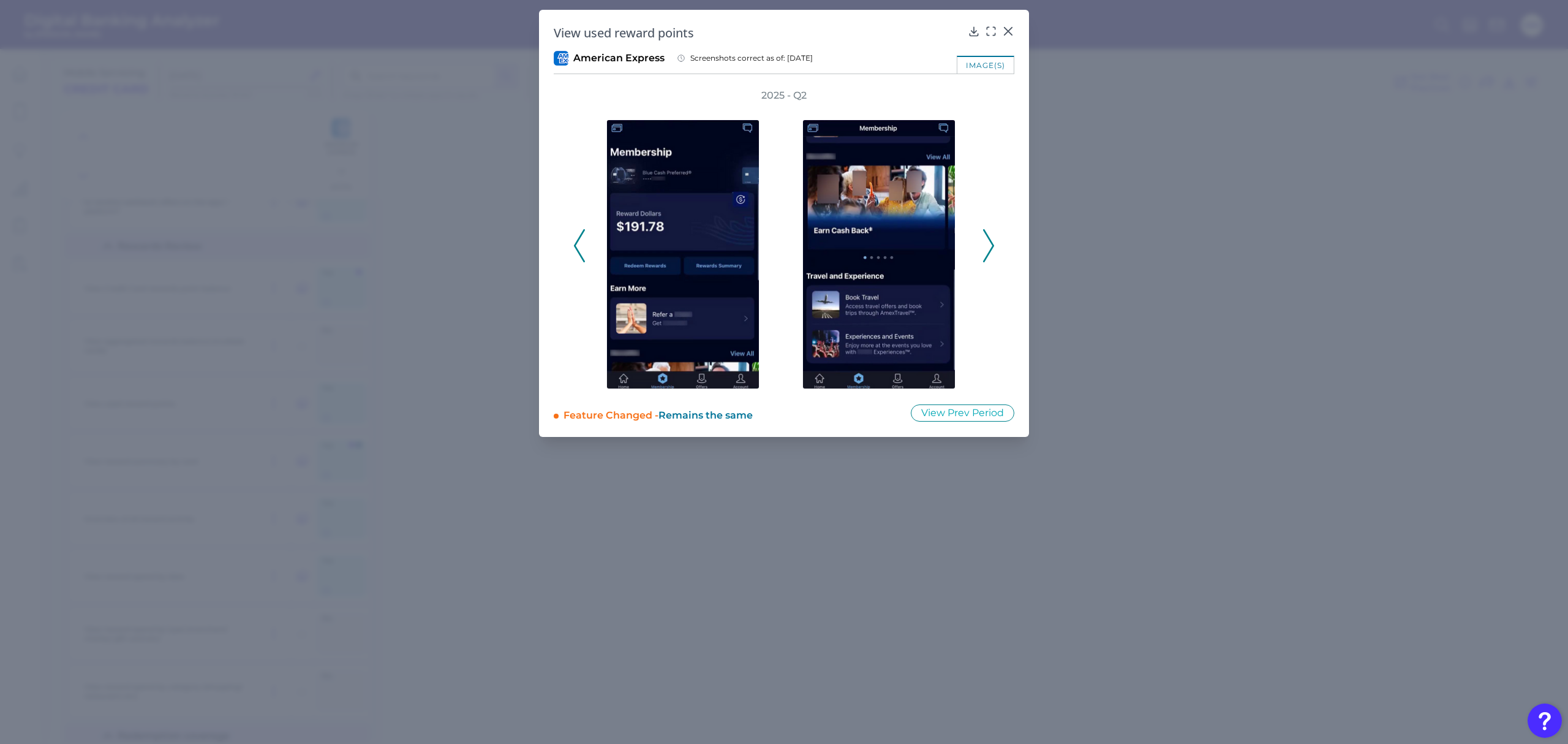
click at [984, 249] on icon at bounding box center [989, 246] width 11 height 33
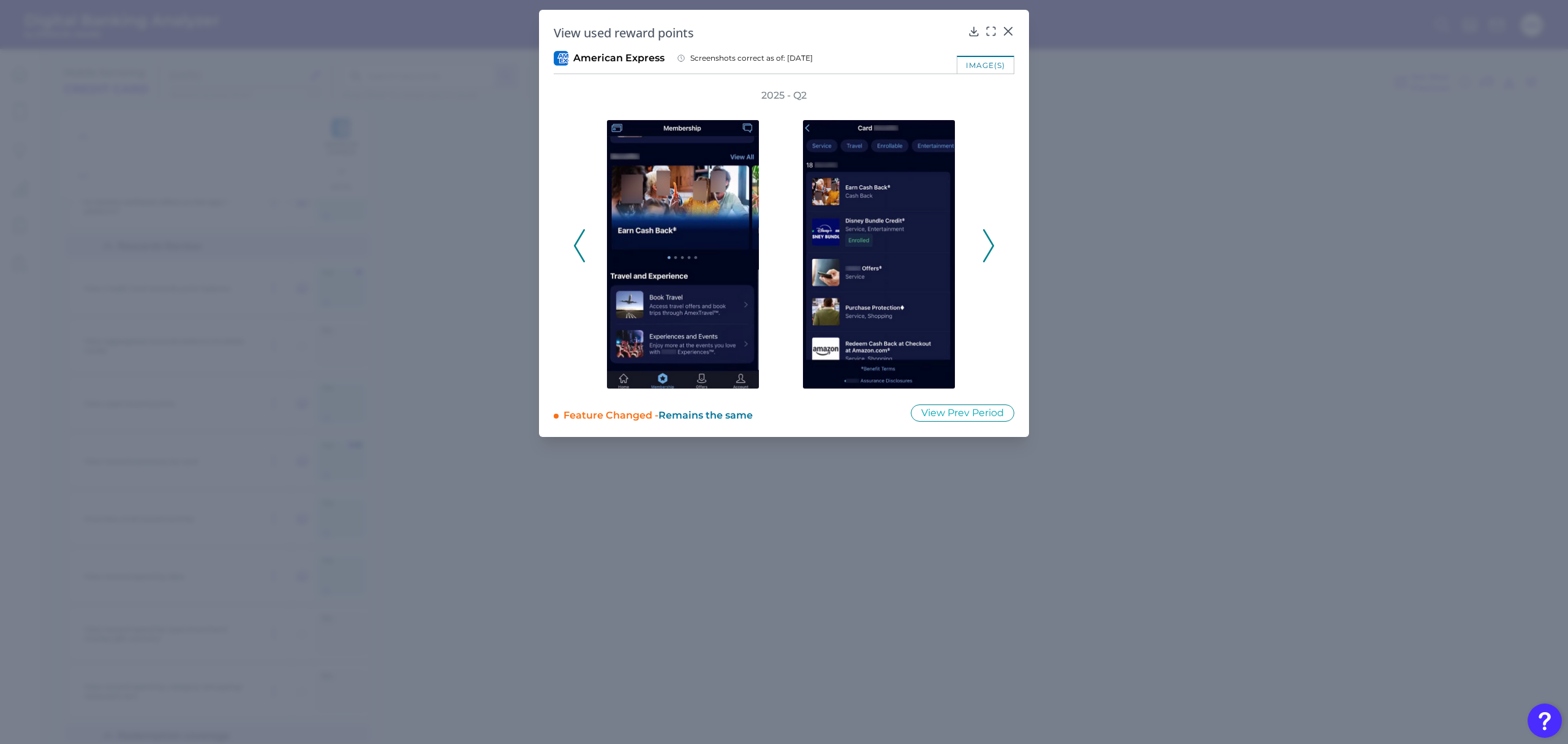
click at [984, 249] on icon at bounding box center [989, 246] width 11 height 33
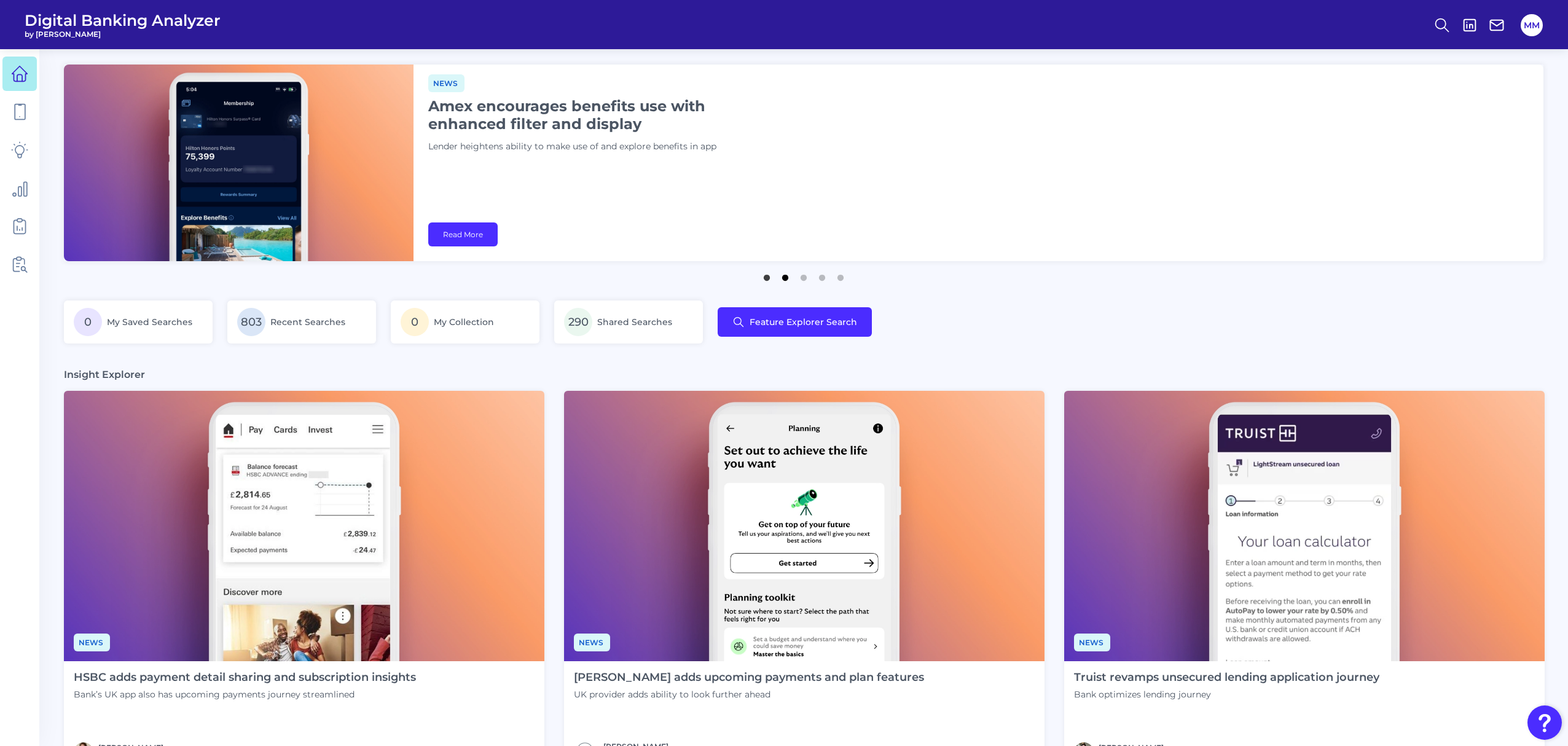
click at [789, 281] on button "2" at bounding box center [785, 274] width 12 height 12
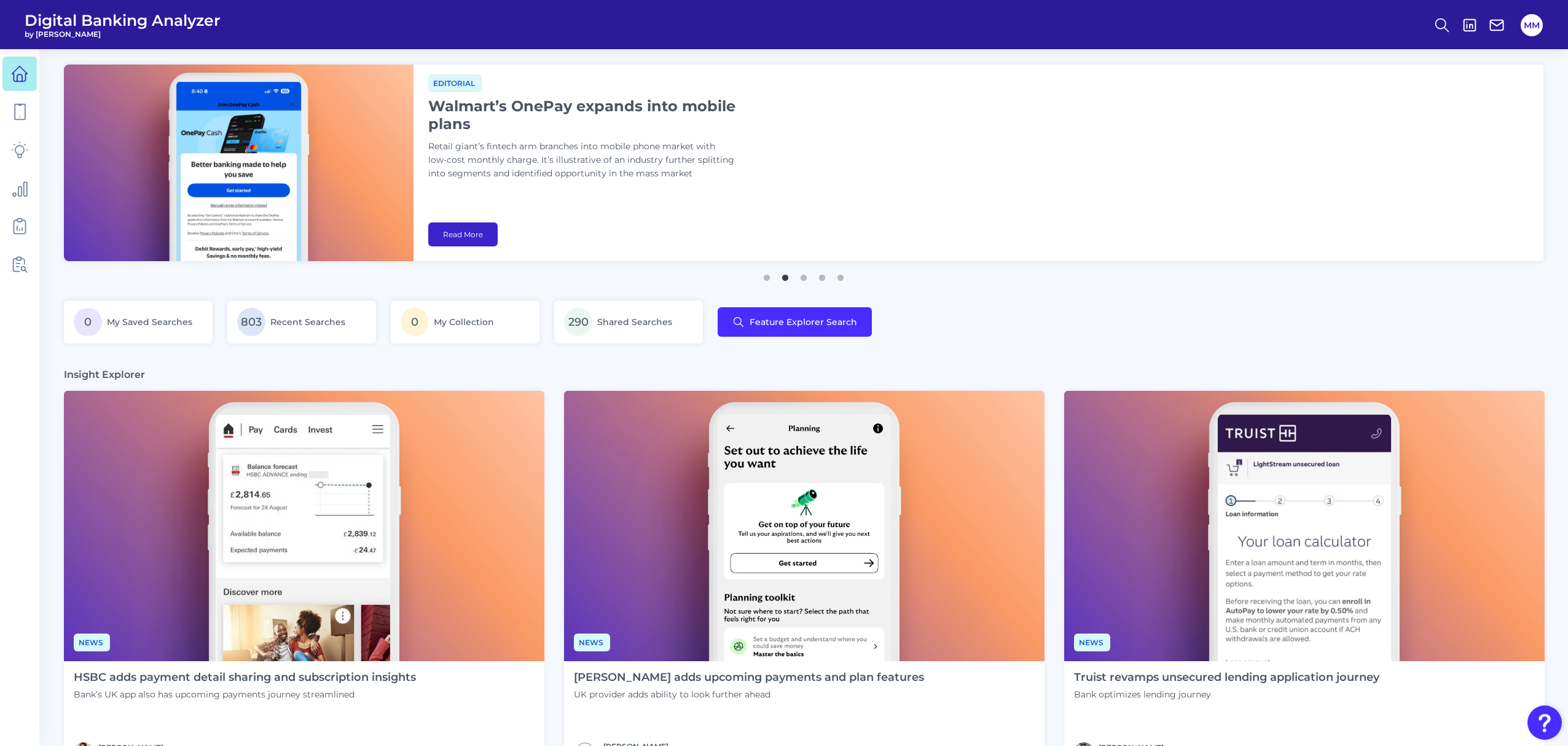
click at [489, 231] on link "Read More" at bounding box center [463, 234] width 69 height 24
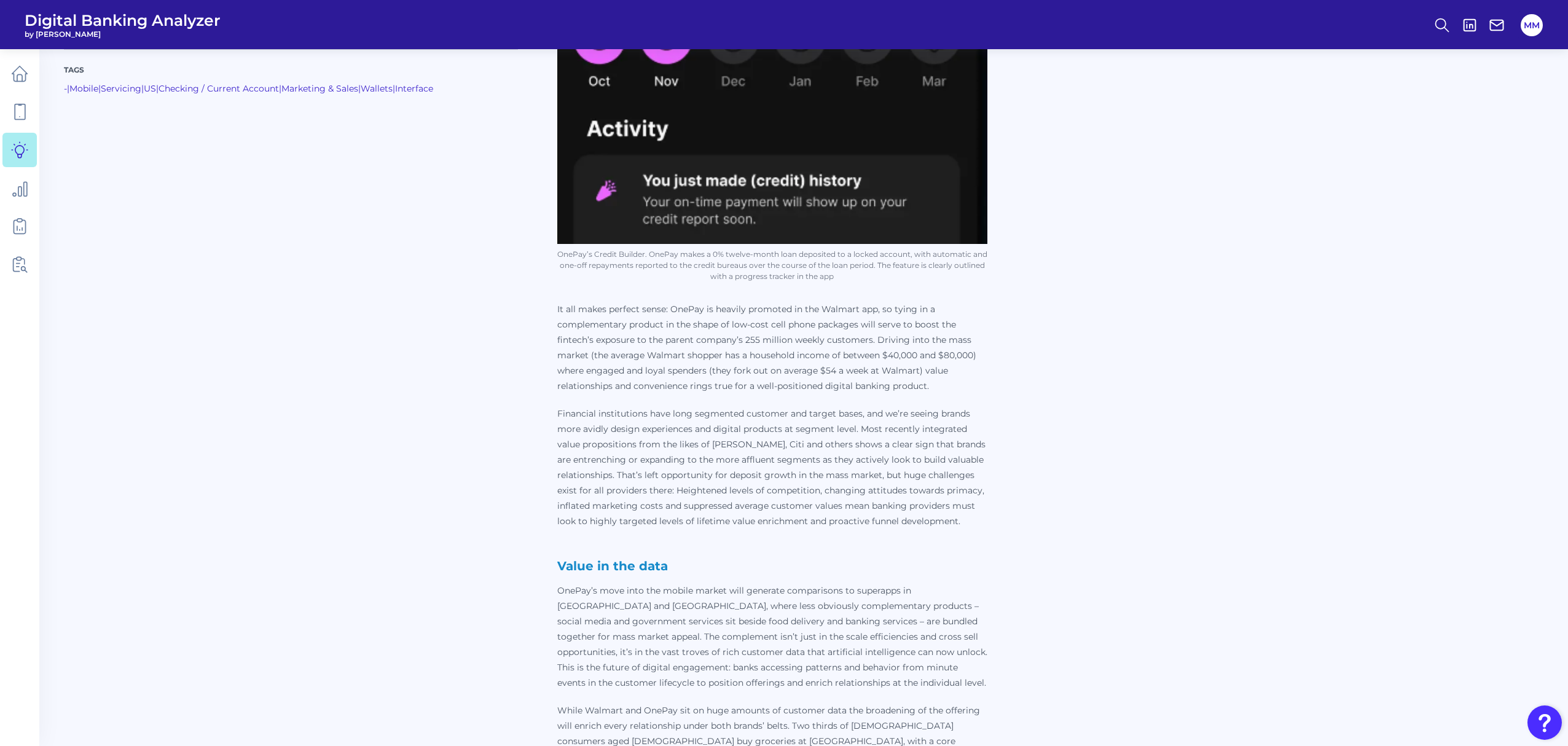
scroll to position [1375, 0]
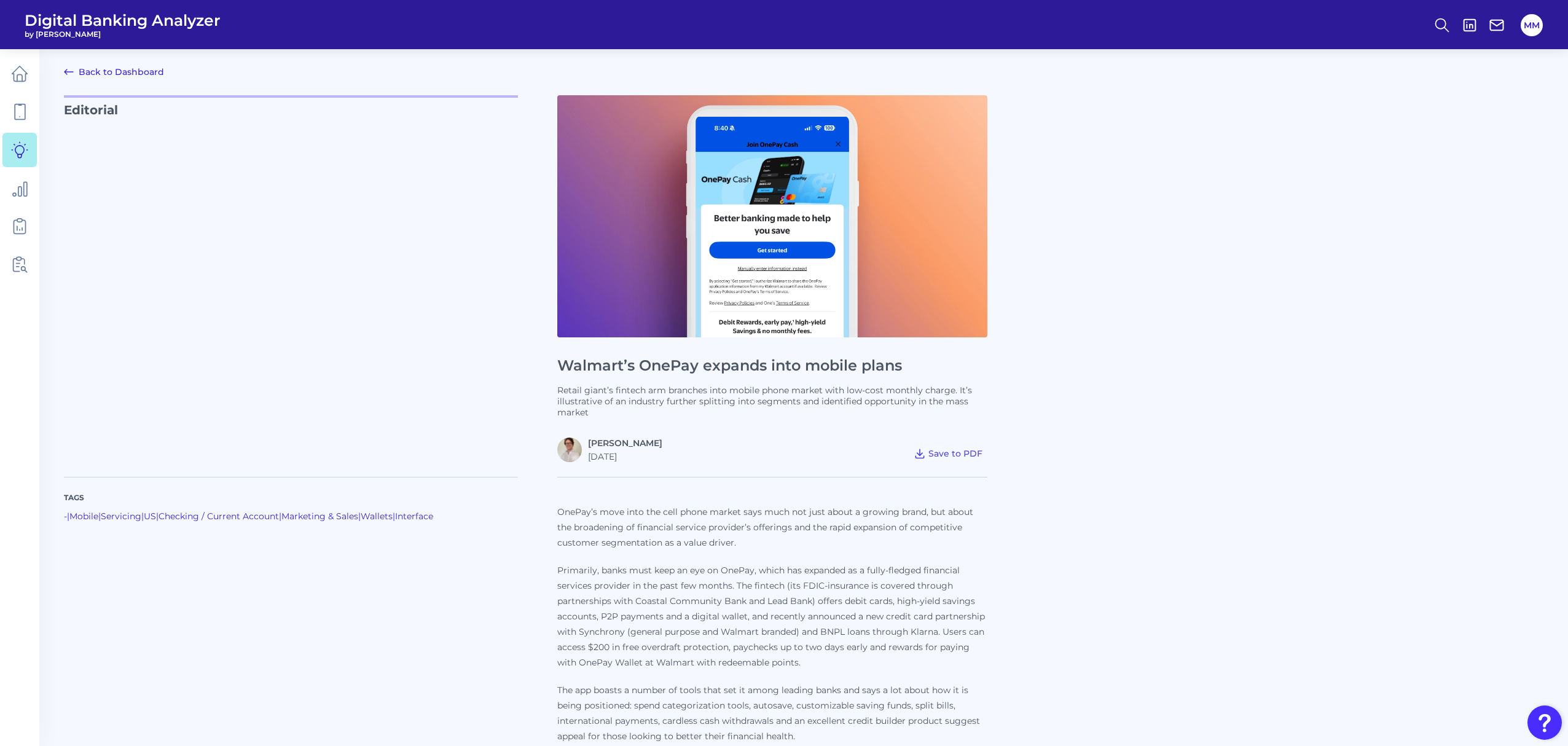
click at [96, 72] on link "Back to Dashboard" at bounding box center [114, 72] width 100 height 14
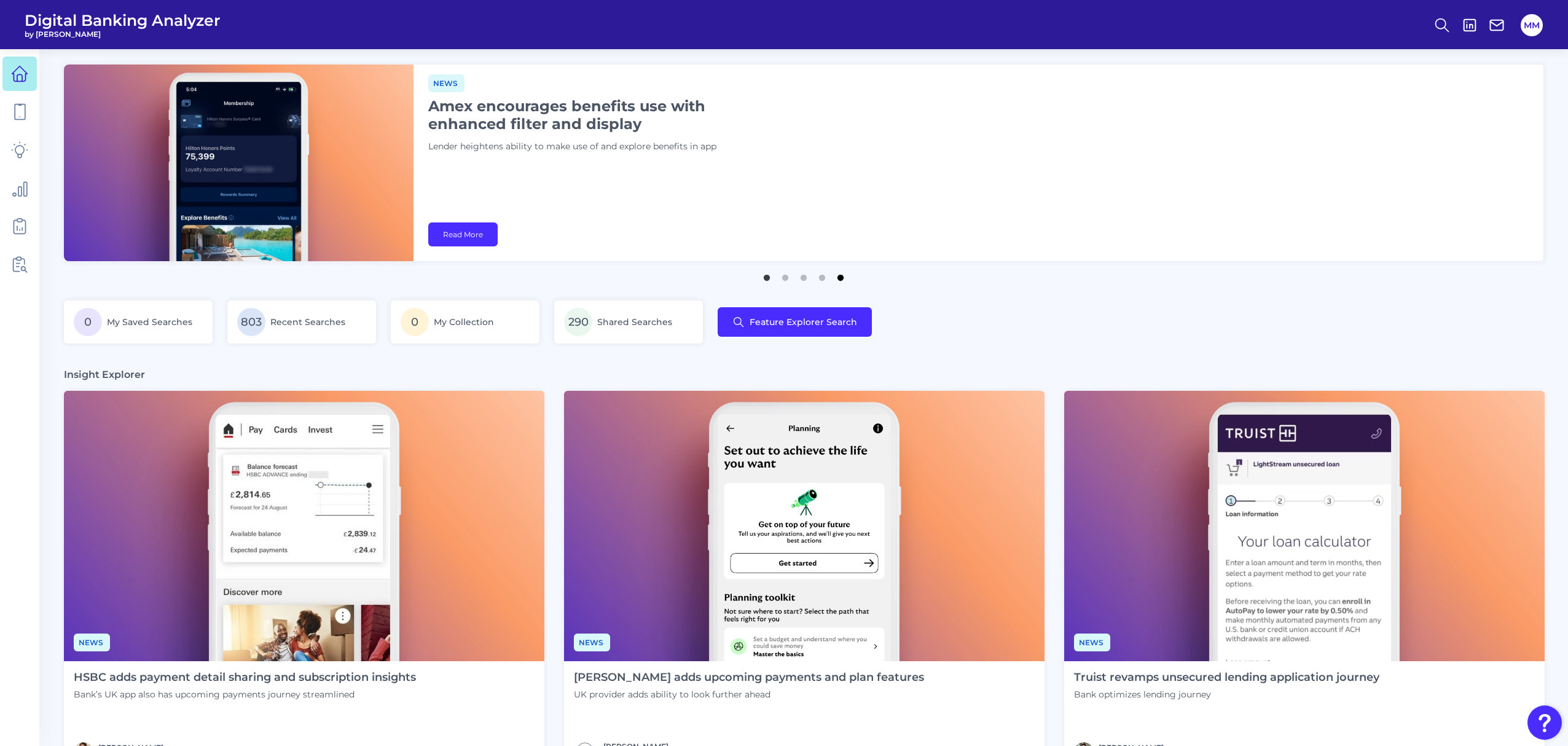
click at [841, 281] on button "5" at bounding box center [840, 274] width 12 height 12
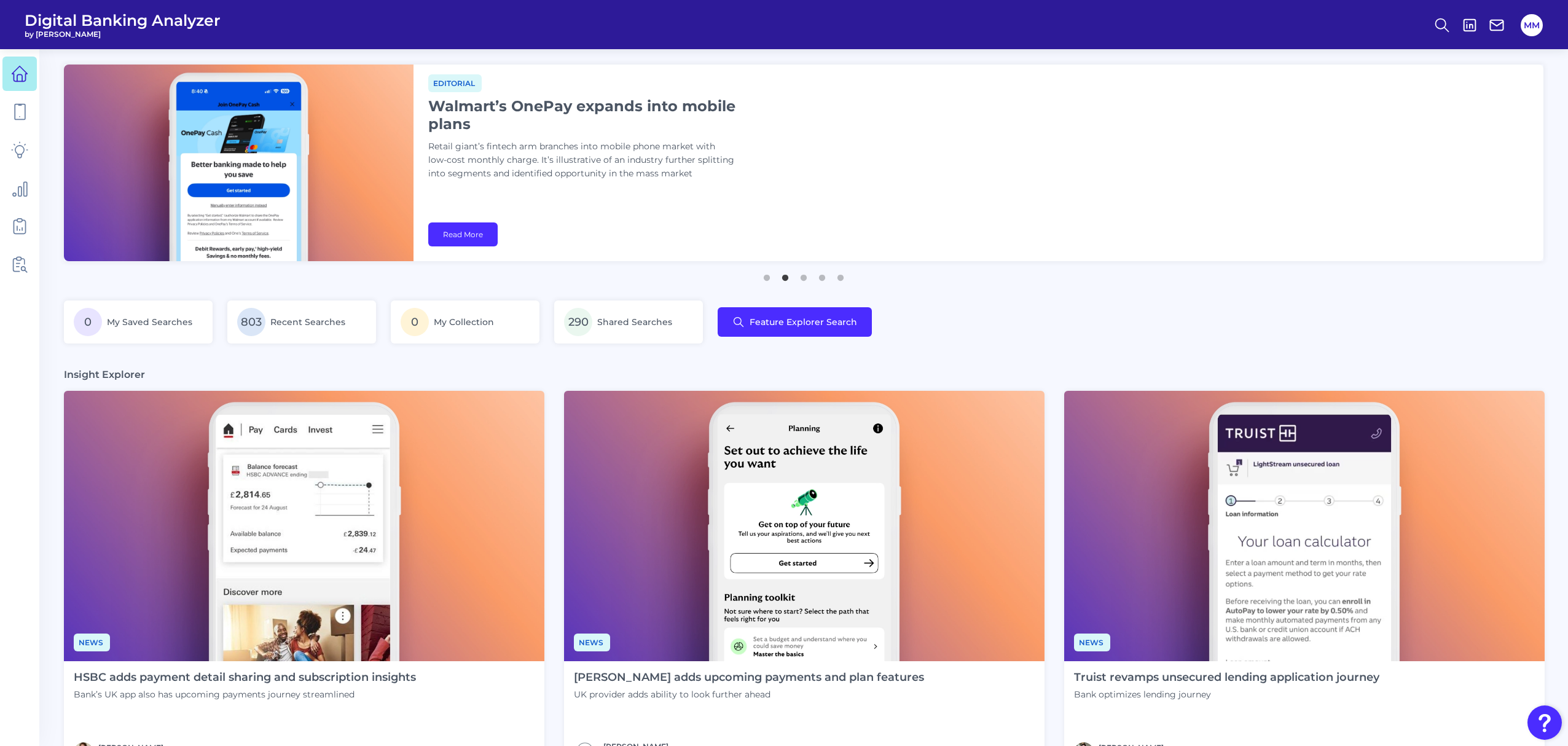
click at [831, 279] on ul "1 2 3 4 5" at bounding box center [803, 273] width 1479 height 15
click at [824, 276] on button "4" at bounding box center [821, 274] width 12 height 12
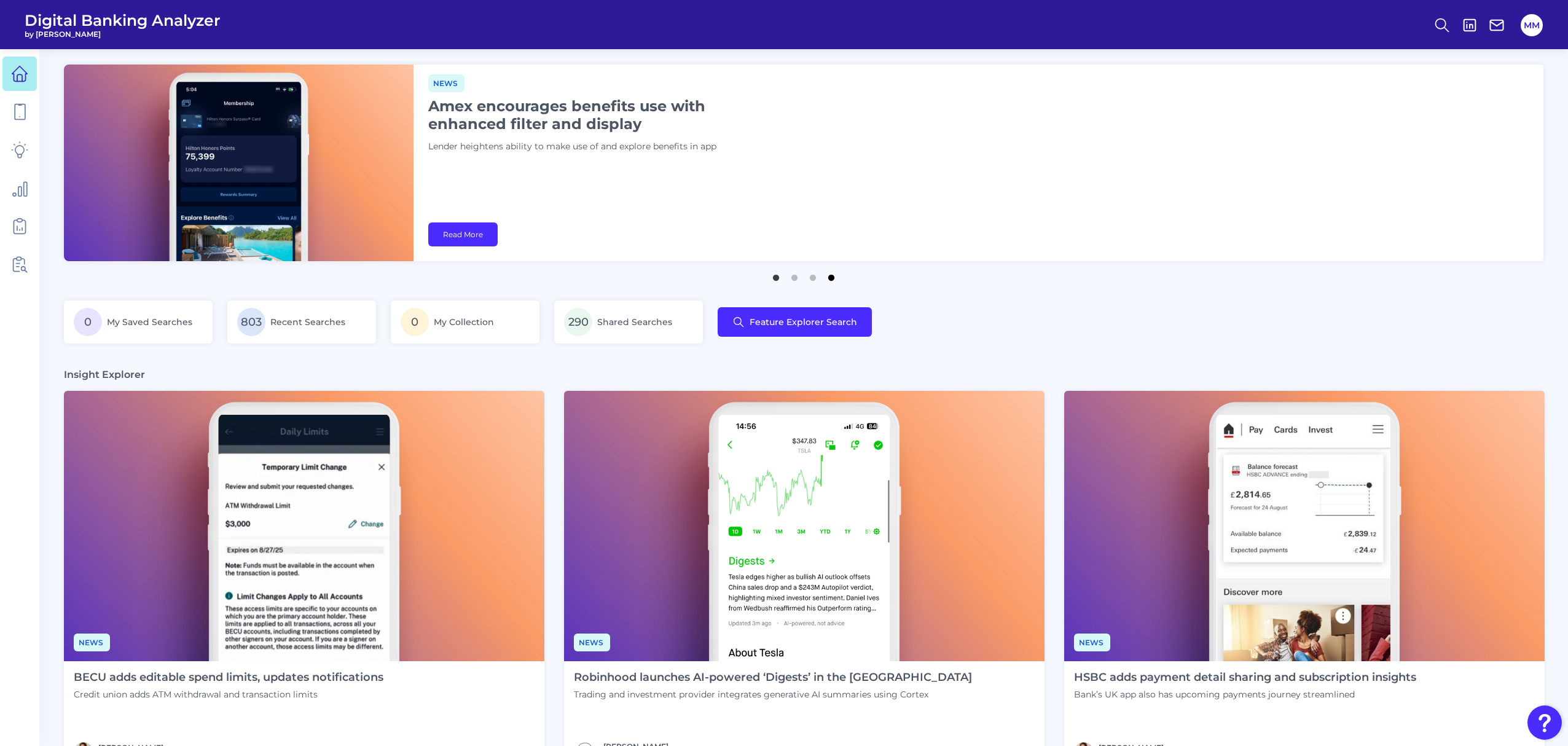
click at [829, 274] on button "4" at bounding box center [831, 274] width 12 height 12
click at [993, 303] on div "0 My Saved Searches 803 Recent Searches 0 My Collection 290 Shared Searches Fea…" at bounding box center [803, 329] width 1479 height 58
